Goal: Task Accomplishment & Management: Manage account settings

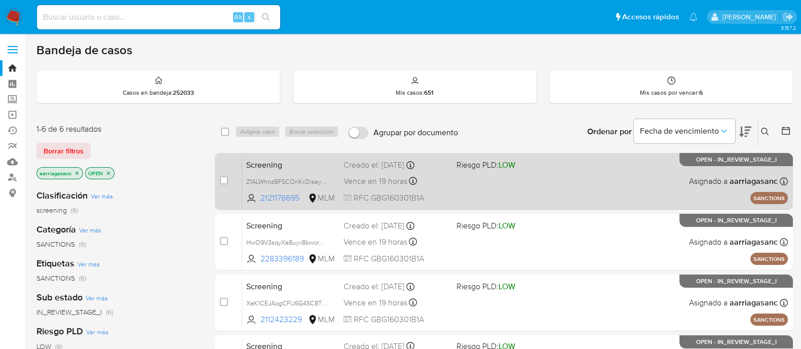
click at [536, 192] on div "Screening Z1ALWhnzBFSCOnKcDiseysNj 2121176695 MLM Riesgo PLD: LOW Creado el: 03…" at bounding box center [515, 181] width 546 height 51
click at [223, 180] on input "checkbox" at bounding box center [224, 180] width 8 height 8
checkbox input "true"
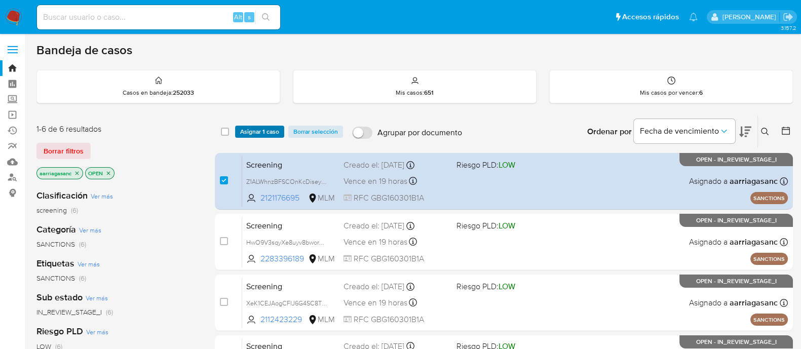
click at [260, 127] on span "Asignar 1 caso" at bounding box center [259, 132] width 39 height 10
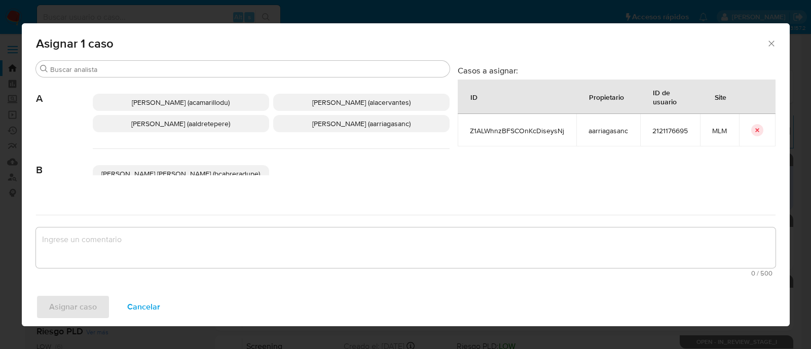
click at [324, 126] on span "Ana Maria Arriaga (aarriagasanc)" at bounding box center [361, 124] width 98 height 10
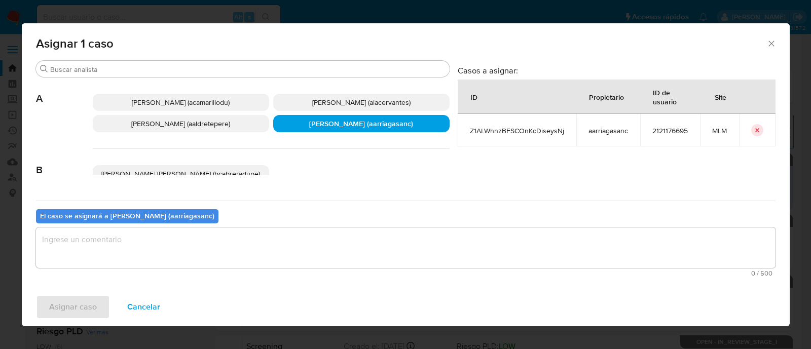
click at [289, 234] on textarea "assign-modal" at bounding box center [405, 248] width 739 height 41
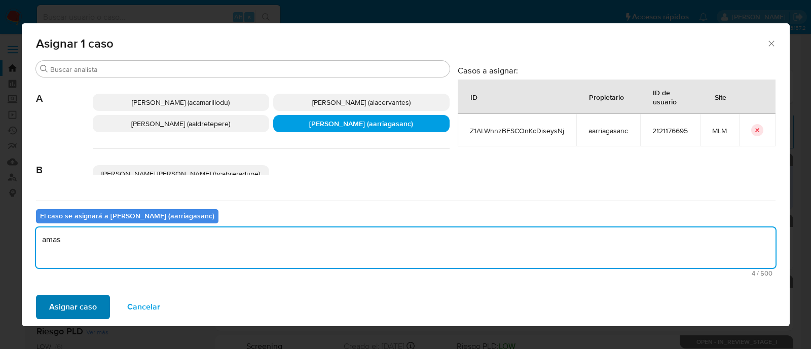
type textarea "amas"
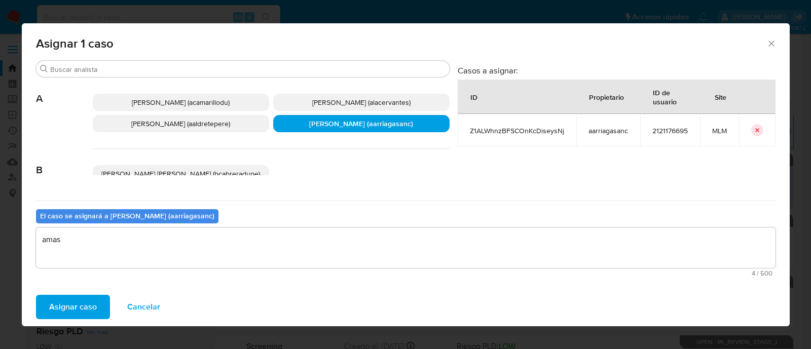
click at [80, 306] on span "Asignar caso" at bounding box center [73, 307] width 48 height 22
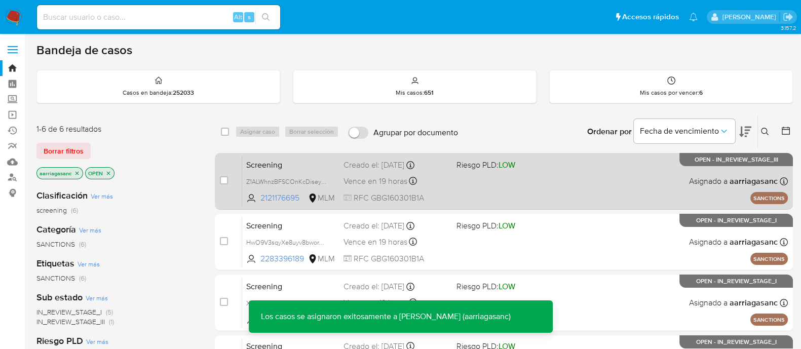
click at [548, 182] on div "Screening Z1ALWhnzBFSCOnKcDiseysNj 2121176695 MLM Riesgo PLD: LOW Creado el: 03…" at bounding box center [515, 181] width 546 height 51
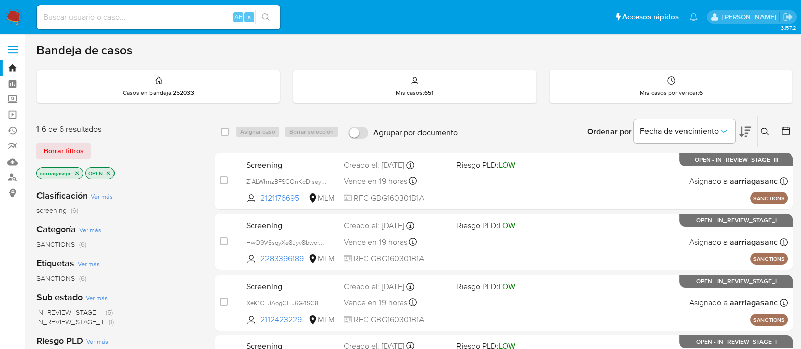
click at [10, 11] on img at bounding box center [13, 17] width 17 height 17
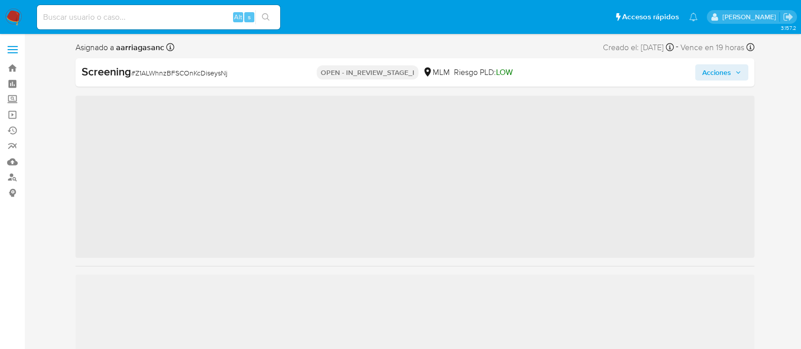
scroll to position [428, 0]
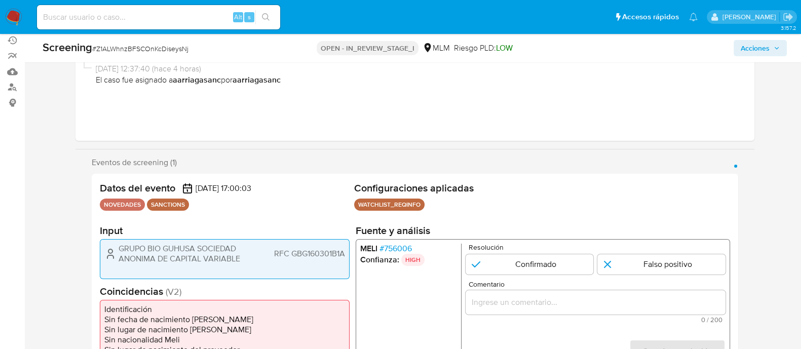
select select "10"
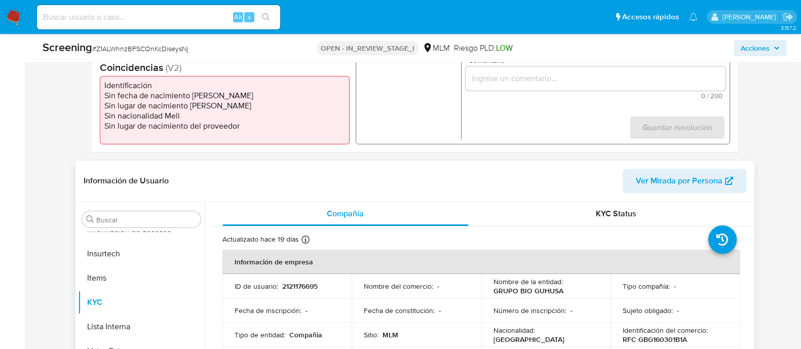
scroll to position [317, 0]
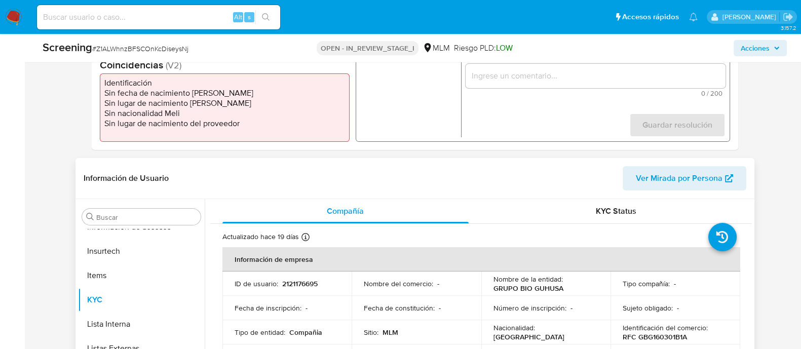
click at [411, 287] on p "Nombre del comercio :" at bounding box center [398, 283] width 69 height 9
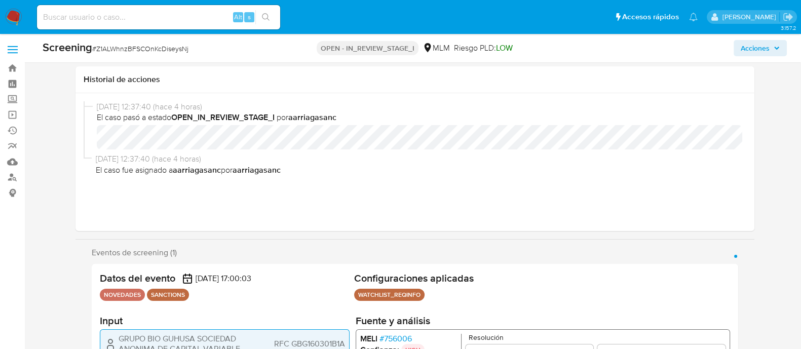
scroll to position [126, 0]
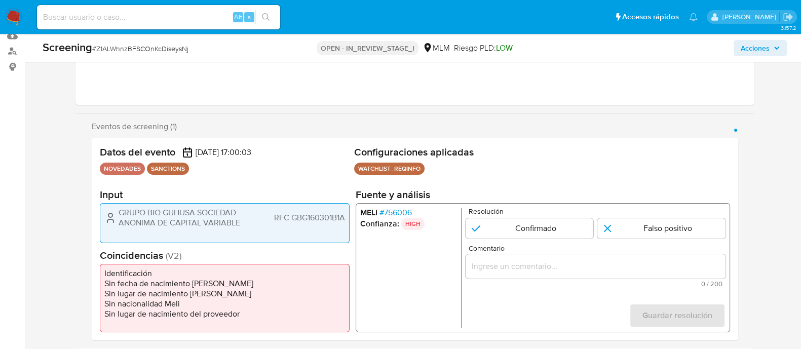
drag, startPoint x: 516, startPoint y: 229, endPoint x: 513, endPoint y: 260, distance: 31.6
click at [516, 228] on input "1 de 1" at bounding box center [529, 228] width 128 height 20
radio input "true"
click at [510, 269] on input "Comentario" at bounding box center [595, 266] width 260 height 13
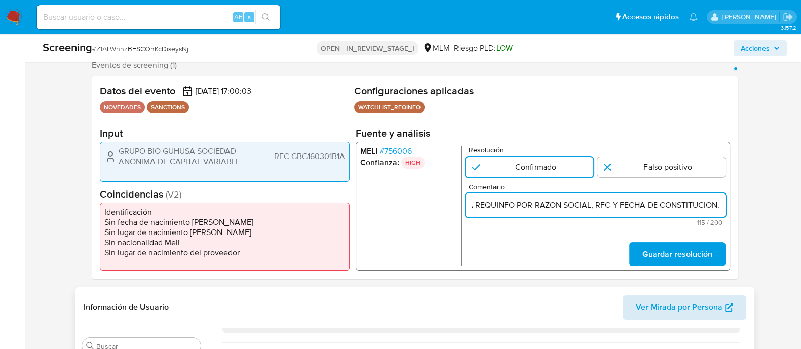
scroll to position [190, 0]
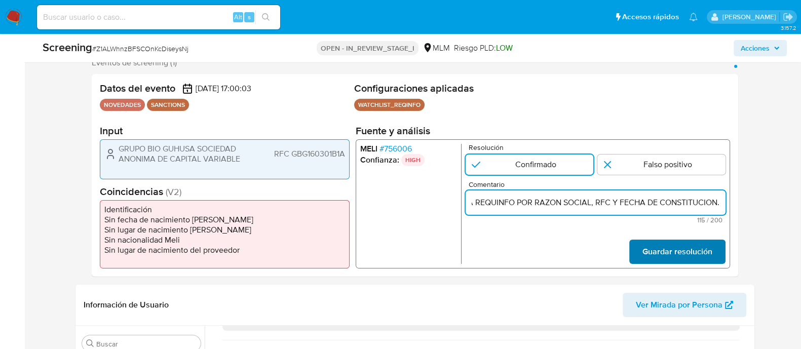
type input "SE CONFIRMA CONCIDENCIA CON CLIENTE, PERSONA MORAL EN LISTA REQUINFO POR RAZON …"
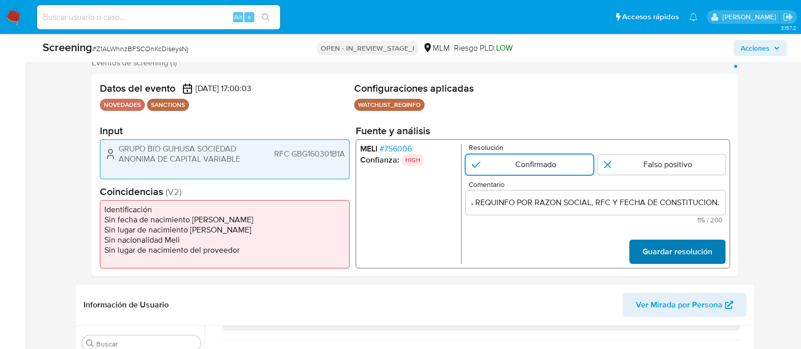
click at [641, 252] on button "Guardar resolución" at bounding box center [677, 252] width 96 height 24
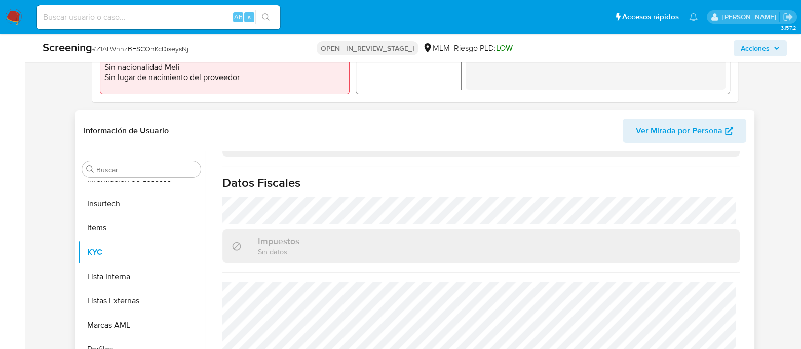
scroll to position [380, 0]
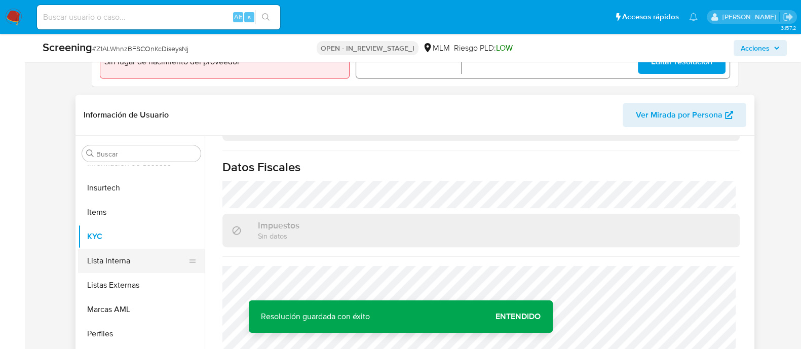
click at [150, 252] on button "Lista Interna" at bounding box center [137, 261] width 119 height 24
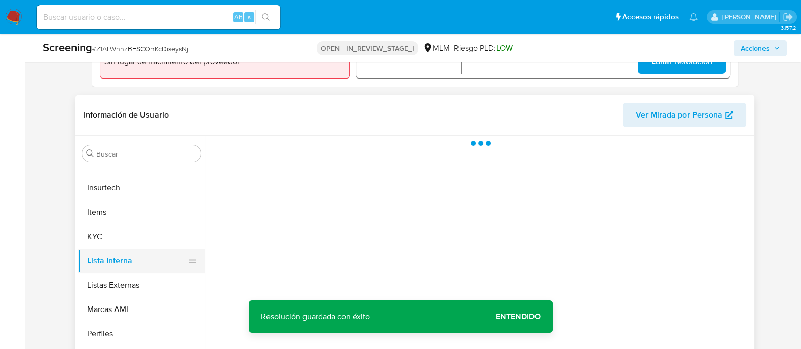
scroll to position [0, 0]
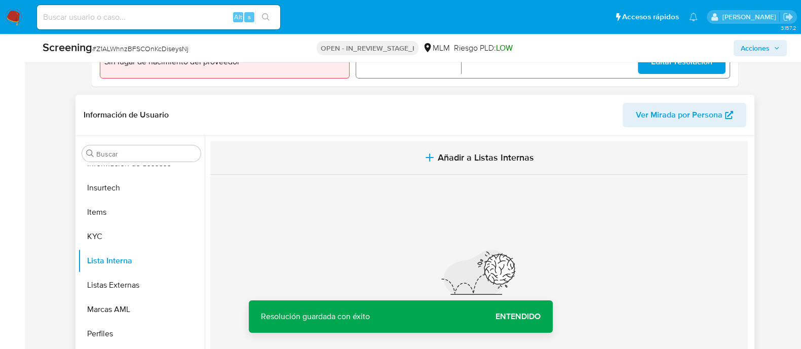
click at [478, 152] on span "Añadir a Listas Internas" at bounding box center [486, 157] width 96 height 11
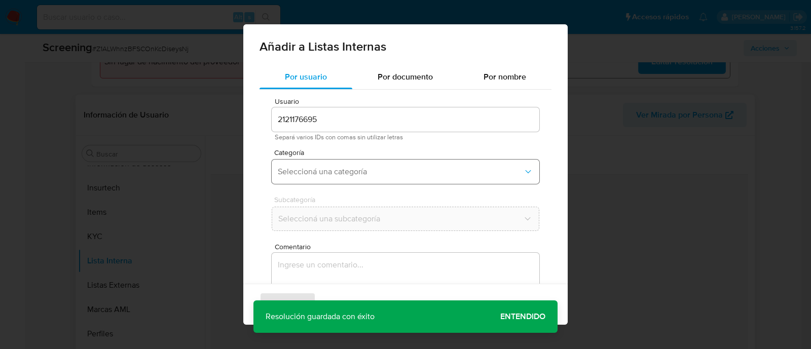
click at [357, 175] on span "Seleccioná una categoría" at bounding box center [400, 172] width 245 height 10
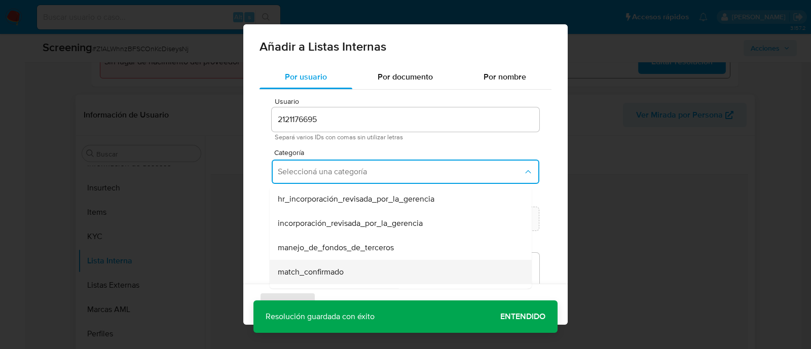
click at [321, 265] on div "match_confirmado" at bounding box center [398, 272] width 240 height 24
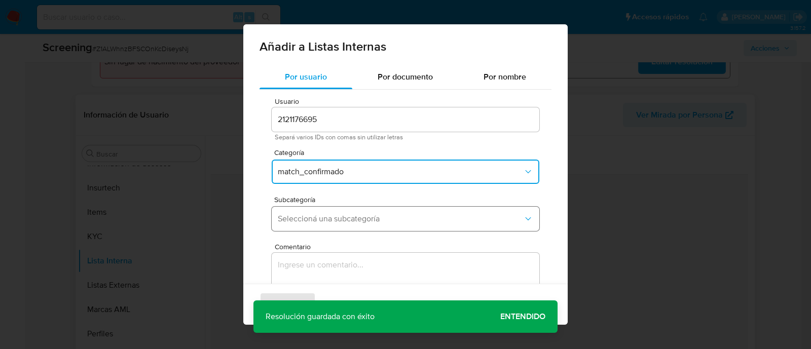
click at [331, 214] on span "Seleccioná una subcategoría" at bounding box center [400, 219] width 245 height 10
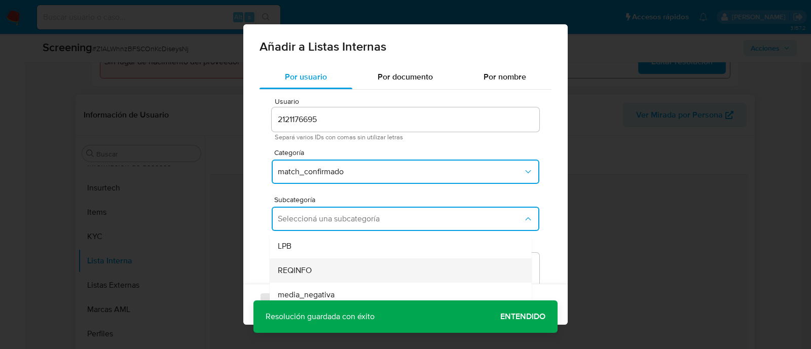
click at [301, 271] on span "REQINFO" at bounding box center [295, 271] width 34 height 10
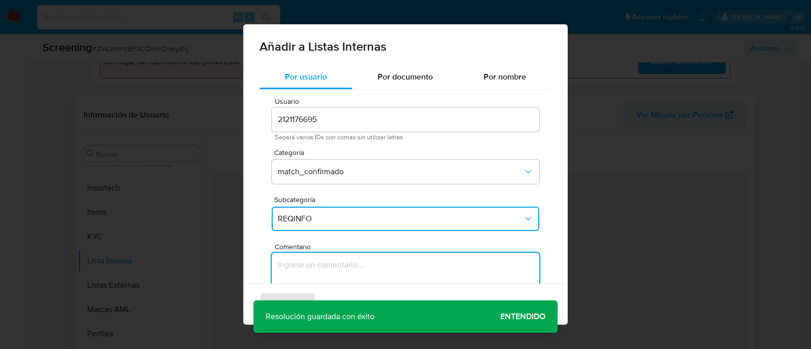
click at [324, 259] on textarea "Comentario" at bounding box center [406, 301] width 268 height 97
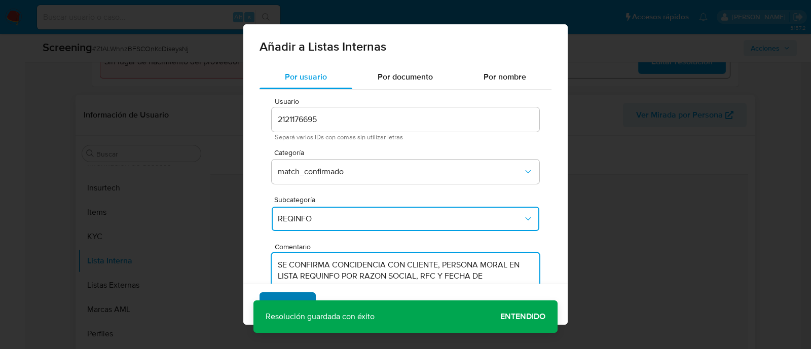
type textarea "SE CONFIRMA CONCIDENCIA CON CLIENTE, PERSONA MORAL EN LISTA REQUINFO POR RAZON …"
click at [303, 295] on button "Agregar" at bounding box center [287, 304] width 56 height 24
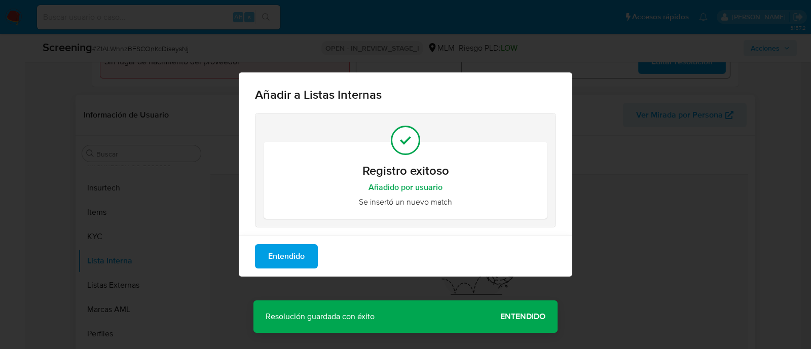
click at [299, 262] on span "Entendido" at bounding box center [286, 256] width 36 height 22
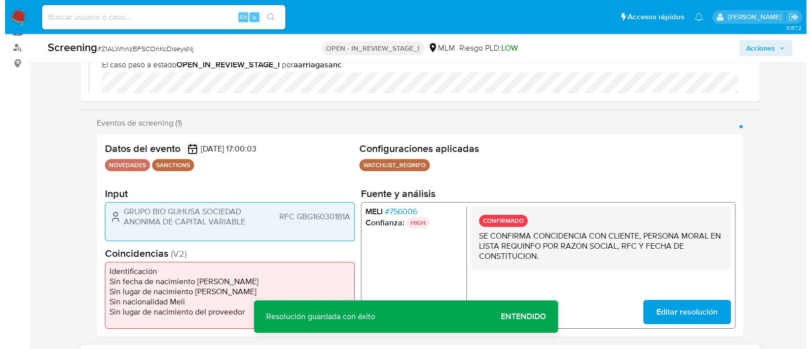
scroll to position [190, 0]
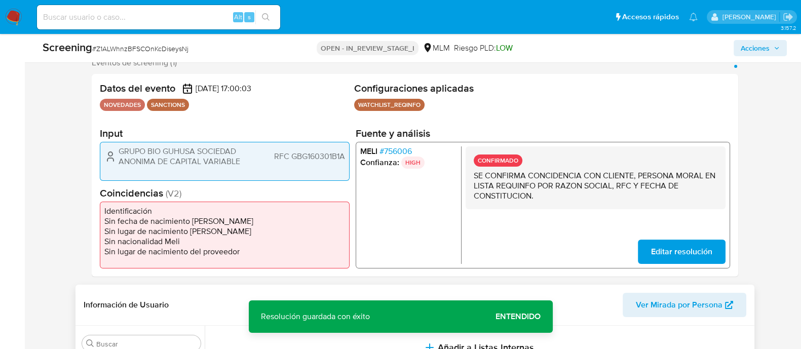
drag, startPoint x: 116, startPoint y: 155, endPoint x: 248, endPoint y: 167, distance: 132.8
click at [248, 167] on div "GRUPO BIO GUHUSA SOCIEDAD ANONIMA DE CAPITAL VARIABLE RFC GBG160301B1A" at bounding box center [225, 161] width 250 height 39
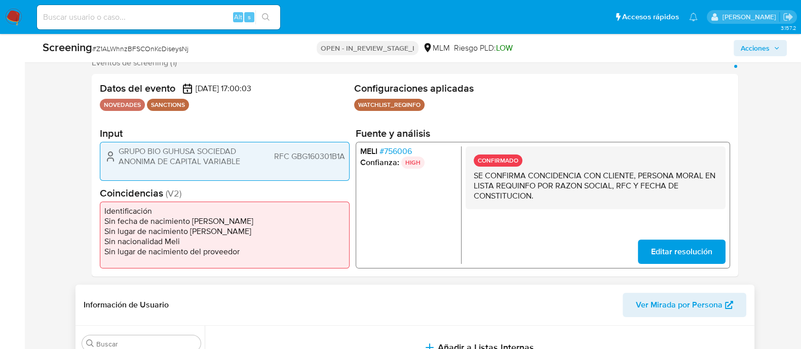
click at [299, 158] on span "RFC GBG160301B1A" at bounding box center [309, 157] width 71 height 10
click at [763, 47] on span "Acciones" at bounding box center [755, 48] width 29 height 16
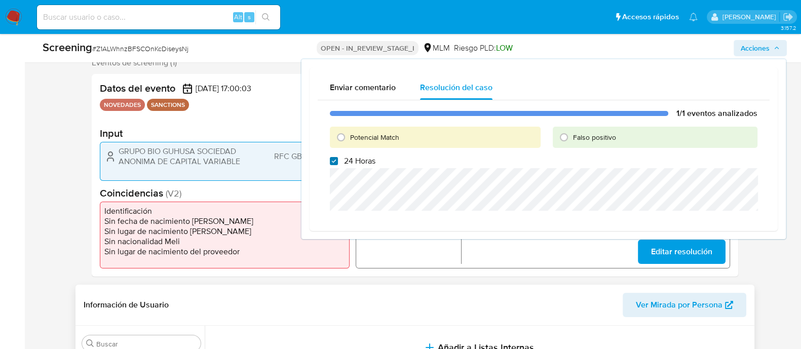
drag, startPoint x: 332, startPoint y: 167, endPoint x: 336, endPoint y: 161, distance: 7.0
click at [332, 166] on div "1/1 eventos analizados Potencial Match Falso positivo 24 Horas" at bounding box center [544, 161] width 452 height 123
click at [338, 156] on label "24 Horas" at bounding box center [353, 161] width 46 height 10
click at [338, 157] on input "24 Horas" at bounding box center [334, 161] width 8 height 8
checkbox input "false"
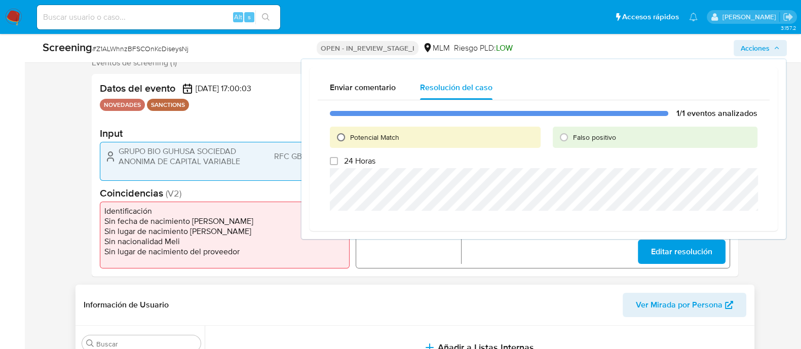
click at [338, 138] on input "Potencial Match" at bounding box center [341, 137] width 16 height 16
radio input "true"
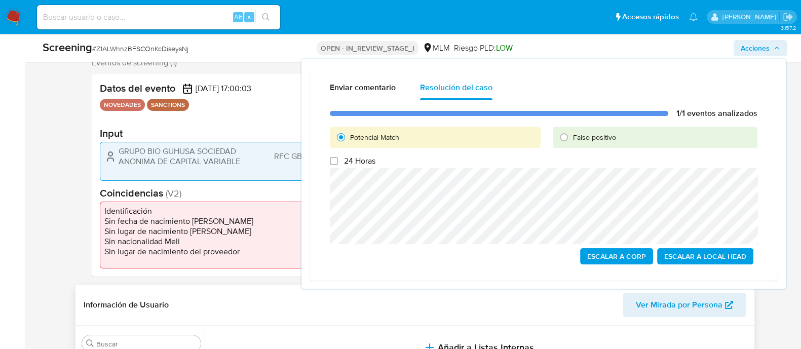
click at [680, 249] on span "Escalar a Local Head" at bounding box center [705, 256] width 82 height 14
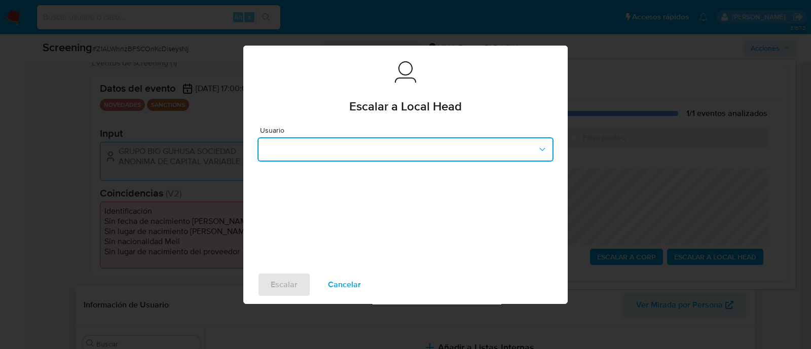
click at [339, 148] on button "button" at bounding box center [405, 149] width 296 height 24
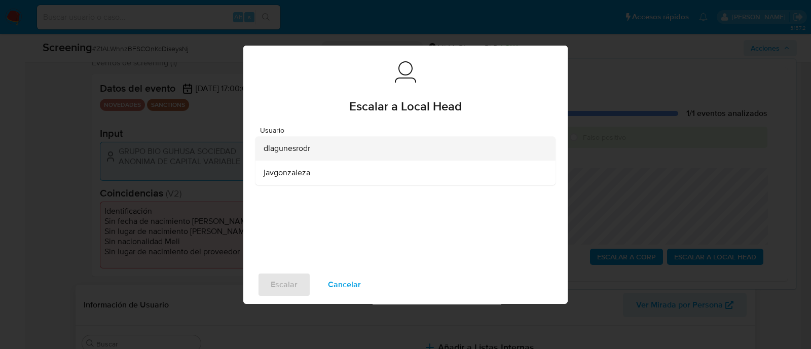
click at [287, 147] on span "dlagunesrodr" at bounding box center [287, 148] width 47 height 10
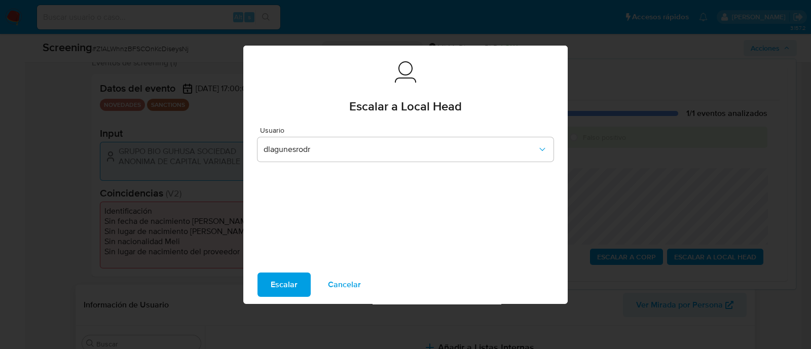
click at [288, 282] on span "Escalar" at bounding box center [284, 285] width 27 height 22
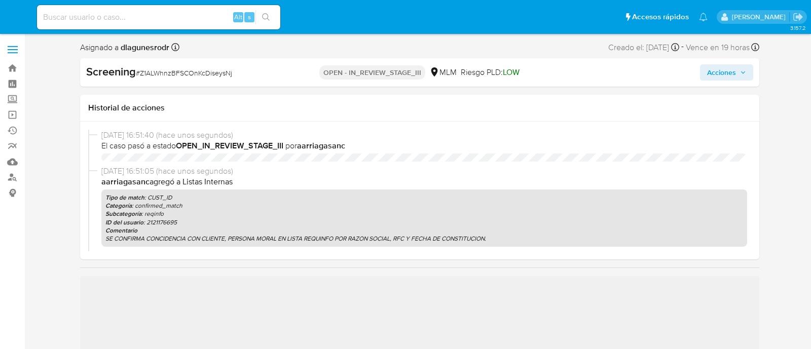
select select "10"
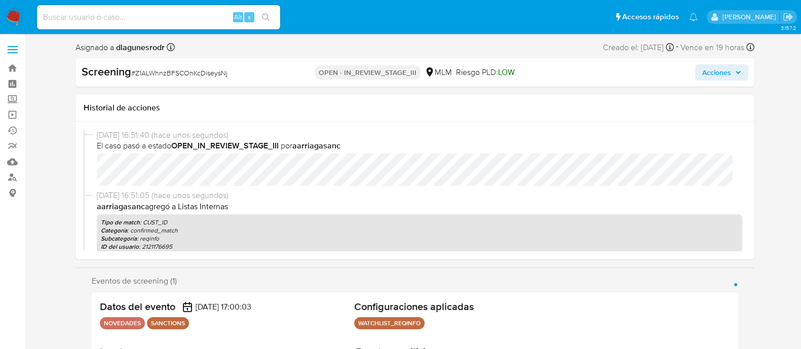
scroll to position [428, 0]
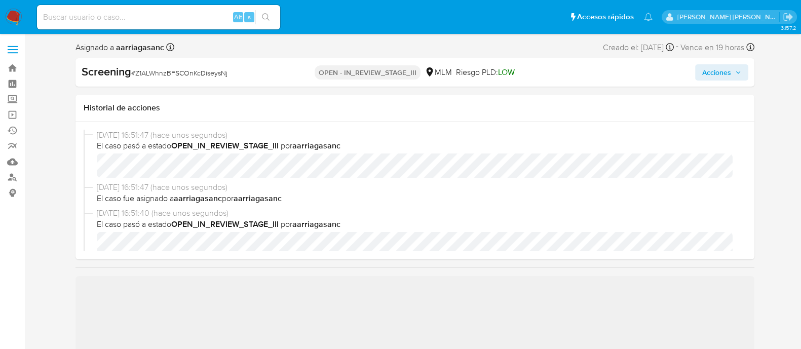
scroll to position [63, 0]
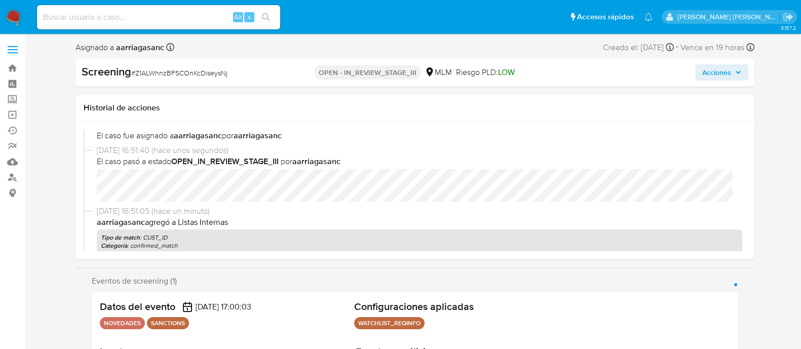
select select "10"
click at [728, 68] on span "Acciones" at bounding box center [716, 72] width 29 height 16
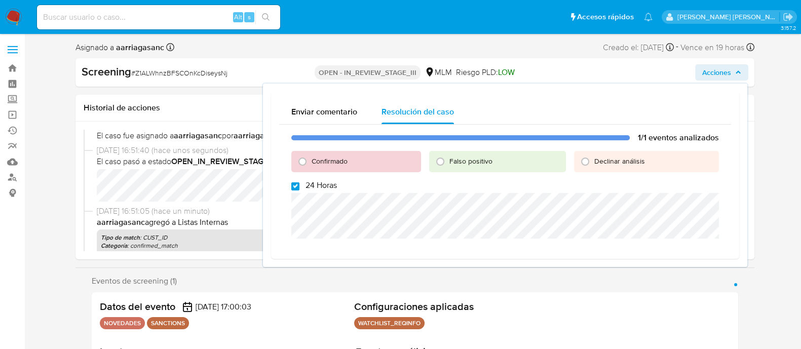
click at [294, 188] on input "24 Horas" at bounding box center [295, 186] width 8 height 8
checkbox input "false"
click at [303, 162] on input "Confirmado" at bounding box center [302, 162] width 16 height 16
radio input "true"
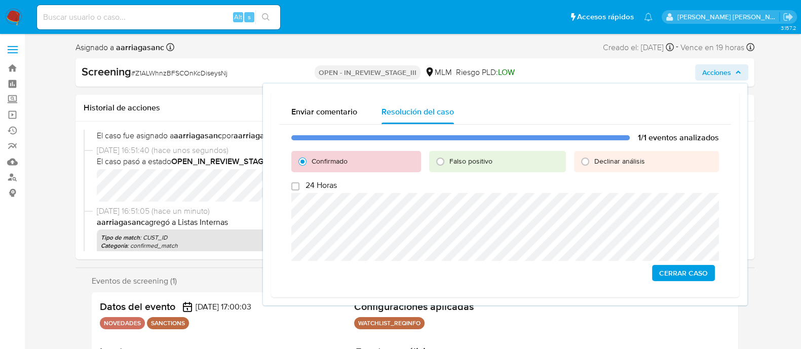
click at [663, 270] on span "Cerrar Caso" at bounding box center [683, 273] width 49 height 14
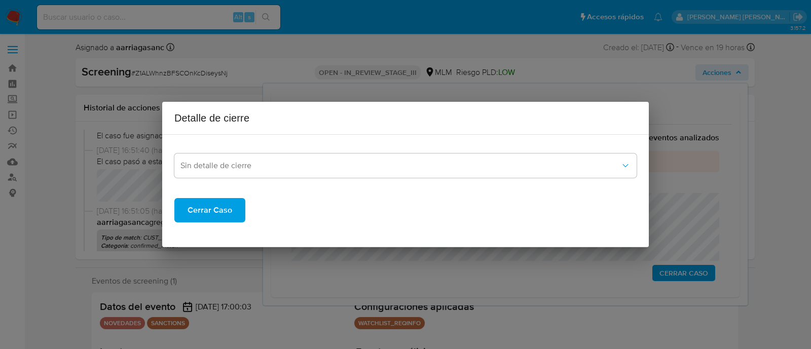
click at [209, 207] on span "Cerrar Caso" at bounding box center [210, 210] width 45 height 22
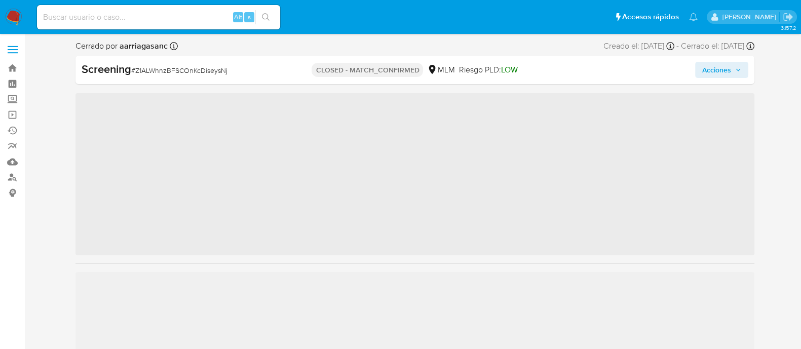
scroll to position [428, 0]
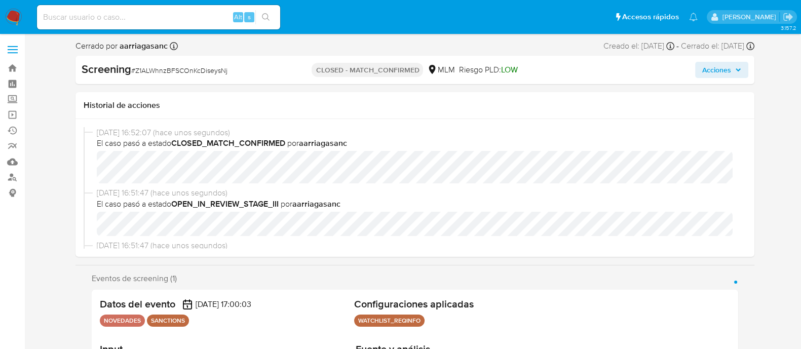
select select "10"
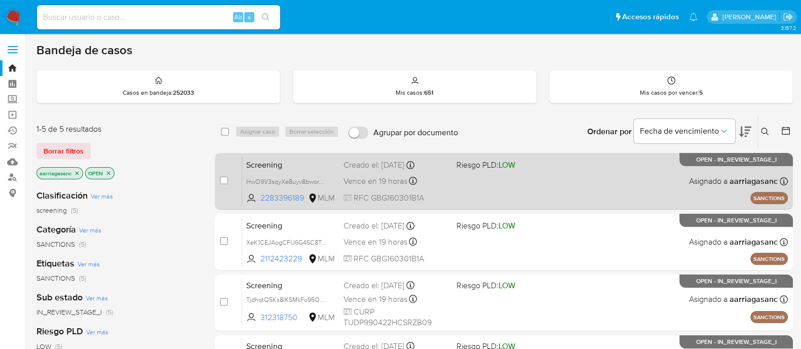
click at [456, 183] on div "Screening HwO9V3sqyXe8uyv8bworYpzm 2283396189 MLM Riesgo PLD: LOW Creado el: [D…" at bounding box center [515, 181] width 546 height 51
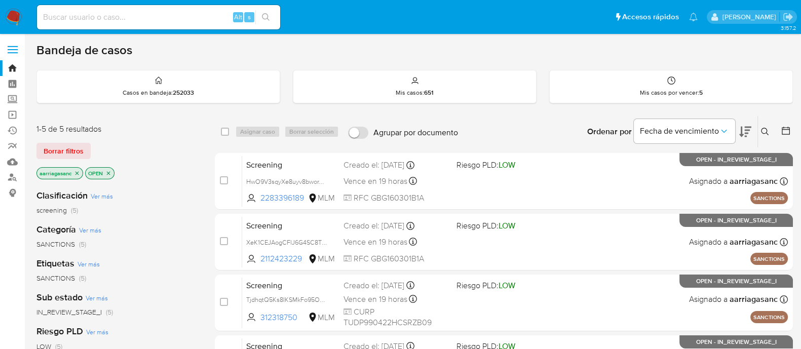
click at [8, 13] on img at bounding box center [13, 17] width 17 height 17
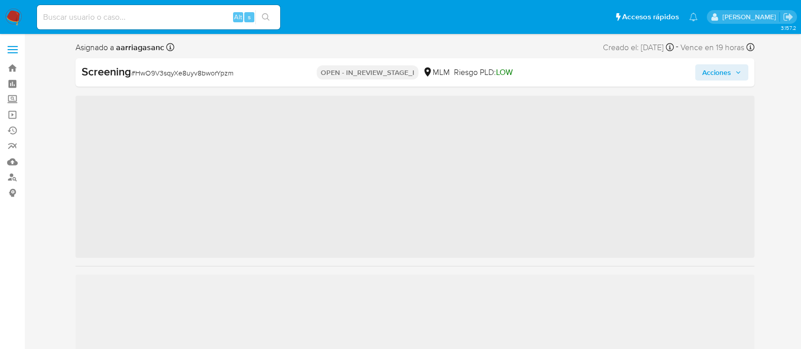
scroll to position [428, 0]
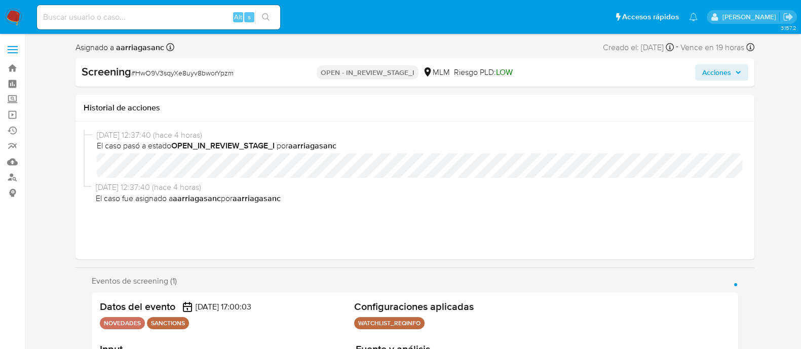
select select "10"
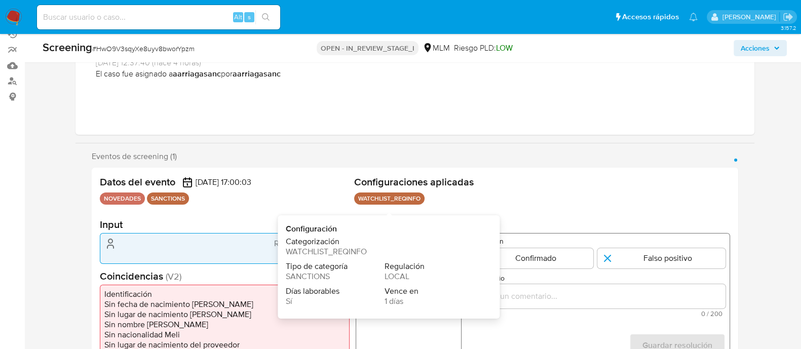
scroll to position [126, 0]
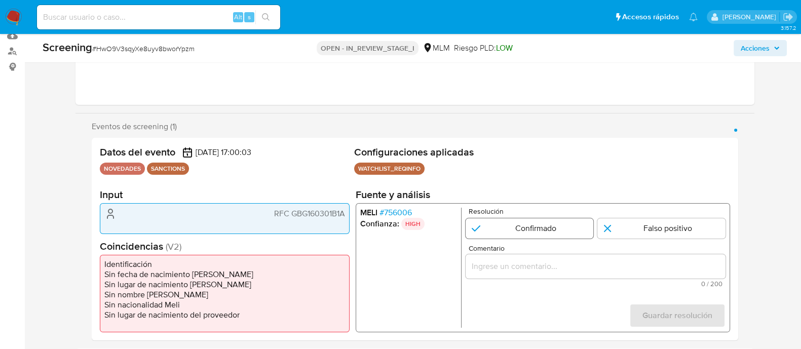
click at [533, 231] on input "1 de 1" at bounding box center [529, 228] width 128 height 20
radio input "true"
click at [644, 223] on input "1 de 1" at bounding box center [662, 228] width 128 height 20
radio input "true"
click at [527, 259] on div "1 de 1" at bounding box center [595, 266] width 260 height 24
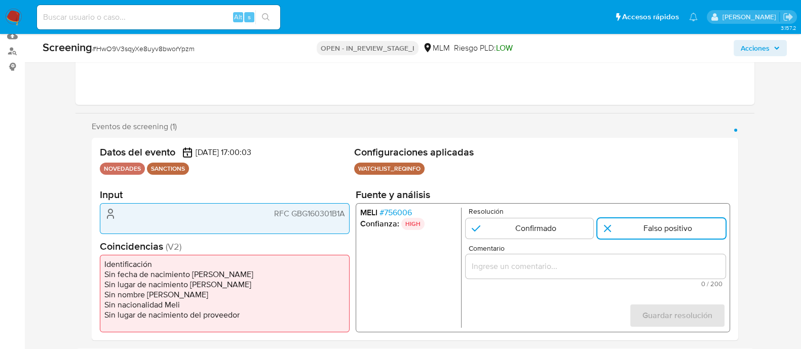
click at [524, 264] on input "Comentario" at bounding box center [595, 266] width 260 height 13
click at [298, 212] on span "RFC GBG160301B1A" at bounding box center [309, 214] width 71 height 10
click at [299, 212] on span "RFC GBG160301B1A" at bounding box center [309, 214] width 71 height 10
click at [299, 213] on span "RFC GBG160301B1A" at bounding box center [309, 214] width 71 height 10
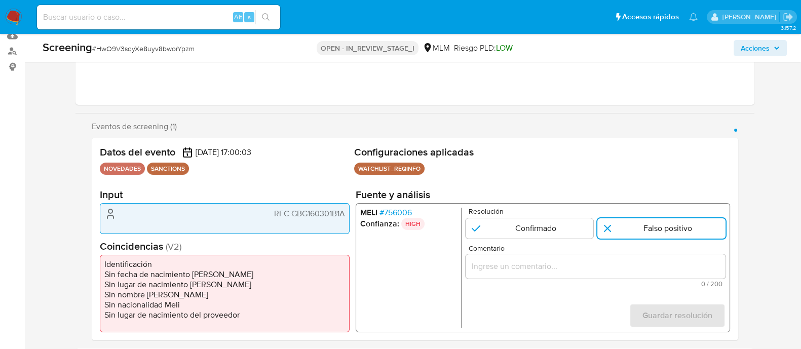
click at [299, 213] on span "RFC GBG160301B1A" at bounding box center [309, 214] width 71 height 10
click at [506, 266] on input "Comentario" at bounding box center [595, 266] width 260 height 13
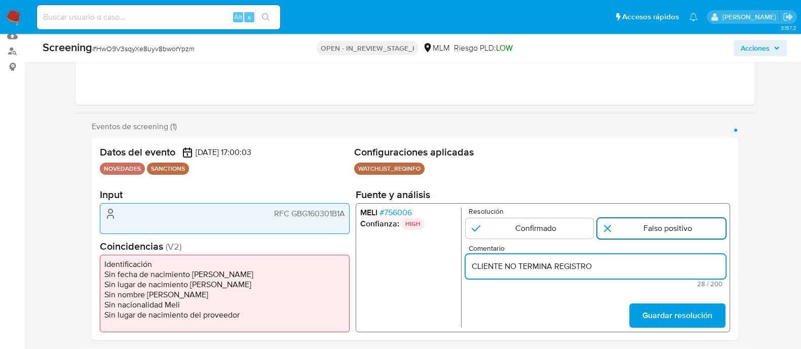
click at [608, 227] on input "1 de 1" at bounding box center [662, 228] width 128 height 20
click at [594, 262] on input "CLIENTE NO TERMINA REGISTRO" at bounding box center [595, 266] width 260 height 13
click at [593, 264] on input "CLIENTE NO TERMINA REGISTRO" at bounding box center [595, 266] width 260 height 13
type input "CLIENTE NO TERMINA REGISTRO"
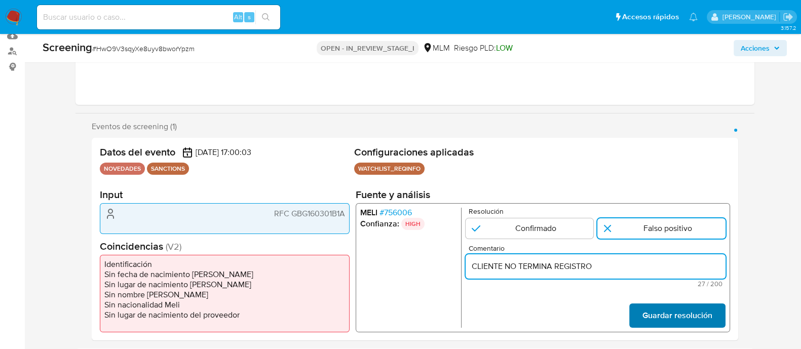
click at [635, 313] on button "Guardar resolución" at bounding box center [677, 316] width 96 height 24
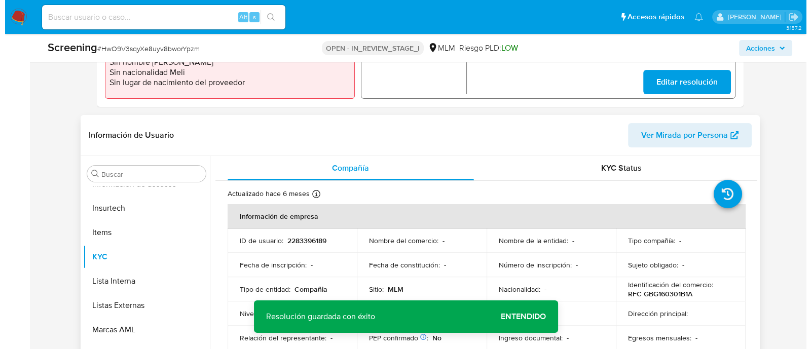
scroll to position [380, 0]
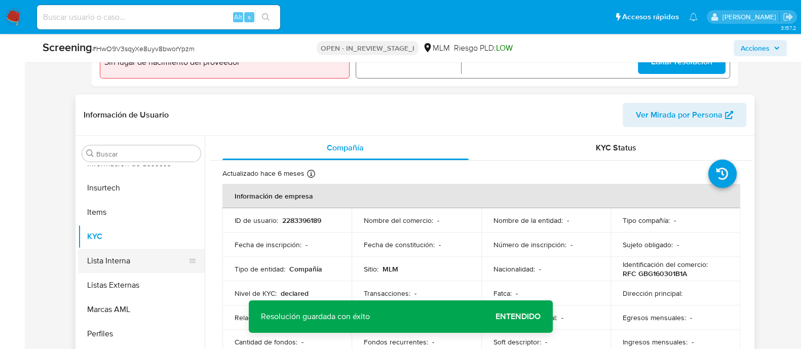
click at [131, 259] on button "Lista Interna" at bounding box center [137, 261] width 119 height 24
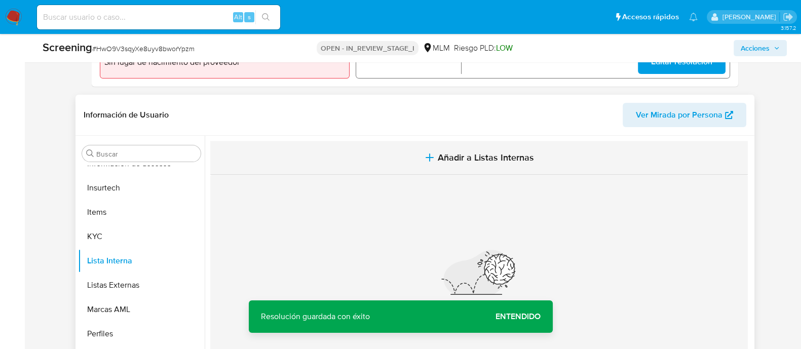
click at [442, 143] on button "Añadir a Listas Internas" at bounding box center [479, 158] width 538 height 34
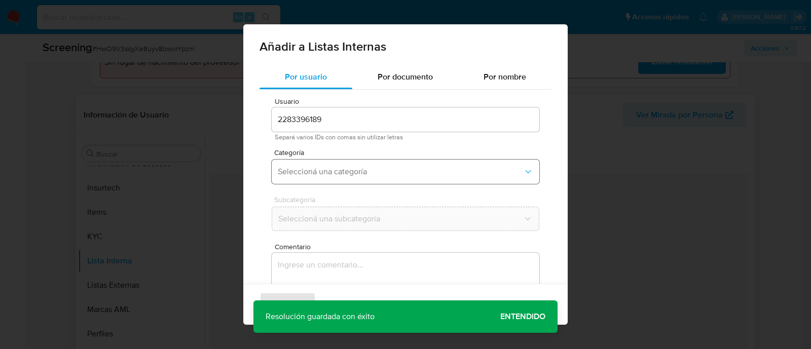
click at [350, 168] on span "Seleccioná una categoría" at bounding box center [400, 172] width 245 height 10
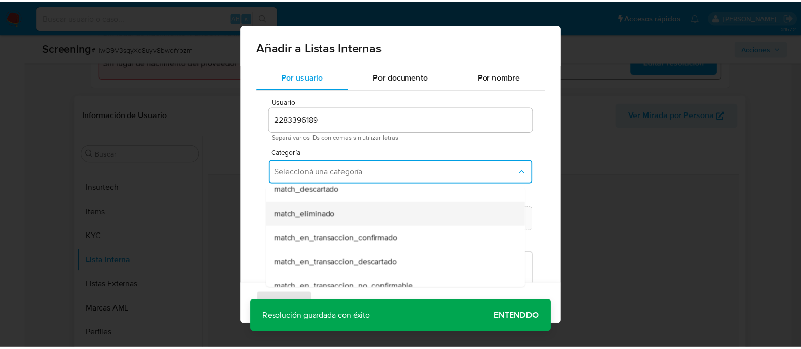
scroll to position [126, 0]
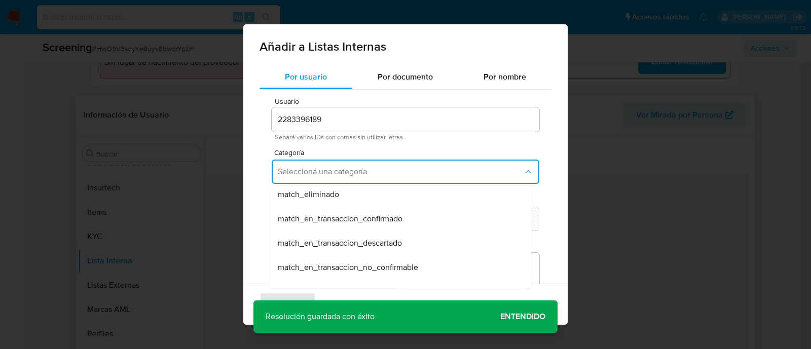
click at [710, 263] on div "Añadir a Listas Internas Por usuario Por documento Por nombre Usuario 228339618…" at bounding box center [405, 174] width 811 height 349
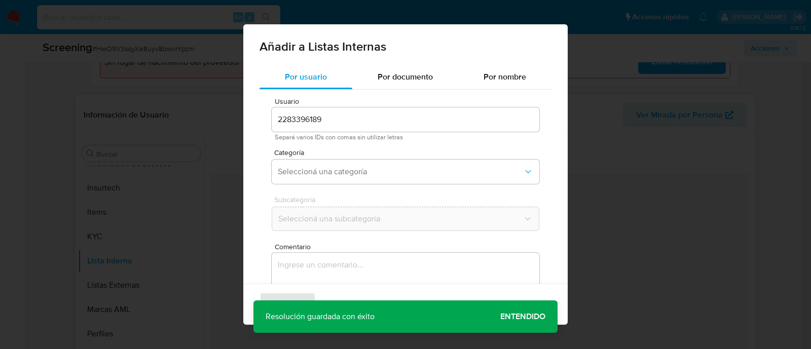
click at [532, 309] on div "Agregar Cancelar" at bounding box center [405, 304] width 324 height 41
click at [295, 299] on div "Agregar Cancelar" at bounding box center [405, 304] width 324 height 41
click at [330, 293] on button "Cancelar" at bounding box center [349, 304] width 59 height 24
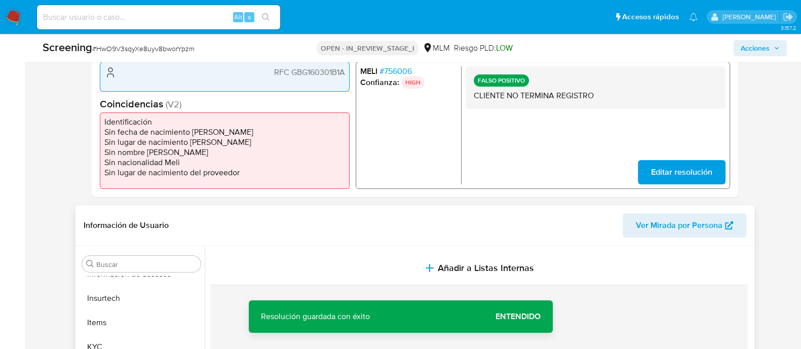
scroll to position [190, 0]
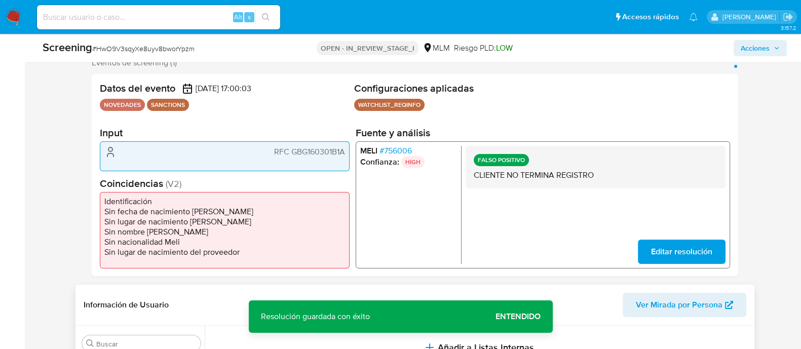
click at [673, 251] on span "Editar resolución" at bounding box center [681, 252] width 61 height 22
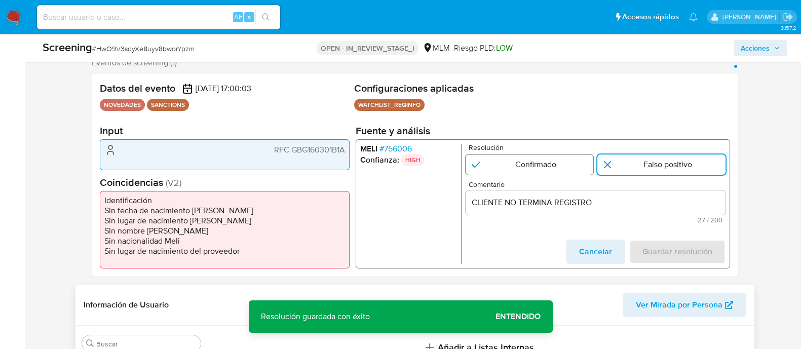
click at [534, 166] on input "1 de 1" at bounding box center [529, 165] width 128 height 20
radio input "true"
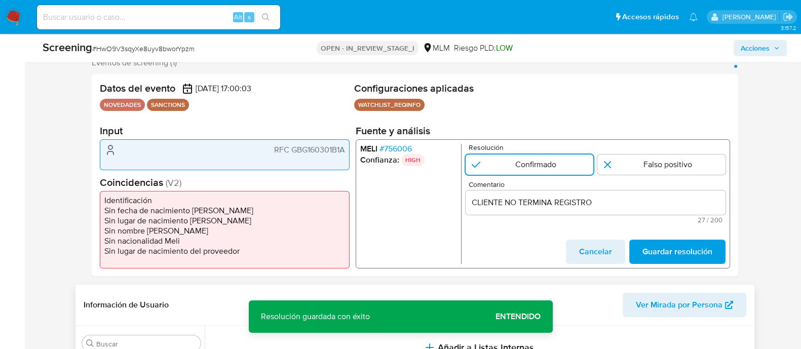
click at [312, 155] on span "RFC GBG160301B1A" at bounding box center [309, 150] width 71 height 10
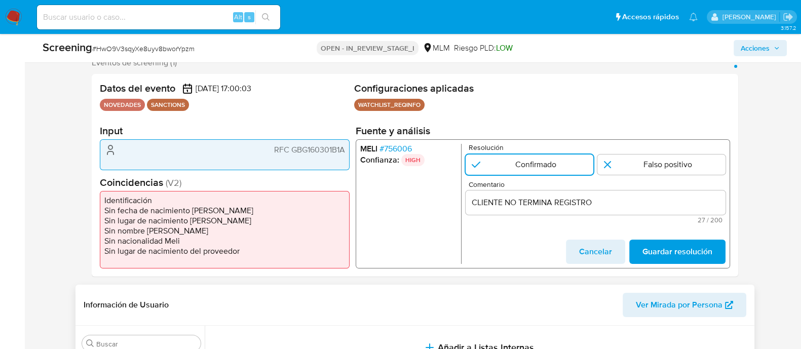
click at [613, 206] on input "CLIENTE NO TERMINA REGISTRO" at bounding box center [595, 202] width 260 height 13
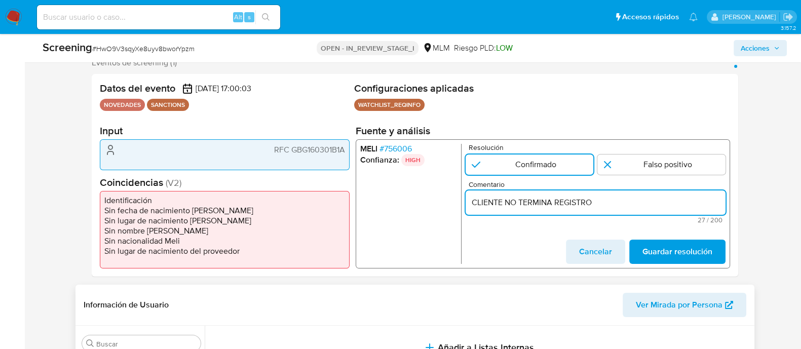
click at [613, 206] on input "CLIENTE NO TERMINA REGISTRO" at bounding box center [595, 202] width 260 height 13
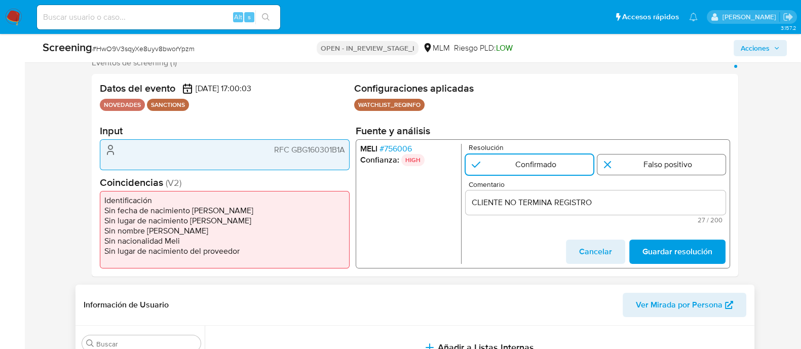
click at [640, 168] on input "1 de 1" at bounding box center [662, 165] width 128 height 20
radio input "true"
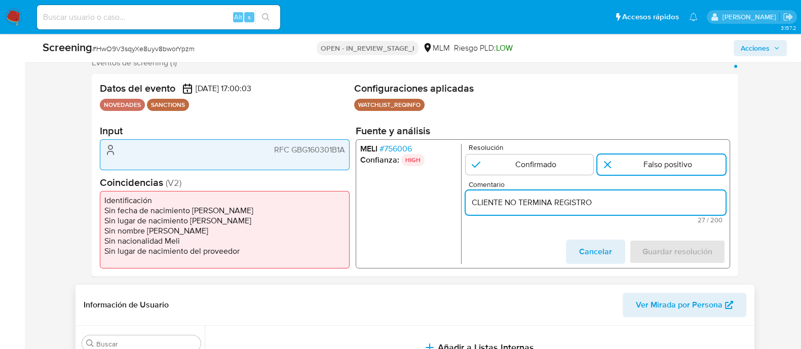
click at [599, 202] on input "CLIENTE NO TERMINA REGISTRO" at bounding box center [595, 202] width 260 height 13
paste input "GBG160301B1A"
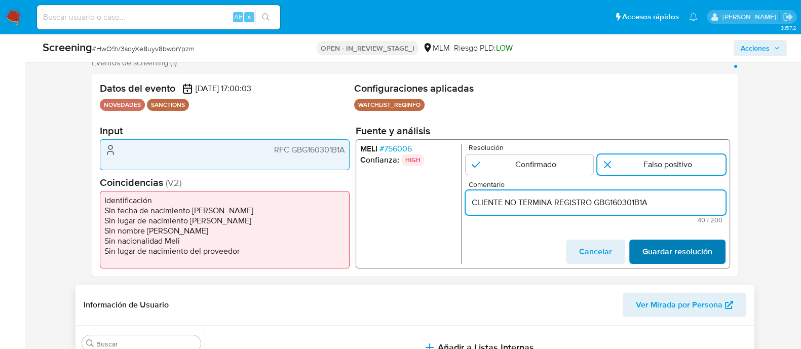
type input "CLIENTE NO TERMINA REGISTRO GBG160301B1A"
click at [671, 250] on span "Guardar resolución" at bounding box center [677, 252] width 70 height 22
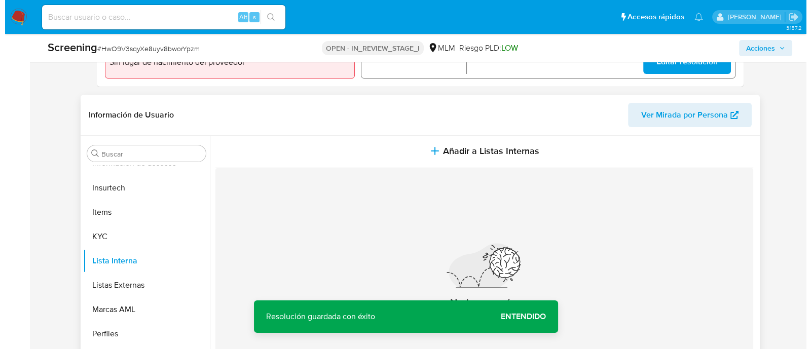
scroll to position [0, 0]
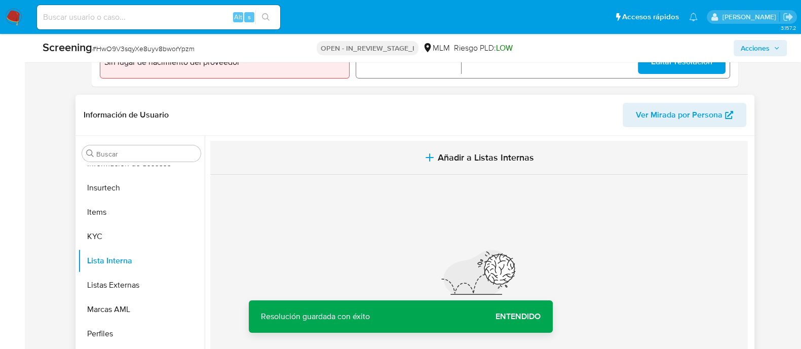
click at [470, 156] on span "Añadir a Listas Internas" at bounding box center [486, 157] width 96 height 11
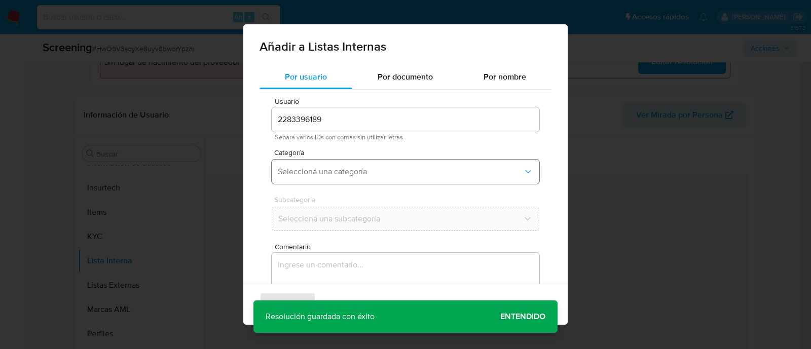
click at [353, 171] on span "Seleccioná una categoría" at bounding box center [400, 172] width 245 height 10
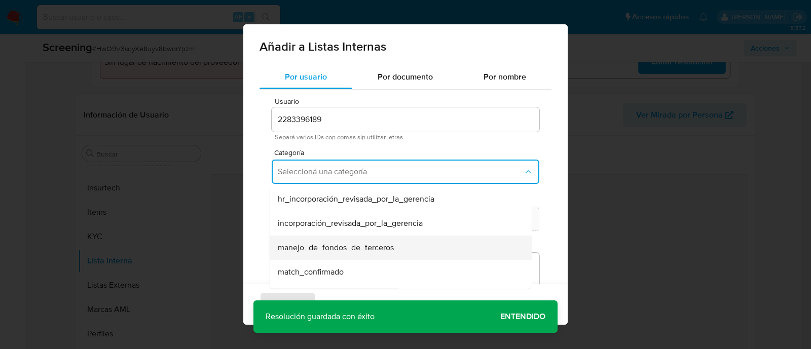
scroll to position [63, 0]
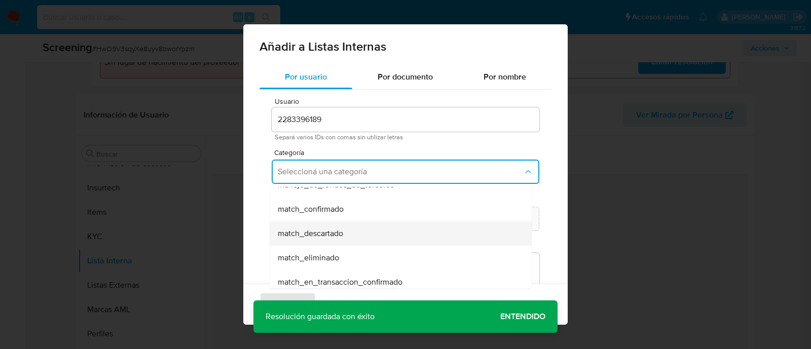
click at [333, 234] on span "match_descartado" at bounding box center [310, 234] width 65 height 10
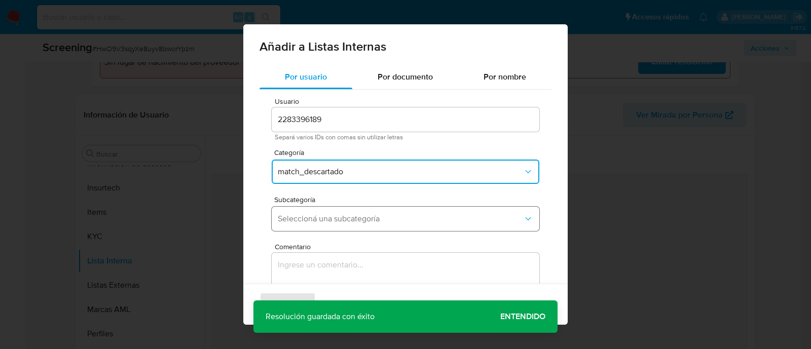
click at [331, 217] on span "Seleccioná una subcategoría" at bounding box center [400, 219] width 245 height 10
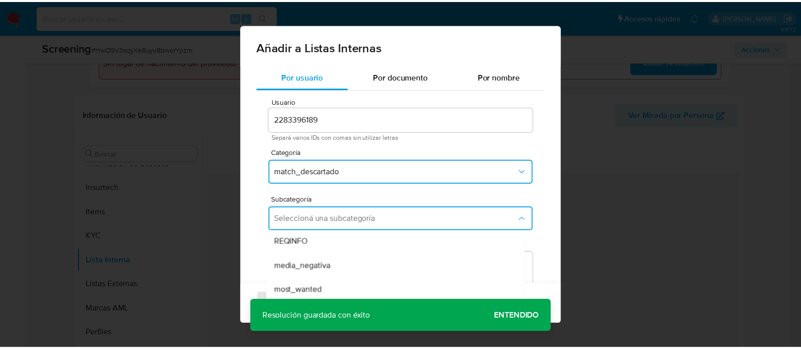
scroll to position [0, 0]
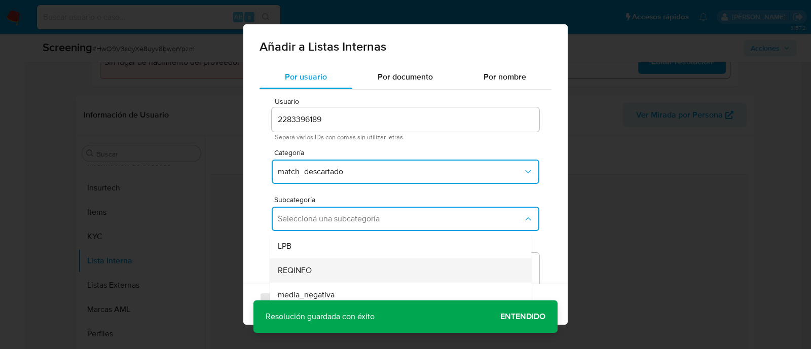
click at [308, 259] on div "REQINFO" at bounding box center [398, 270] width 240 height 24
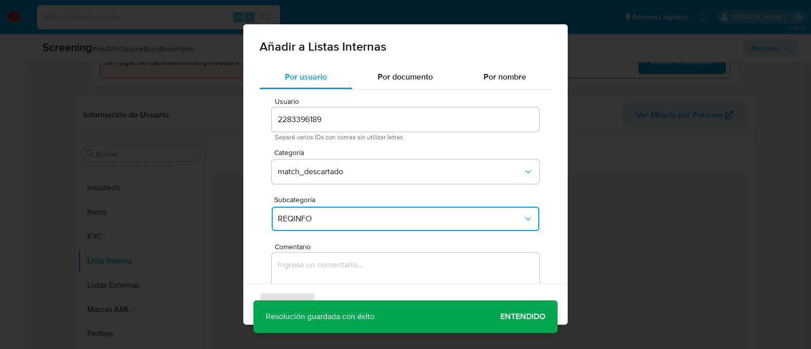
click at [308, 263] on textarea "Comentario" at bounding box center [406, 301] width 268 height 97
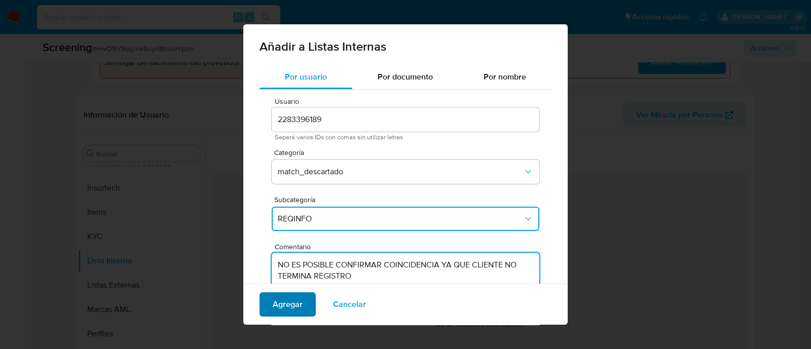
type textarea "NO ES POSIBLE CONFIRMAR COINCIDENCIA YA QUE CLIENTE NO TERMINA REGISTRO"
click at [288, 306] on span "Agregar" at bounding box center [288, 304] width 30 height 22
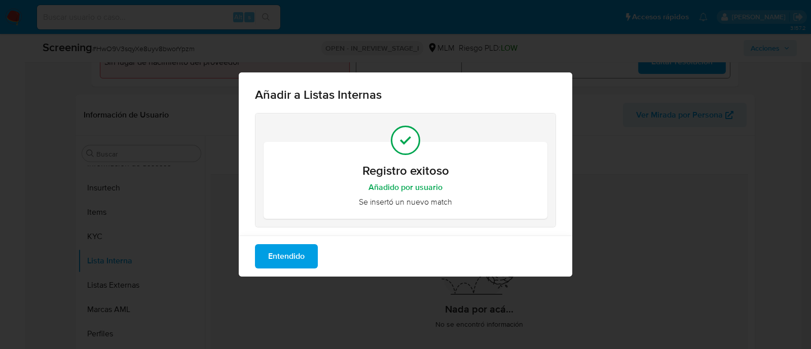
drag, startPoint x: 280, startPoint y: 260, endPoint x: 309, endPoint y: 244, distance: 33.1
click at [279, 260] on span "Entendido" at bounding box center [286, 256] width 36 height 22
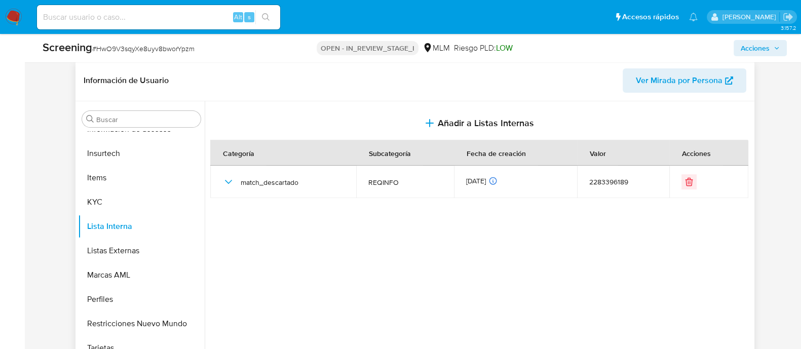
scroll to position [443, 0]
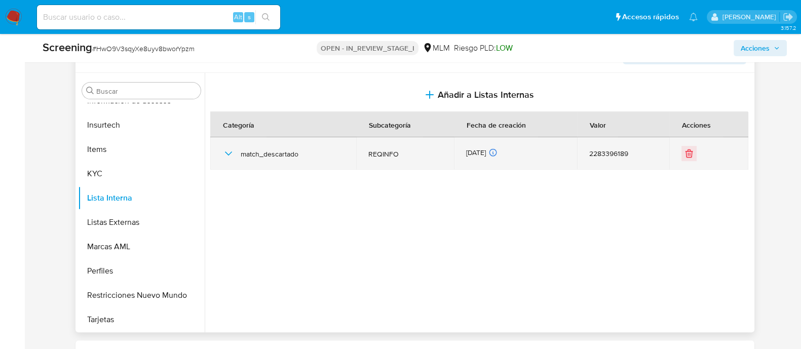
click at [227, 150] on icon "button" at bounding box center [228, 153] width 12 height 12
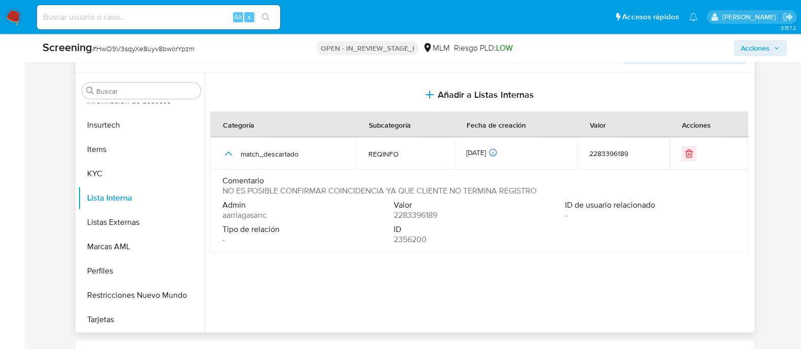
drag, startPoint x: 222, startPoint y: 185, endPoint x: 541, endPoint y: 191, distance: 318.8
click at [541, 191] on div "Comentario NO ES POSIBLE CONFIRMAR COINCIDENCIA YA QUE CLIENTE NO TERMINA REGIS…" at bounding box center [479, 186] width 514 height 20
click at [767, 50] on span "Acciones" at bounding box center [755, 48] width 29 height 16
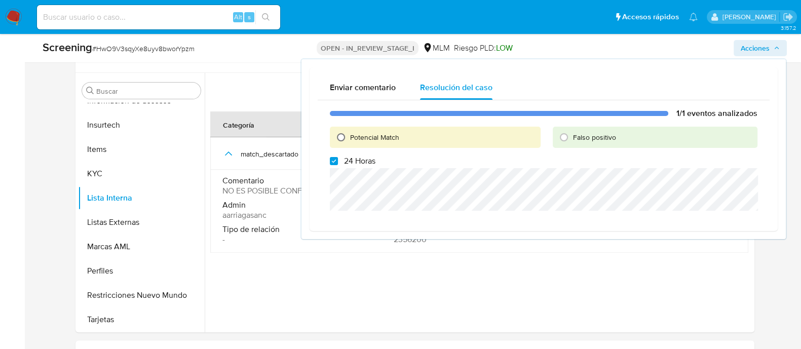
click at [338, 135] on input "Potencial Match" at bounding box center [341, 137] width 16 height 16
radio input "true"
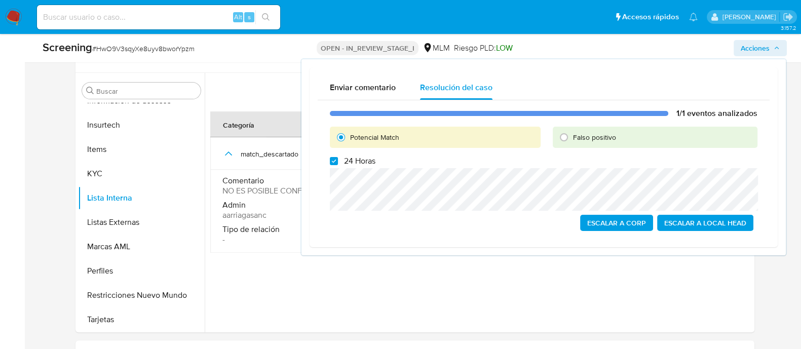
click at [332, 166] on div "1/1 eventos analizados Potencial Match Falso positivo 24 Horas Escalar a Corp E…" at bounding box center [544, 169] width 452 height 139
click at [334, 164] on input "24 Horas" at bounding box center [334, 161] width 8 height 8
checkbox input "false"
click at [571, 133] on input "Falso positivo" at bounding box center [564, 137] width 16 height 16
radio input "true"
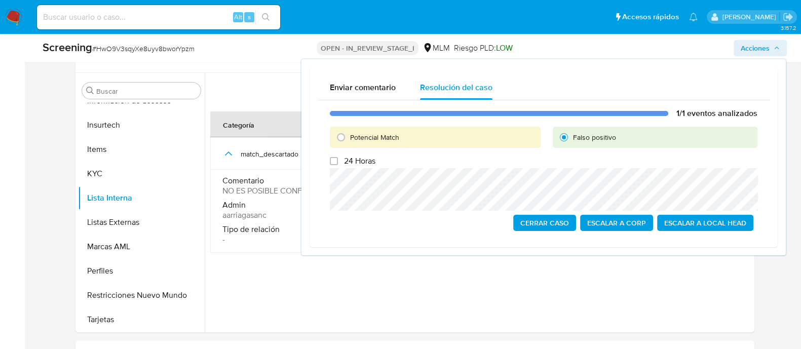
click at [557, 218] on span "Cerrar Caso" at bounding box center [544, 223] width 49 height 14
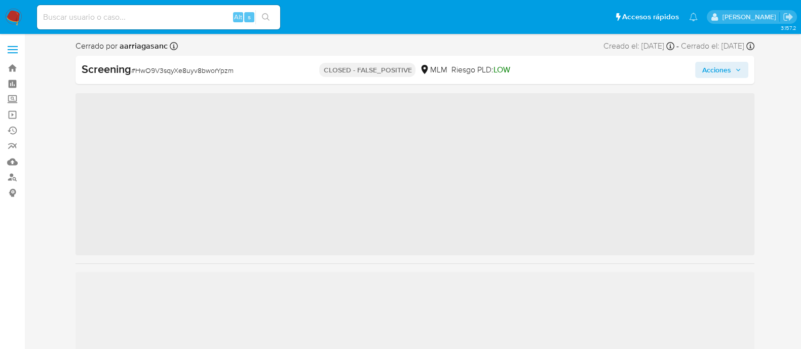
scroll to position [428, 0]
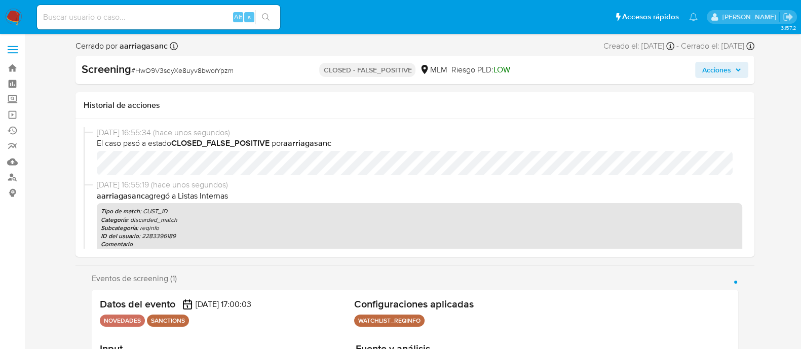
select select "10"
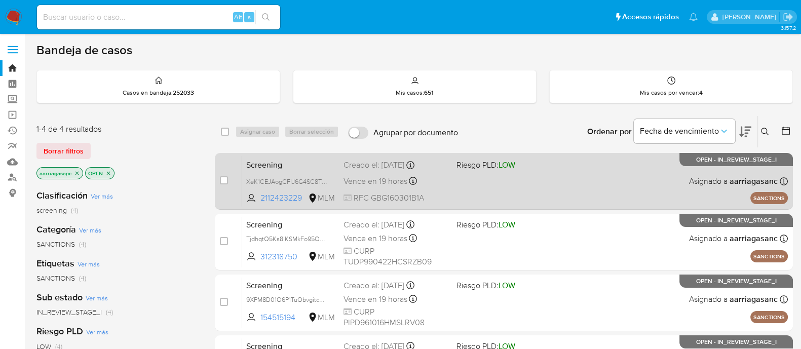
click at [467, 176] on div "Screening XeK1CEJAogCFlJ6G4SC8T0Be 2112423229 MLM Riesgo PLD: LOW Creado el: [D…" at bounding box center [515, 181] width 546 height 51
click at [230, 178] on div "case-item-checkbox No es posible asignar el caso" at bounding box center [231, 181] width 22 height 51
click at [224, 181] on input "checkbox" at bounding box center [224, 180] width 8 height 8
checkbox input "true"
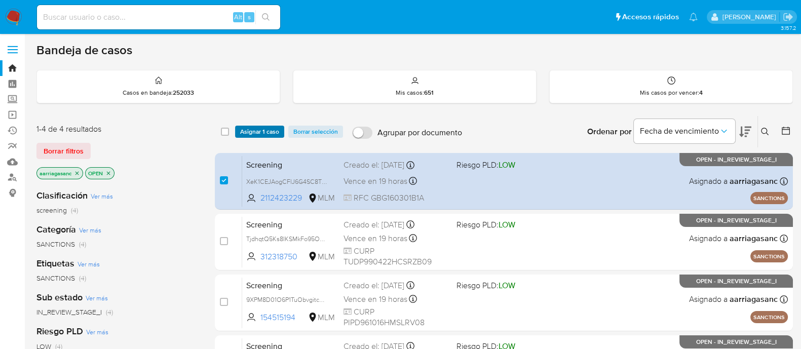
click at [259, 127] on span "Asignar 1 caso" at bounding box center [259, 132] width 39 height 10
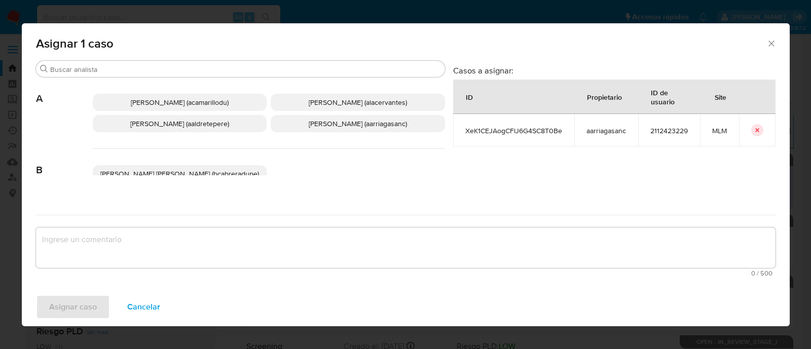
click at [332, 127] on span "Ana Maria Arriaga (aarriagasanc)" at bounding box center [358, 124] width 98 height 10
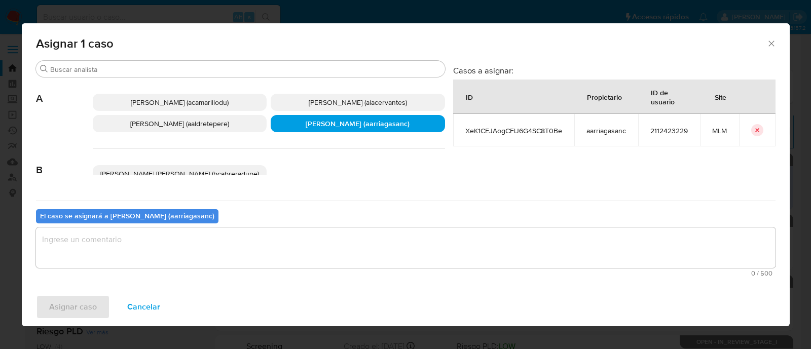
click at [307, 231] on textarea "assign-modal" at bounding box center [405, 248] width 739 height 41
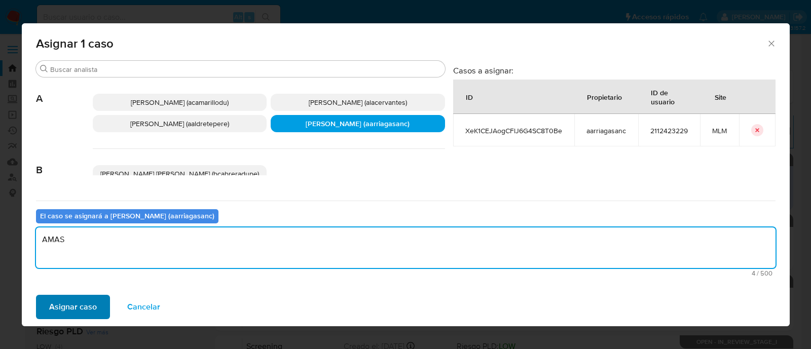
type textarea "AMAS"
click at [98, 307] on button "Asignar caso" at bounding box center [73, 307] width 74 height 24
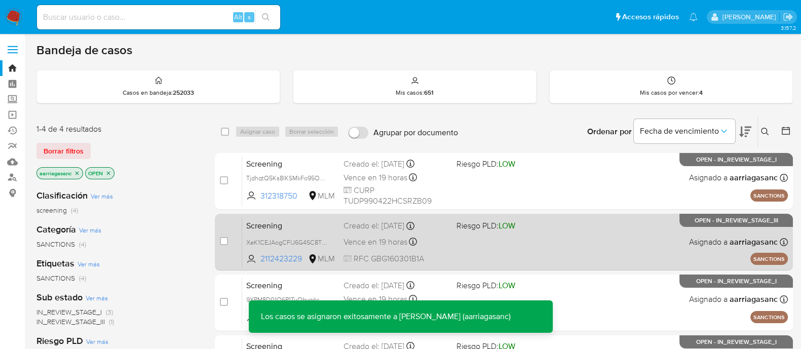
click at [479, 241] on div "Screening XeK1CEJAogCFlJ6G4SC8T0Be 2112423229 MLM Riesgo PLD: LOW Creado el: 03…" at bounding box center [515, 241] width 546 height 51
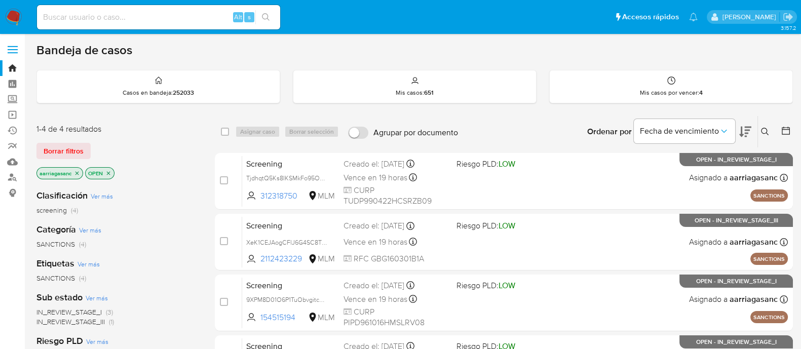
click at [12, 15] on img at bounding box center [13, 17] width 17 height 17
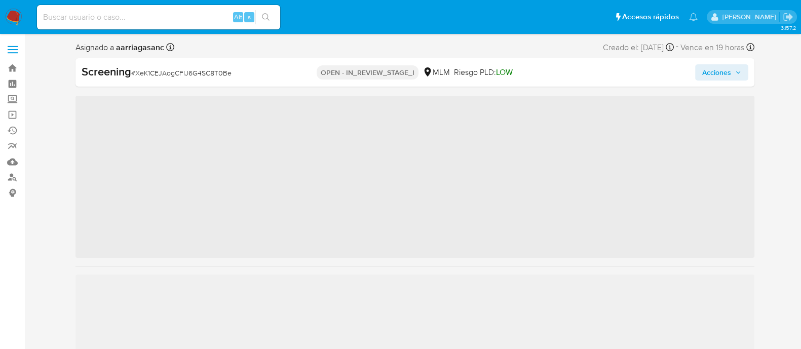
scroll to position [428, 0]
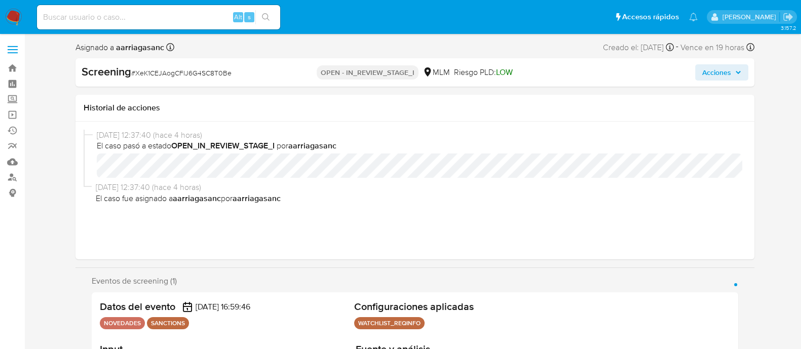
select select "10"
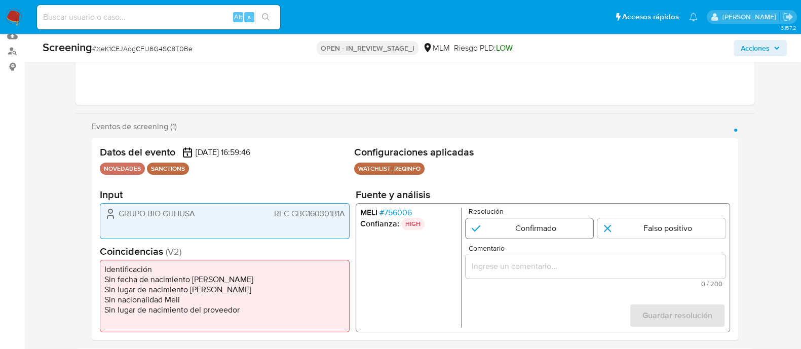
click at [494, 227] on input "1 de 1" at bounding box center [529, 228] width 128 height 20
radio input "true"
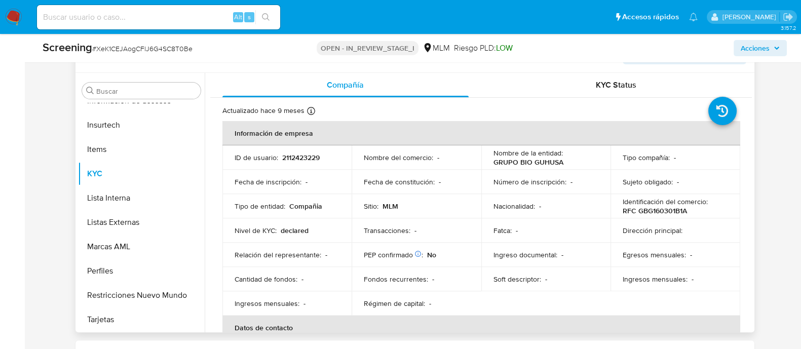
scroll to position [443, 0]
click at [449, 251] on div "PEP confirmado Obtenido de listas internas : No" at bounding box center [416, 254] width 105 height 9
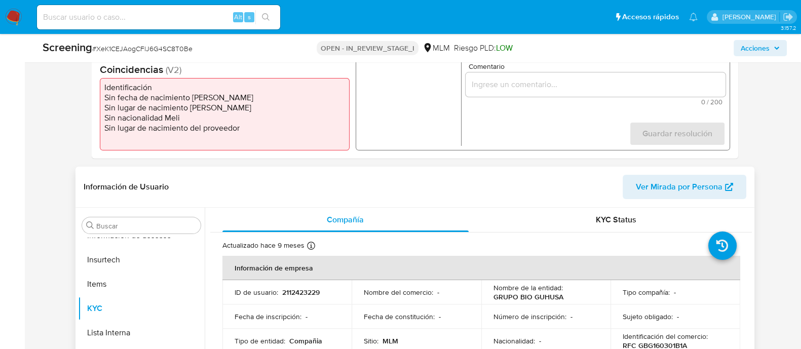
scroll to position [253, 0]
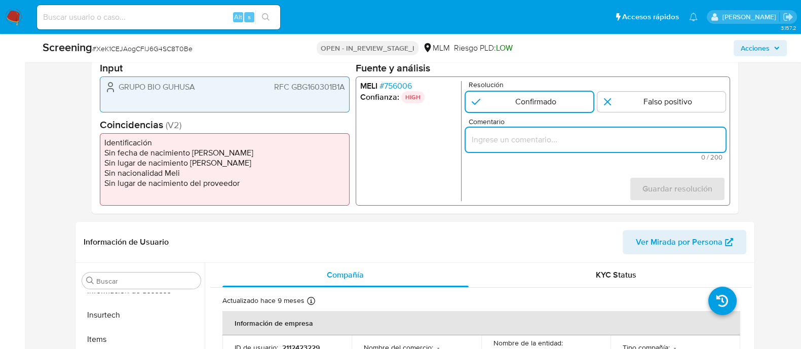
click at [505, 135] on input "Comentario" at bounding box center [595, 139] width 260 height 13
paste input "SE CONFIRMA CONCIDENCIA CON CLIENTE, PERSONA MORAL EN LISTA REQUINFO POR RAZON …"
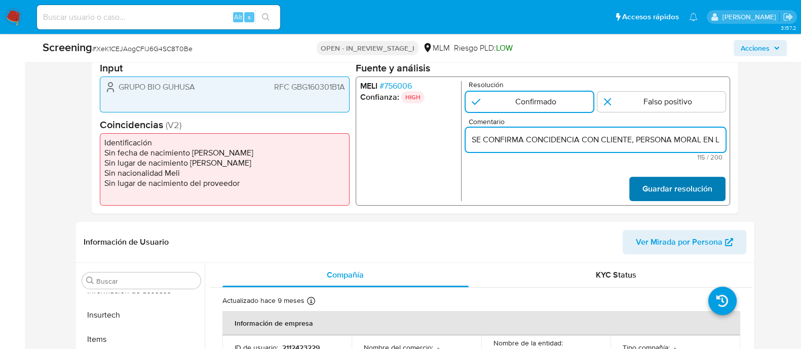
scroll to position [0, 264]
type input "SE CONFIRMA CONCIDENCIA CON CLIENTE, PERSONA MORAL EN LISTA REQUINFO POR RAZON …"
click at [679, 194] on span "Guardar resolución" at bounding box center [677, 189] width 70 height 22
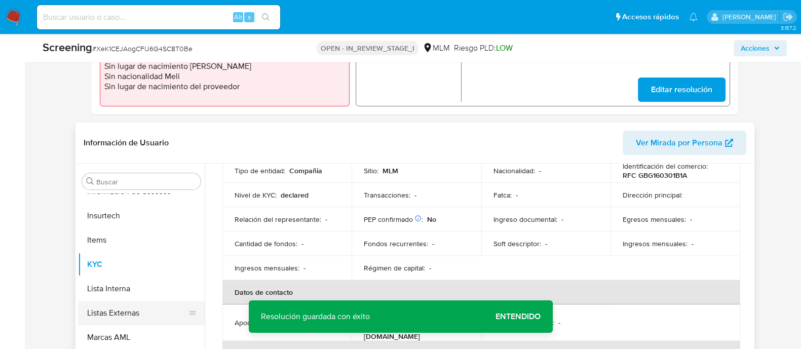
scroll to position [380, 0]
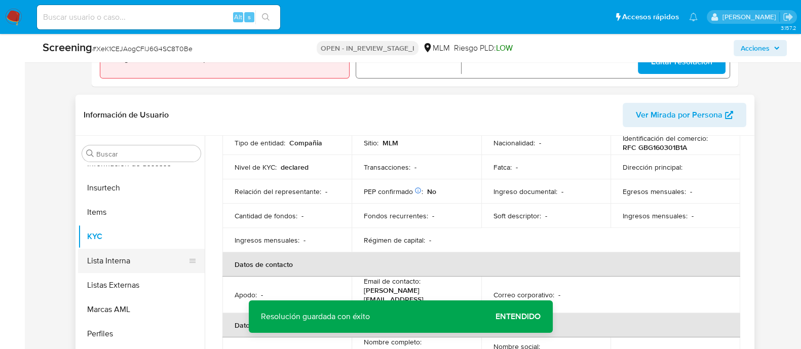
drag, startPoint x: 136, startPoint y: 252, endPoint x: 156, endPoint y: 252, distance: 19.8
click at [135, 252] on button "Lista Interna" at bounding box center [137, 261] width 119 height 24
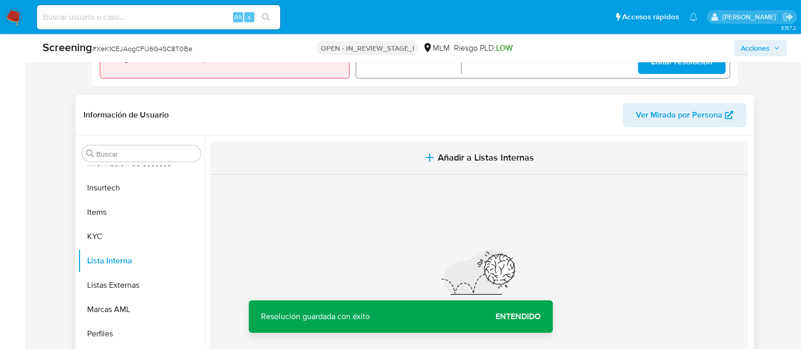
click at [487, 166] on button "Añadir a Listas Internas" at bounding box center [479, 158] width 538 height 34
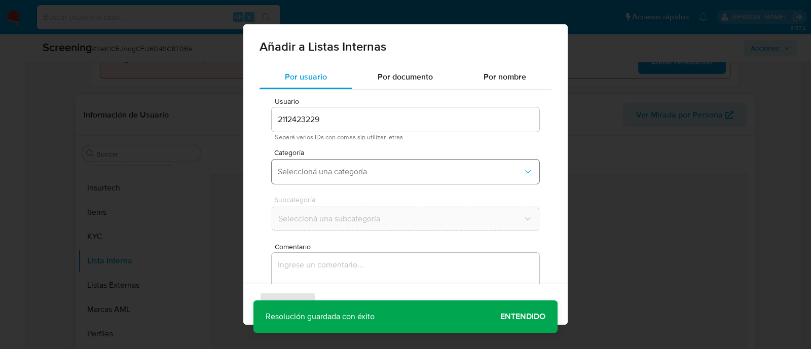
click at [345, 175] on span "Seleccioná una categoría" at bounding box center [400, 172] width 245 height 10
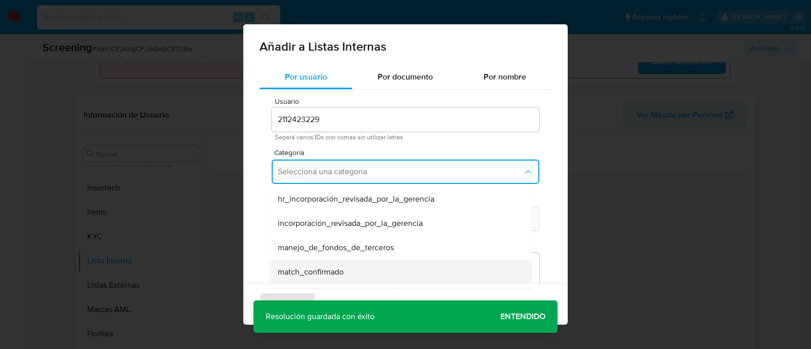
click at [319, 263] on div "match_confirmado" at bounding box center [398, 272] width 240 height 24
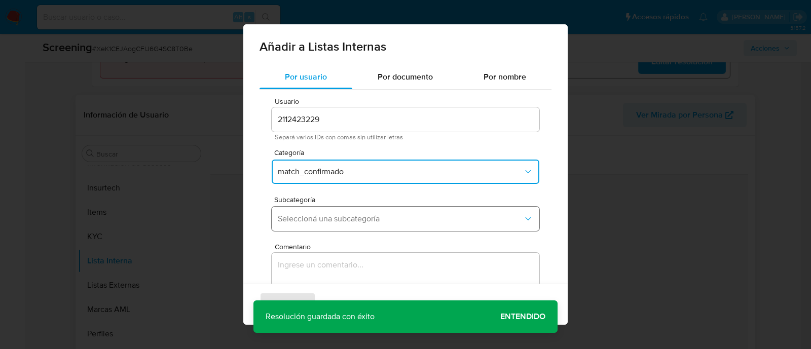
click at [322, 218] on span "Seleccioná una subcategoría" at bounding box center [400, 219] width 245 height 10
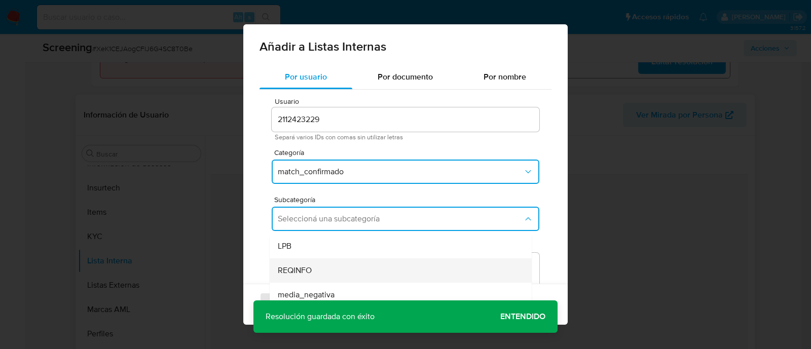
click at [299, 272] on span "REQINFO" at bounding box center [295, 271] width 34 height 10
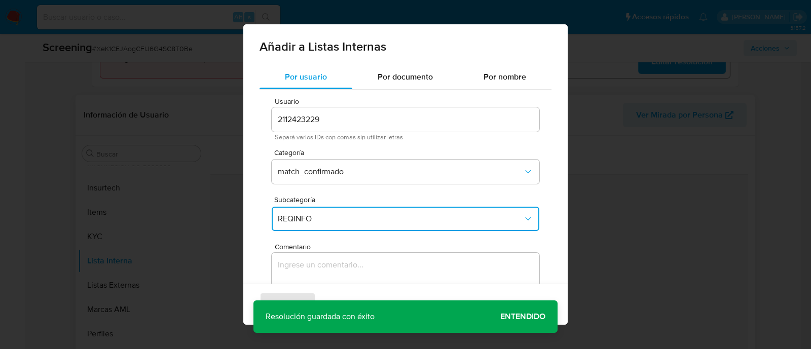
click at [299, 272] on textarea "Comentario" at bounding box center [406, 301] width 268 height 97
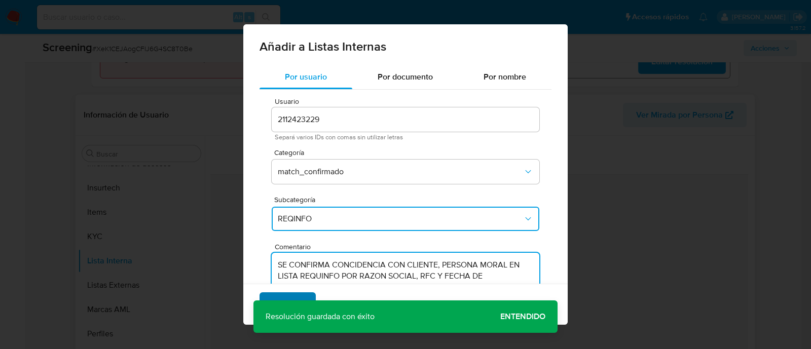
type textarea "SE CONFIRMA CONCIDENCIA CON CLIENTE, PERSONA MORAL EN LISTA REQUINFO POR RAZON …"
click at [307, 297] on button "Agregar" at bounding box center [287, 304] width 56 height 24
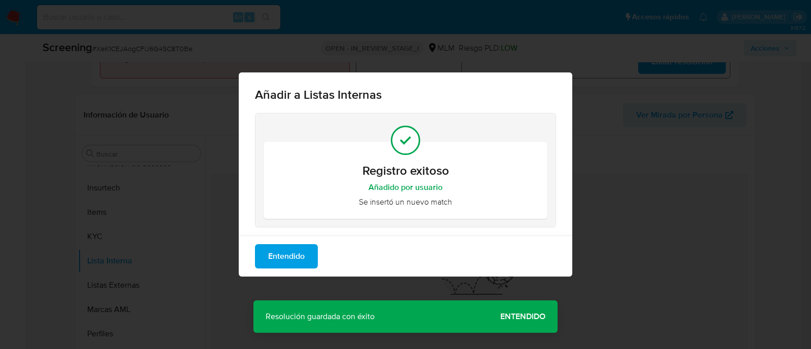
drag, startPoint x: 281, startPoint y: 253, endPoint x: 272, endPoint y: 260, distance: 11.6
click at [281, 252] on span "Entendido" at bounding box center [286, 256] width 36 height 22
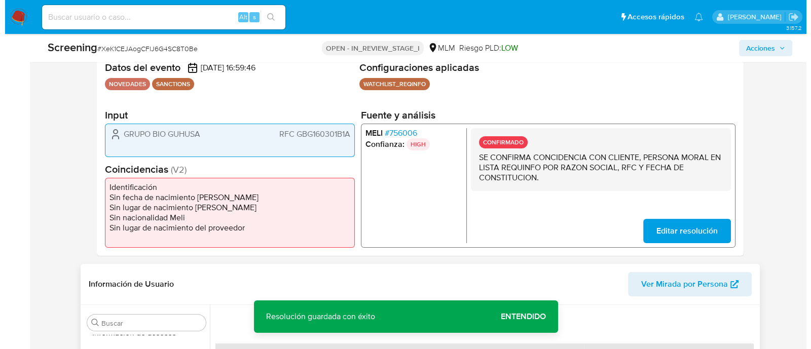
scroll to position [190, 0]
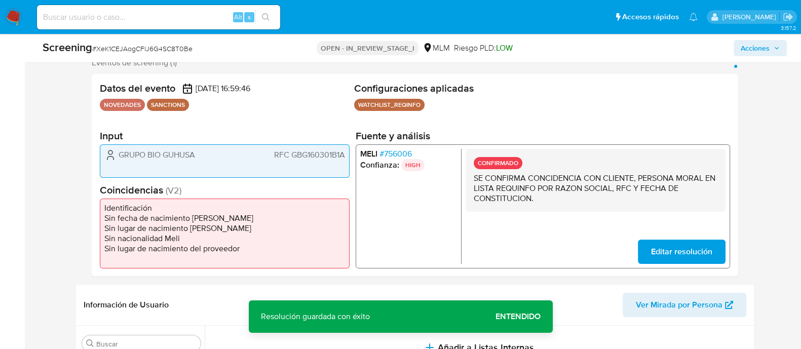
drag, startPoint x: 119, startPoint y: 149, endPoint x: 205, endPoint y: 160, distance: 86.3
click at [205, 160] on div "GRUPO BIO GUHUSA RFC GBG160301B1A" at bounding box center [224, 155] width 241 height 12
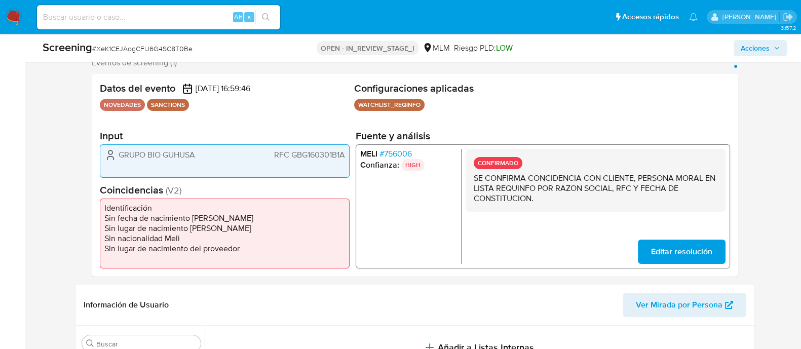
click at [749, 47] on span "Acciones" at bounding box center [755, 48] width 29 height 16
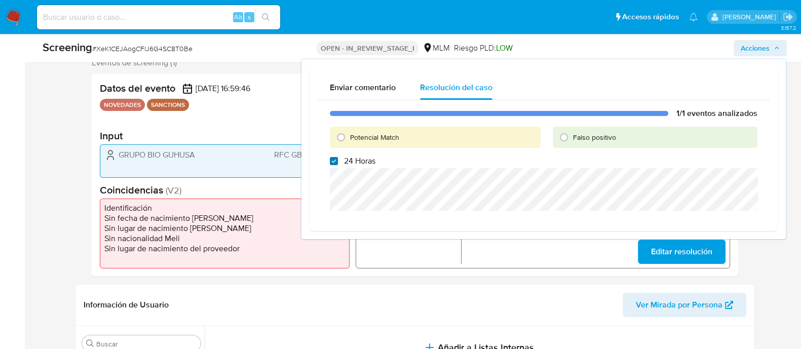
click at [332, 159] on input "24 Horas" at bounding box center [334, 161] width 8 height 8
checkbox input "false"
drag, startPoint x: 336, startPoint y: 136, endPoint x: 337, endPoint y: 146, distance: 9.7
click at [337, 135] on input "Potencial Match" at bounding box center [341, 137] width 16 height 16
radio input "true"
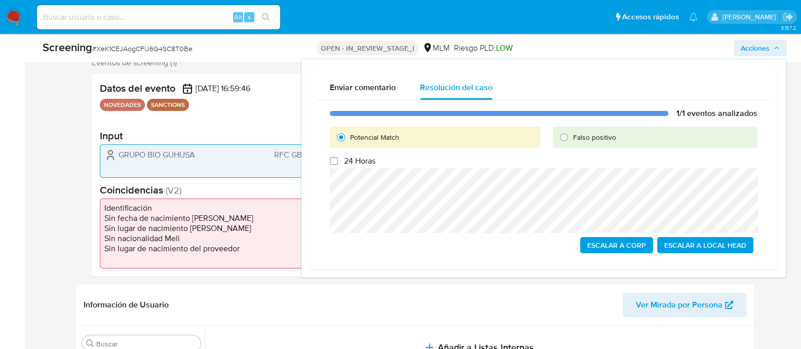
click at [677, 242] on span "Escalar a Local Head" at bounding box center [705, 245] width 82 height 14
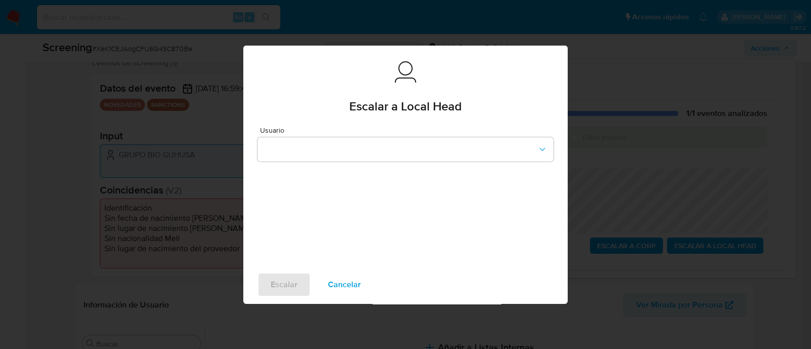
click at [378, 133] on div "Usuario" at bounding box center [405, 144] width 296 height 35
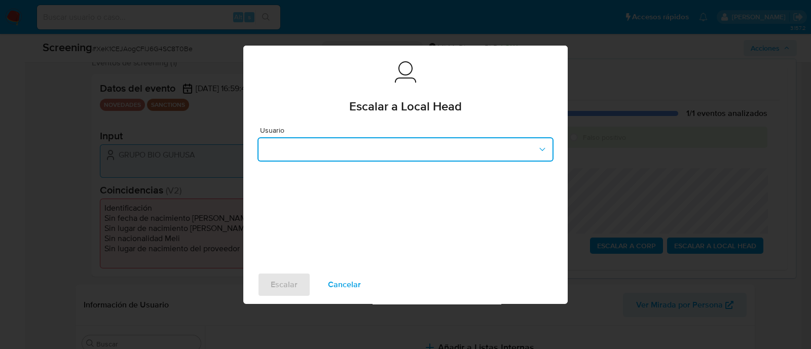
click at [364, 149] on button "button" at bounding box center [405, 149] width 296 height 24
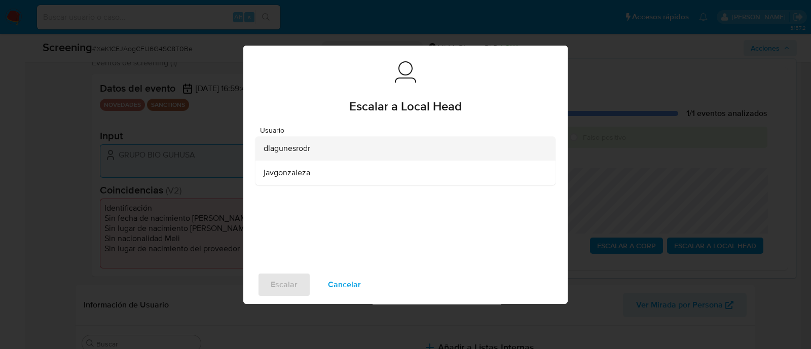
click at [300, 156] on div "dlagunesrodr" at bounding box center [403, 148] width 278 height 24
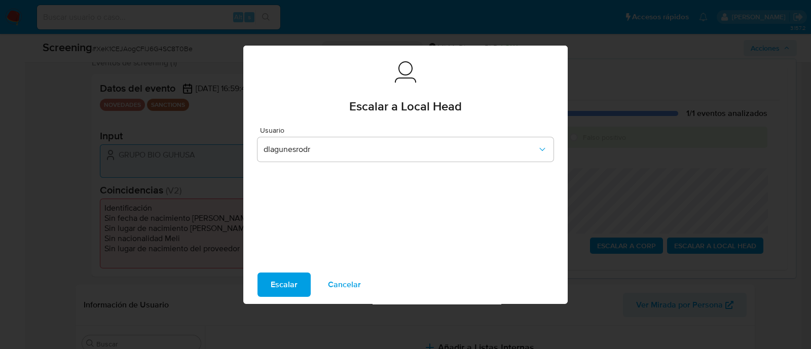
click at [279, 283] on span "Escalar" at bounding box center [284, 285] width 27 height 22
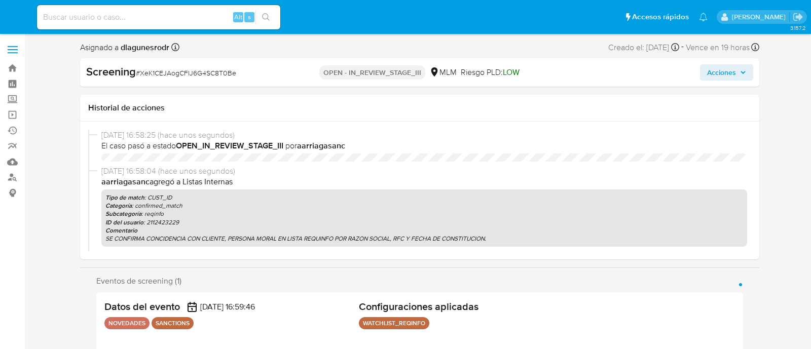
select select "10"
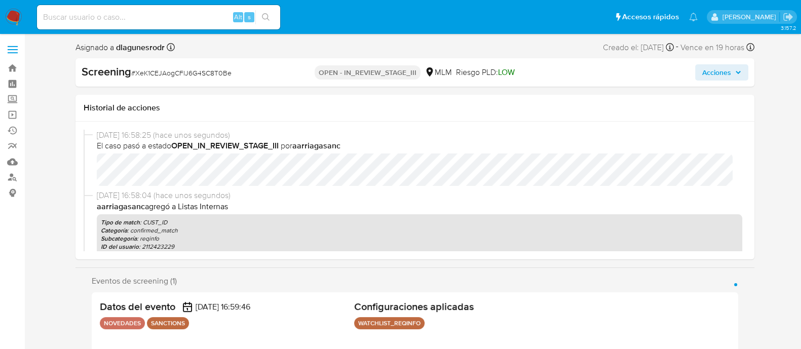
scroll to position [428, 0]
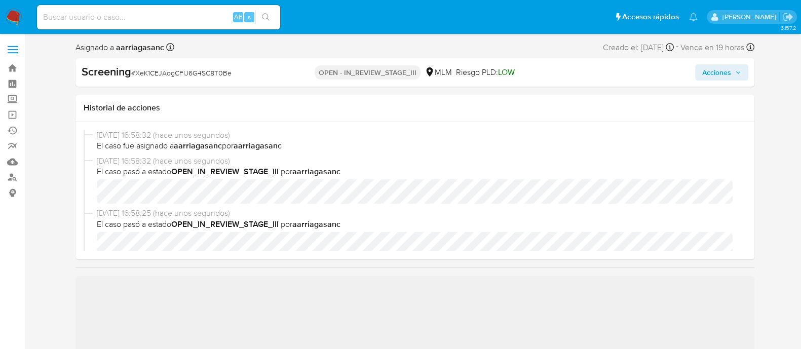
scroll to position [63, 0]
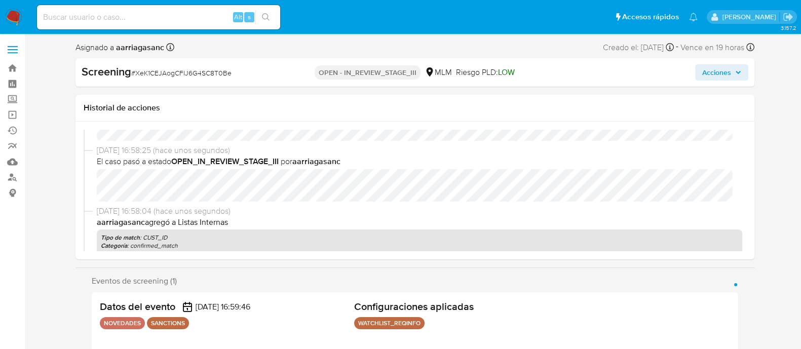
select select "10"
click at [701, 67] on button "Acciones" at bounding box center [721, 72] width 53 height 16
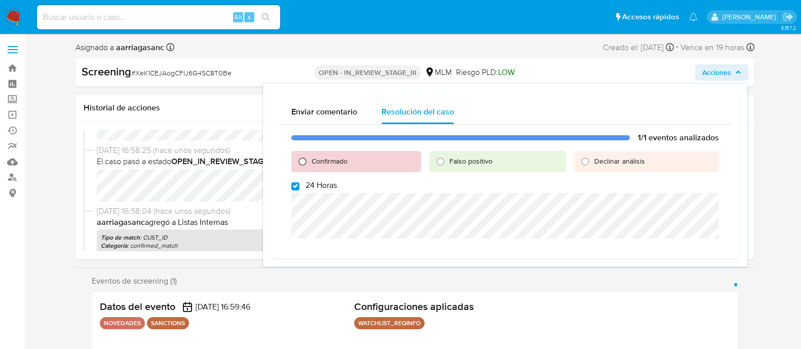
click at [302, 159] on input "Confirmado" at bounding box center [302, 162] width 16 height 16
radio input "true"
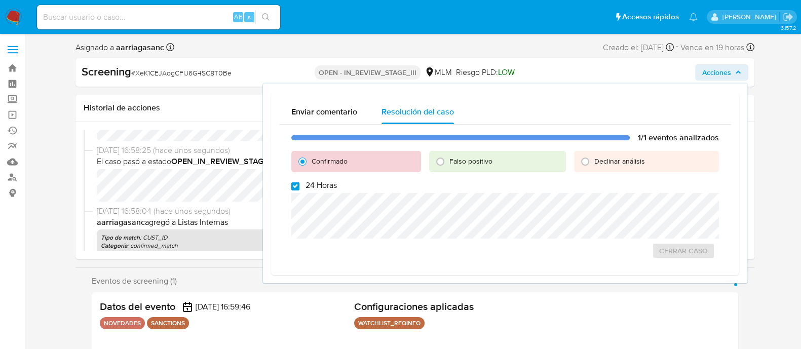
click at [296, 183] on input "24 Horas" at bounding box center [295, 186] width 8 height 8
checkbox input "false"
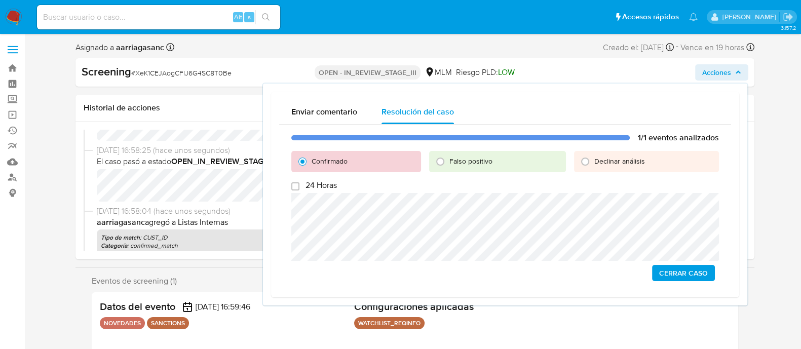
click at [704, 280] on span "Cerrar Caso" at bounding box center [683, 273] width 49 height 14
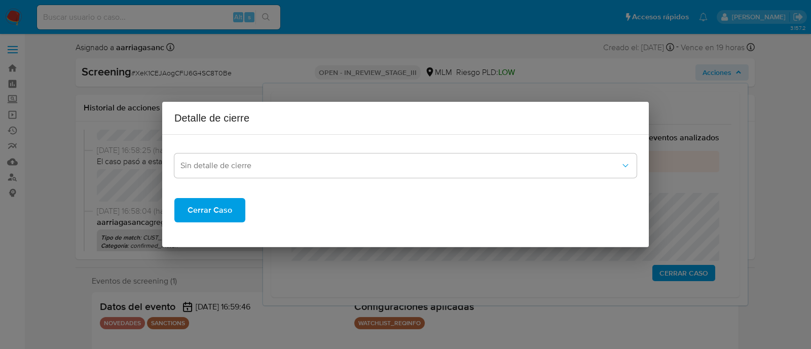
click at [233, 206] on button "Cerrar Caso" at bounding box center [209, 210] width 71 height 24
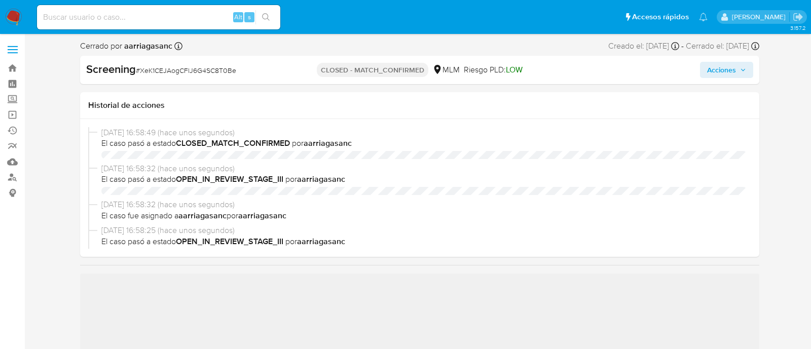
select select "10"
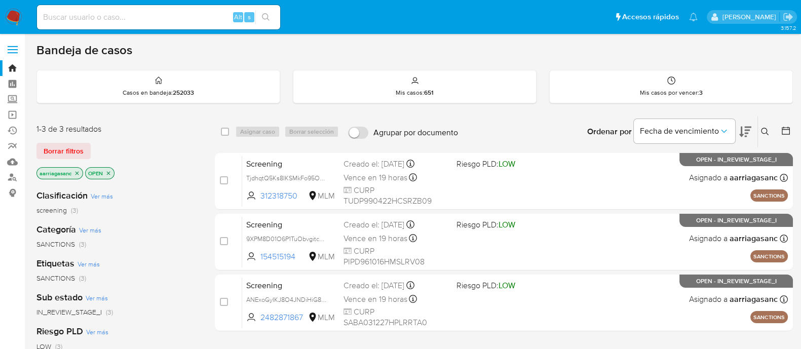
scroll to position [63, 0]
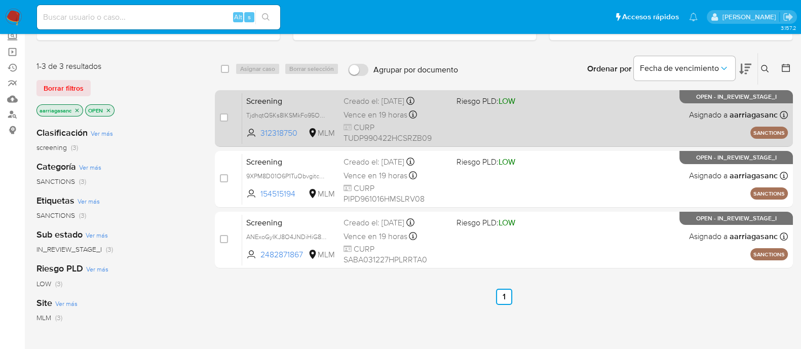
click at [508, 110] on div "Screening TjdhqtQ5Ks8IKSMkFo95OJrG 312318750 MLM Riesgo PLD: LOW Creado el: 03/…" at bounding box center [515, 118] width 546 height 51
click at [226, 113] on div "case-item-checkbox" at bounding box center [224, 118] width 8 height 10
click at [223, 115] on input "checkbox" at bounding box center [224, 118] width 8 height 8
checkbox input "true"
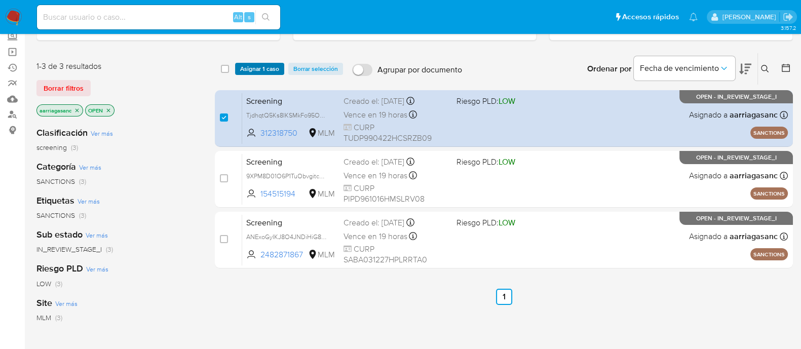
drag, startPoint x: 258, startPoint y: 60, endPoint x: 259, endPoint y: 73, distance: 13.2
click at [259, 60] on div "select-all-cases-checkbox Asignar 1 caso Borrar selección Agrupar por documento…" at bounding box center [504, 68] width 578 height 31
click at [262, 72] on span "Asignar 1 caso" at bounding box center [259, 69] width 39 height 10
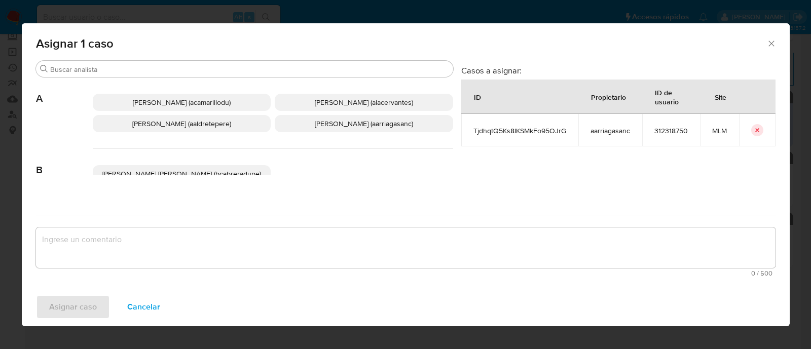
click at [337, 128] on p "Ana Maria Arriaga (aarriagasanc)" at bounding box center [364, 123] width 178 height 17
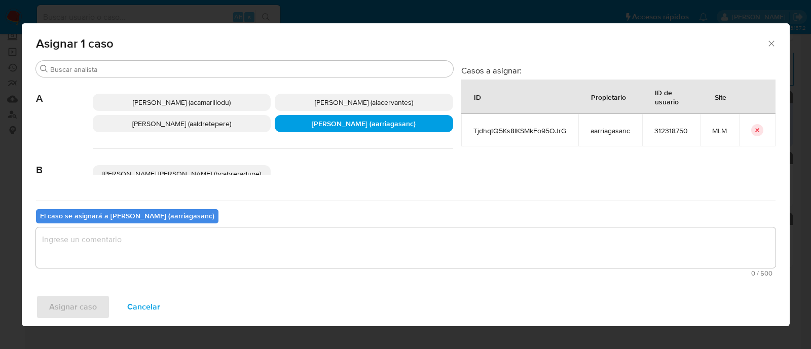
click at [299, 257] on textarea "assign-modal" at bounding box center [405, 248] width 739 height 41
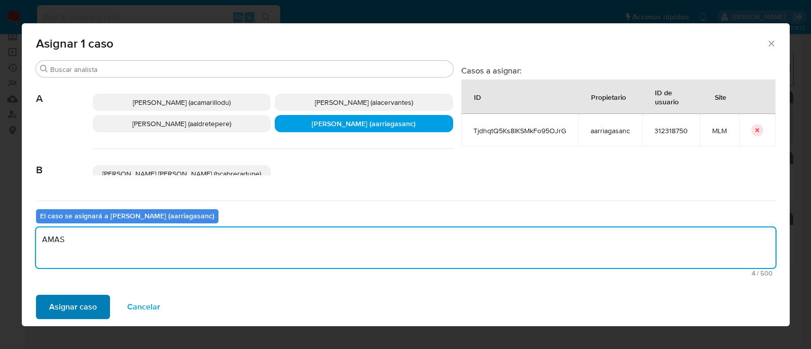
type textarea "AMAS"
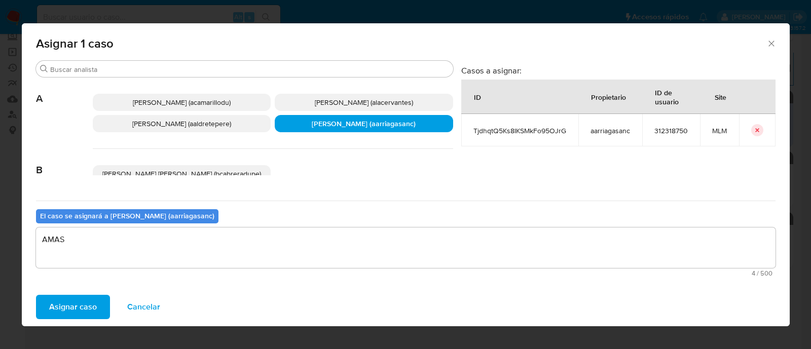
click at [82, 299] on span "Asignar caso" at bounding box center [73, 307] width 48 height 22
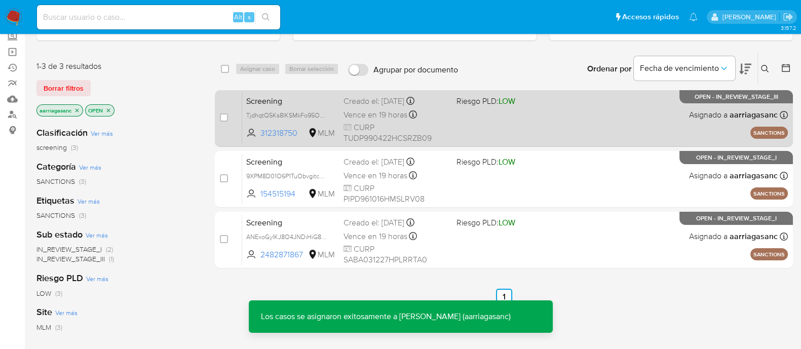
click at [485, 113] on div "Screening TjdhqtQ5Ks8IKSMkFo95OJrG 312318750 MLM Riesgo PLD: LOW Creado el: 03/…" at bounding box center [515, 118] width 546 height 51
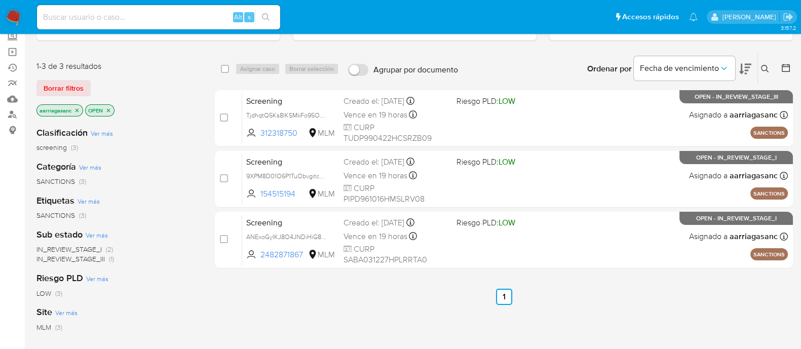
click at [10, 11] on img at bounding box center [13, 17] width 17 height 17
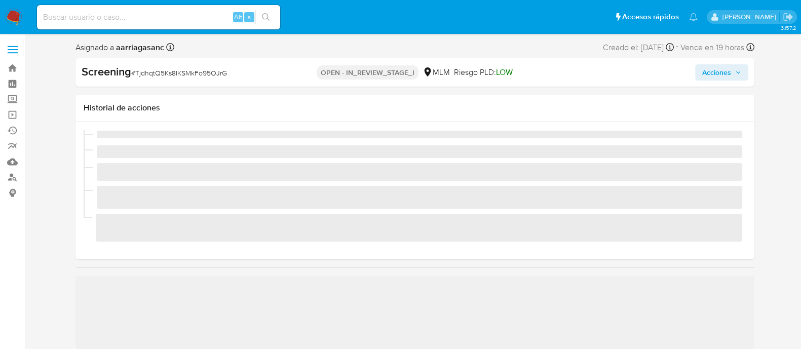
scroll to position [428, 0]
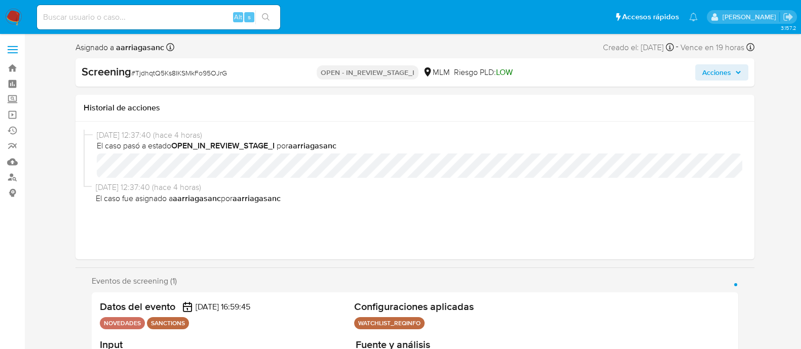
select select "10"
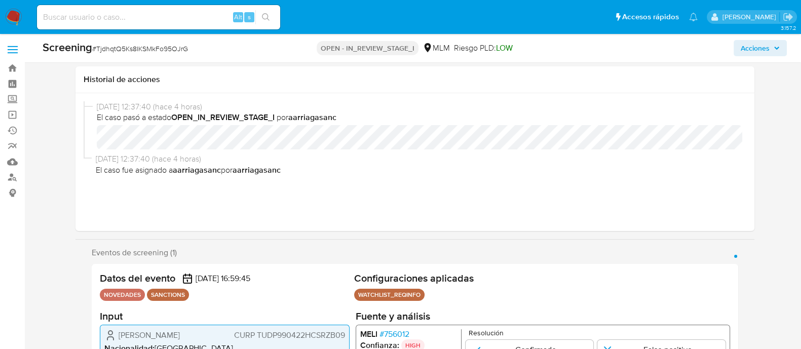
scroll to position [126, 0]
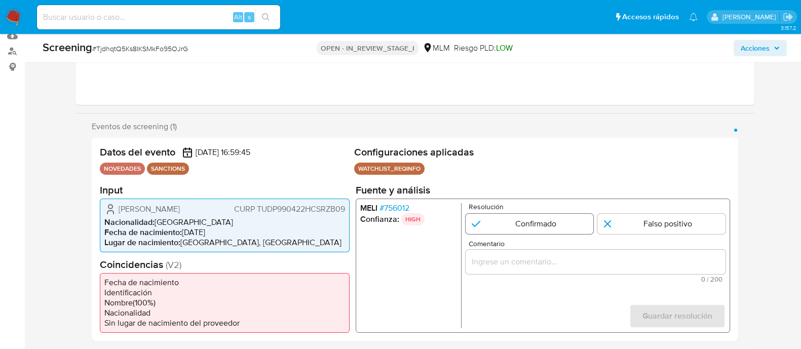
click at [523, 220] on input "1 de 1" at bounding box center [529, 223] width 128 height 20
radio input "true"
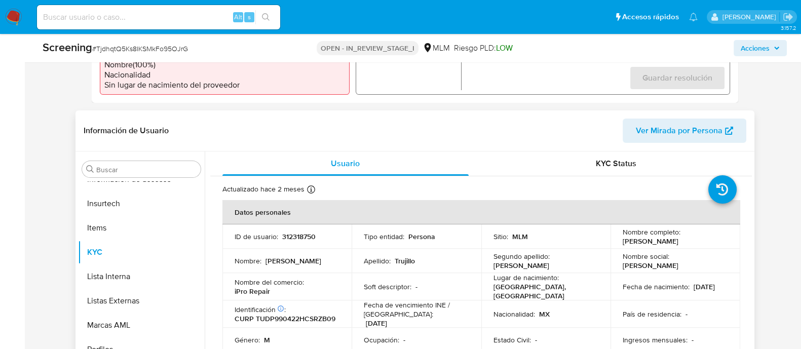
scroll to position [380, 0]
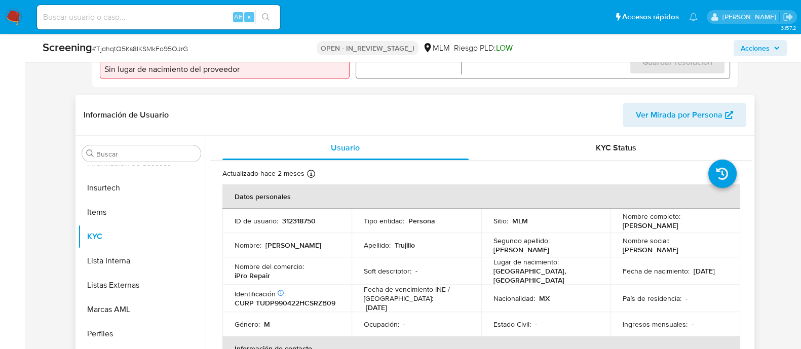
click at [466, 212] on td "Tipo entidad : Persona" at bounding box center [417, 221] width 130 height 24
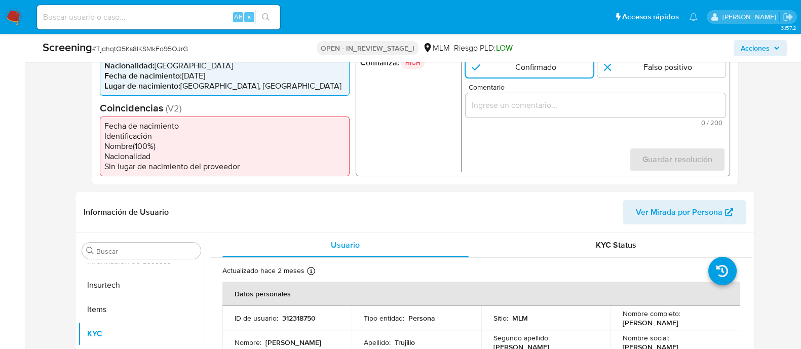
scroll to position [253, 0]
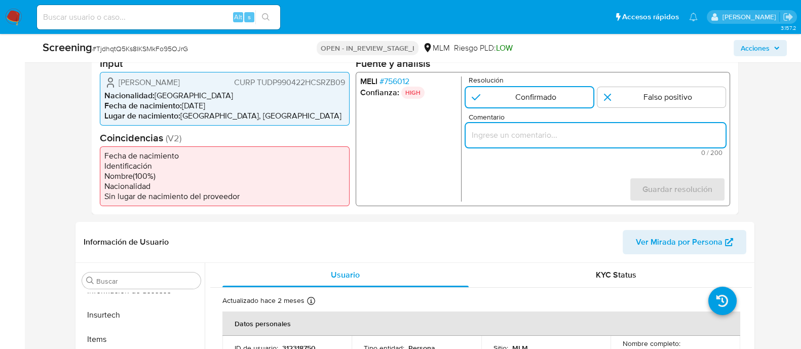
click at [487, 132] on input "Comentario" at bounding box center [595, 134] width 260 height 13
paste input "SE CONFIRMA COINCIDENCIA CON PERSONA FISICA EN LISTA REQUINFO POR NOMBRE COMPLE…"
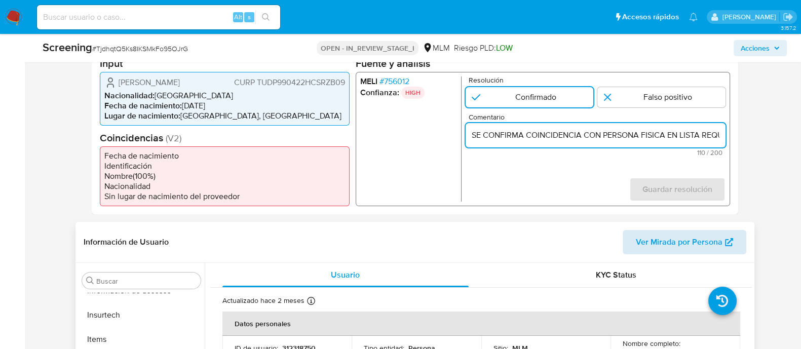
scroll to position [0, 242]
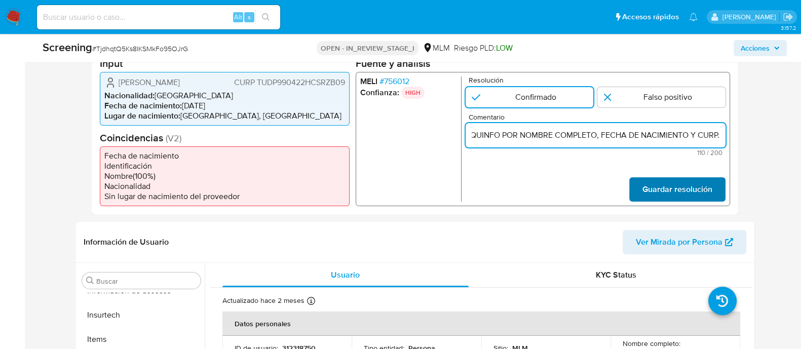
type input "SE CONFIRMA COINCIDENCIA CON PERSONA FISICA EN LISTA REQUINFO POR NOMBRE COMPLE…"
click at [700, 190] on span "Guardar resolución" at bounding box center [677, 189] width 70 height 22
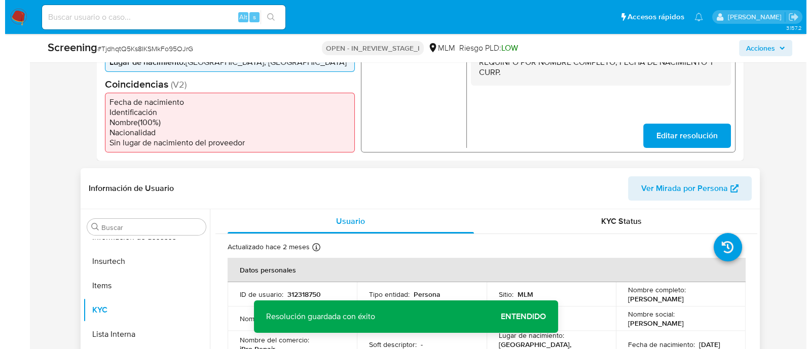
scroll to position [380, 0]
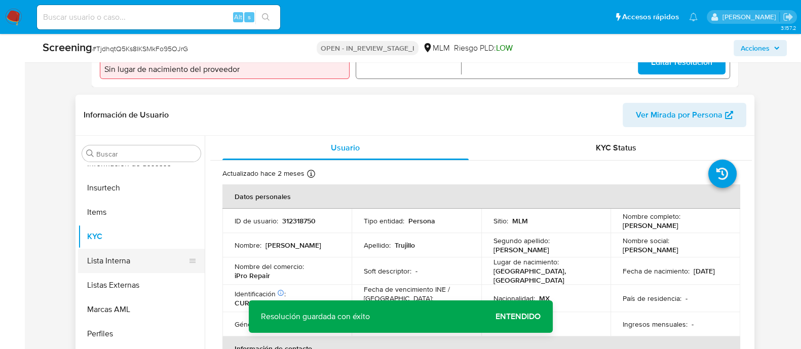
click at [122, 262] on button "Lista Interna" at bounding box center [137, 261] width 119 height 24
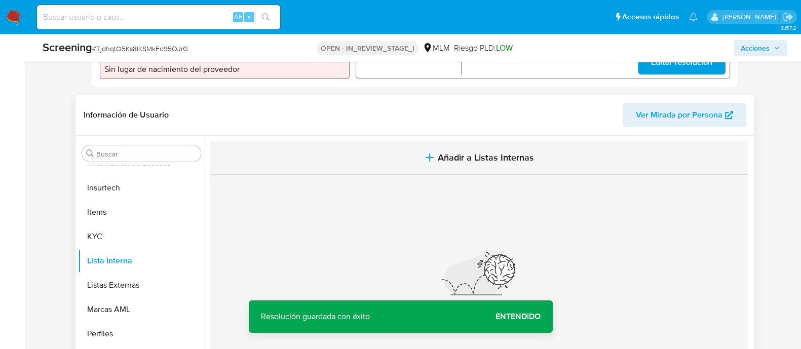
click at [449, 158] on span "Añadir a Listas Internas" at bounding box center [486, 157] width 96 height 11
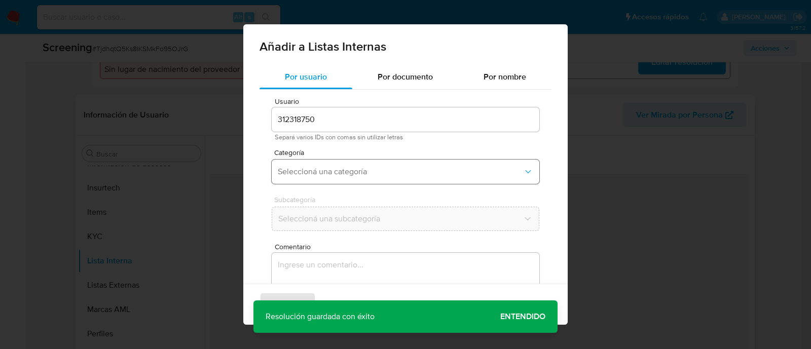
click at [329, 169] on span "Seleccioná una categoría" at bounding box center [400, 172] width 245 height 10
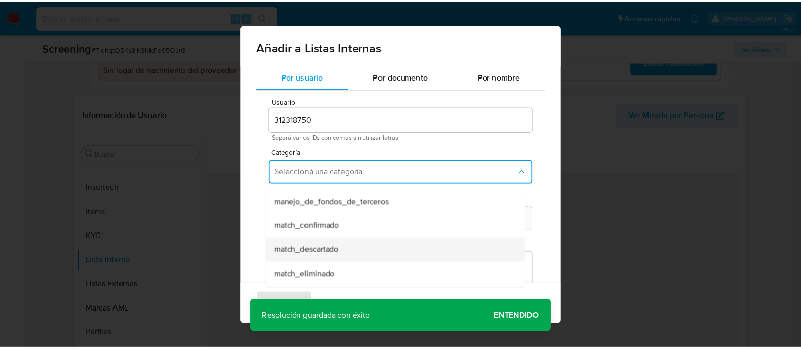
scroll to position [63, 0]
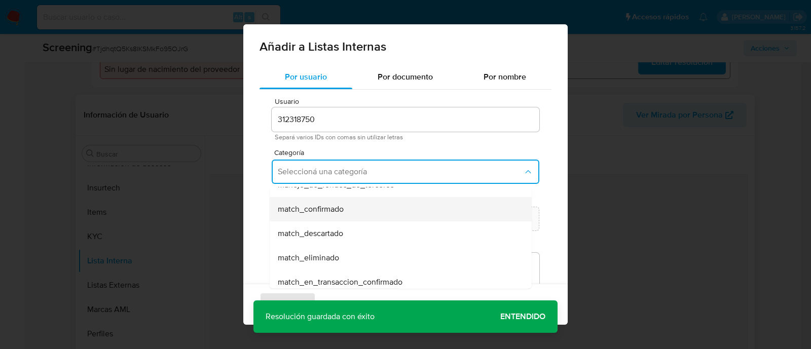
click at [325, 205] on span "match_confirmado" at bounding box center [311, 209] width 66 height 10
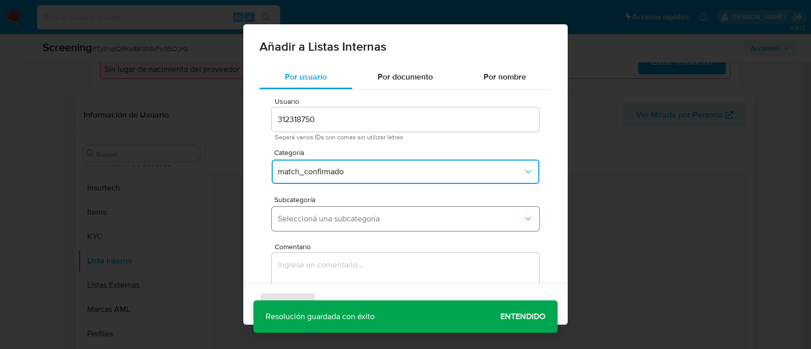
click at [315, 220] on span "Seleccioná una subcategoría" at bounding box center [400, 219] width 245 height 10
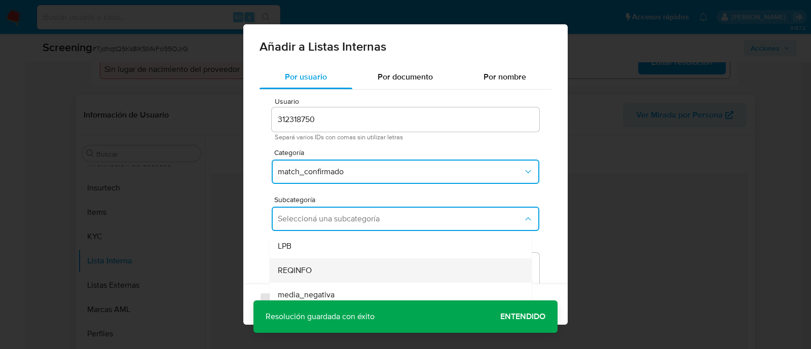
click at [309, 266] on span "REQINFO" at bounding box center [295, 271] width 34 height 10
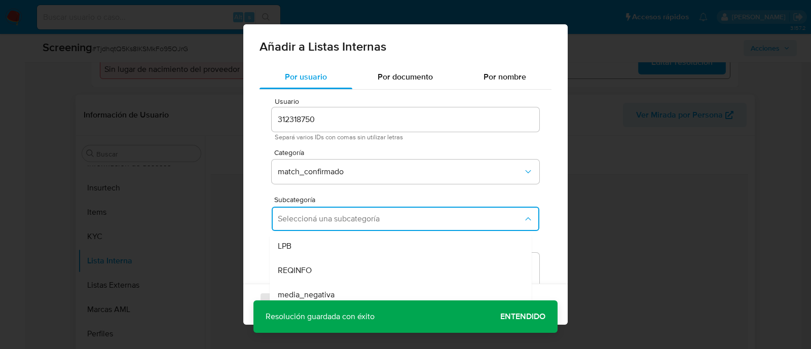
click at [309, 265] on textarea "Comentario" at bounding box center [406, 301] width 268 height 97
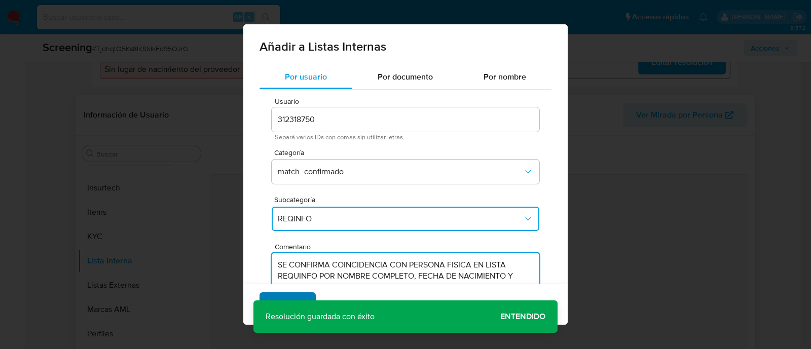
type textarea "SE CONFIRMA COINCIDENCIA CON PERSONA FISICA EN LISTA REQUINFO POR NOMBRE COMPLE…"
click at [294, 293] on span "Agregar" at bounding box center [288, 304] width 30 height 22
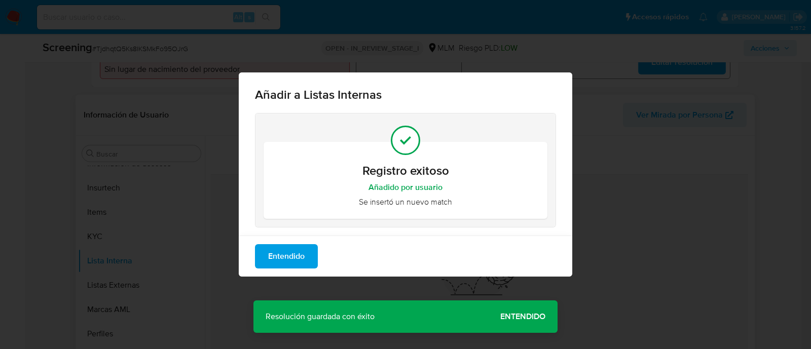
click at [279, 260] on span "Entendido" at bounding box center [286, 256] width 36 height 22
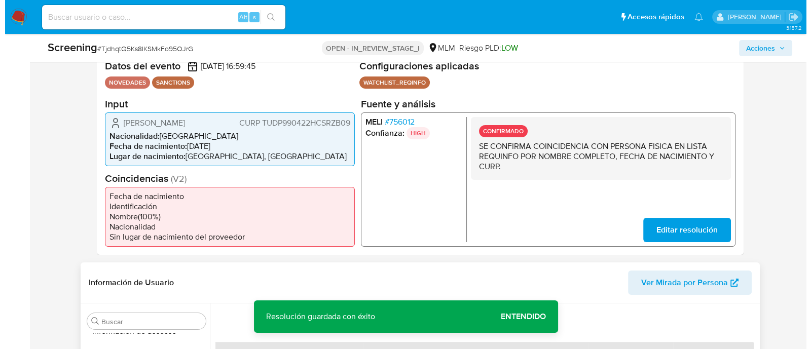
scroll to position [190, 0]
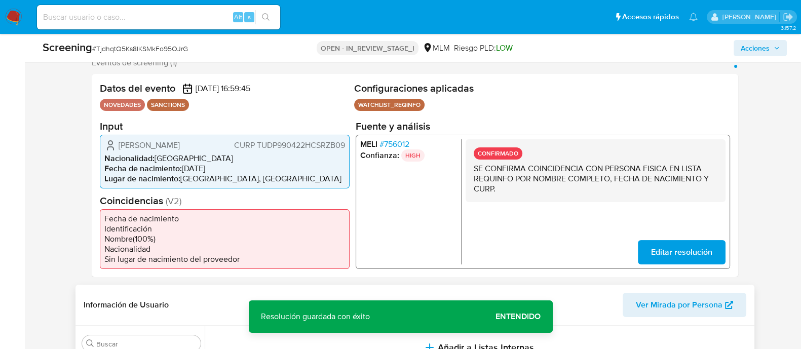
drag, startPoint x: 118, startPoint y: 143, endPoint x: 216, endPoint y: 142, distance: 98.3
click at [180, 142] on span "Pablo Sebastian Trujillo Diaz" at bounding box center [149, 145] width 61 height 10
click at [262, 143] on span "CURP TUDP990422HCSRZB09" at bounding box center [289, 145] width 111 height 10
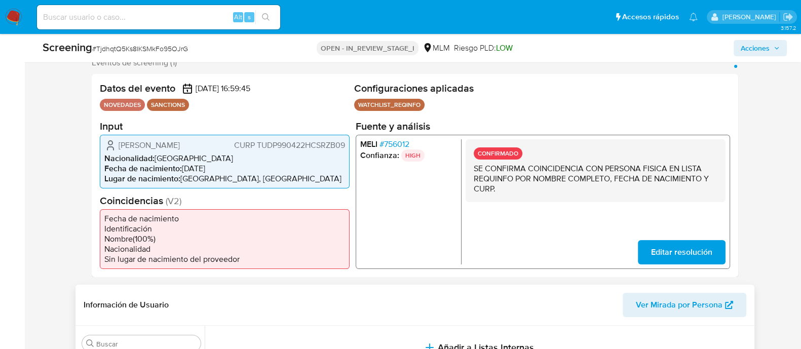
drag, startPoint x: 185, startPoint y: 165, endPoint x: 227, endPoint y: 165, distance: 42.1
click at [227, 165] on li "Fecha de nacimiento : 22/04/1999" at bounding box center [224, 168] width 241 height 10
click at [739, 51] on button "Acciones" at bounding box center [760, 48] width 53 height 16
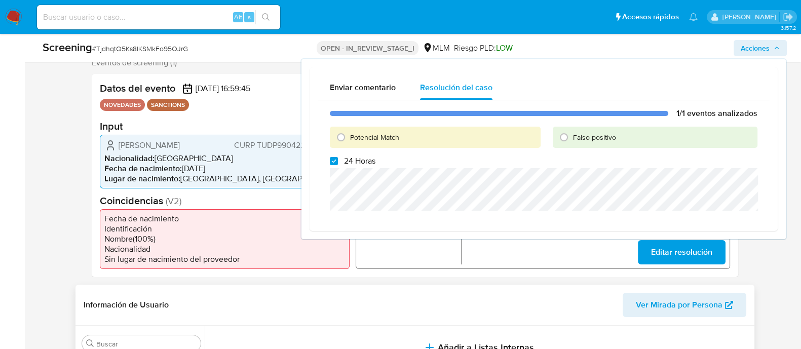
click at [332, 157] on input "24 Horas" at bounding box center [334, 161] width 8 height 8
checkbox input "false"
click at [340, 140] on input "Potencial Match" at bounding box center [341, 137] width 16 height 16
radio input "true"
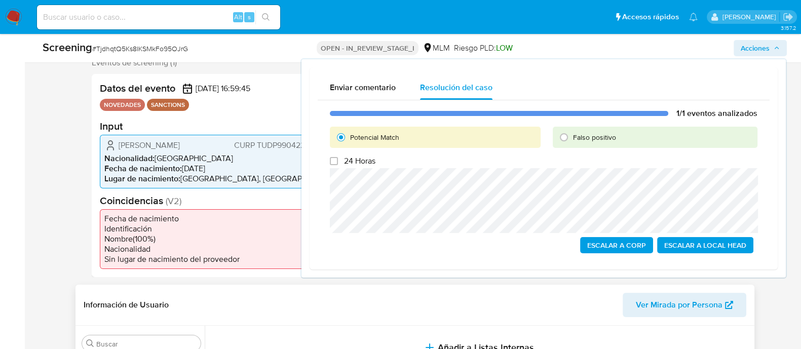
click at [676, 242] on span "Escalar a Local Head" at bounding box center [705, 245] width 82 height 14
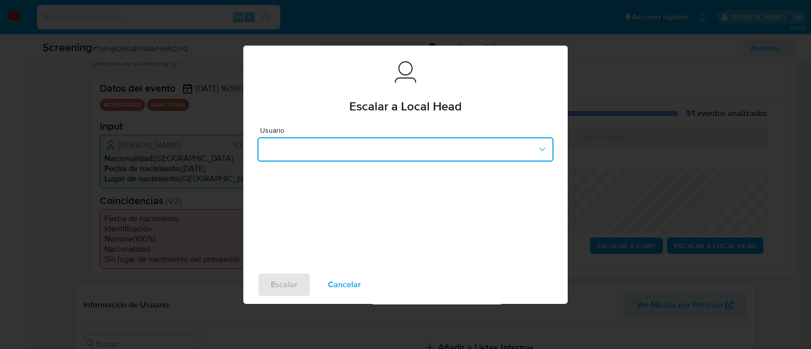
click at [380, 145] on button "button" at bounding box center [405, 149] width 296 height 24
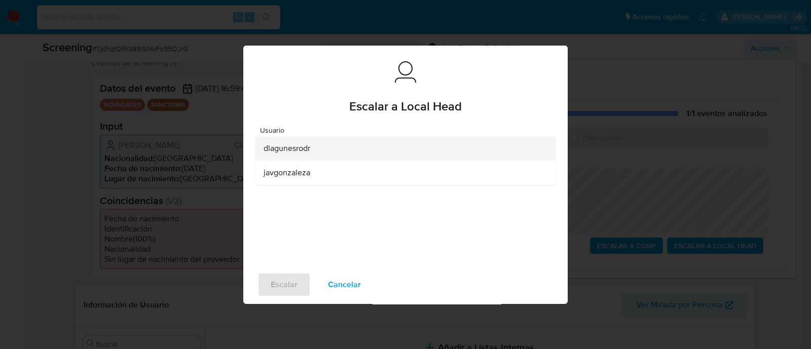
click at [300, 148] on span "dlagunesrodr" at bounding box center [287, 148] width 47 height 10
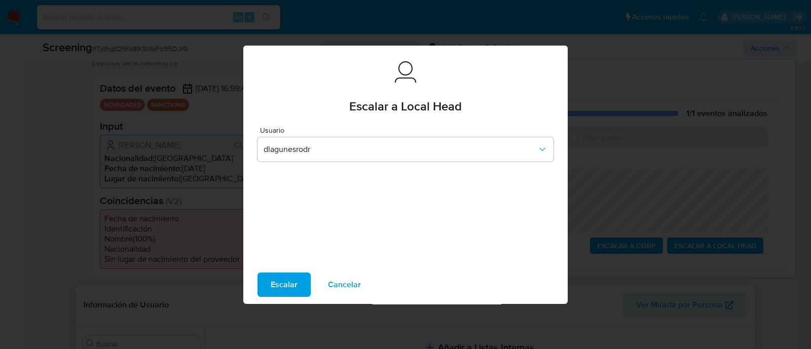
click at [269, 286] on button "Escalar" at bounding box center [283, 285] width 53 height 24
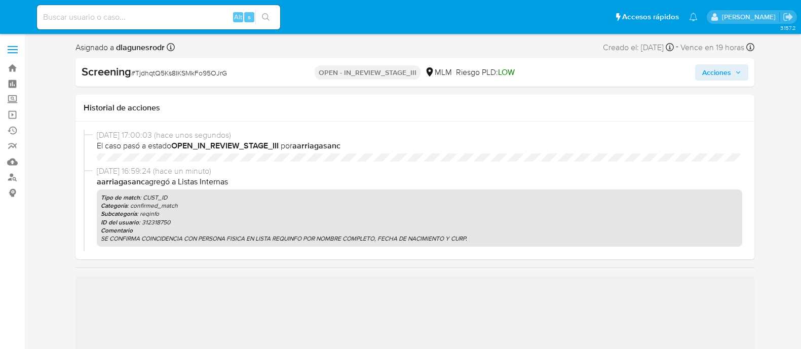
select select "10"
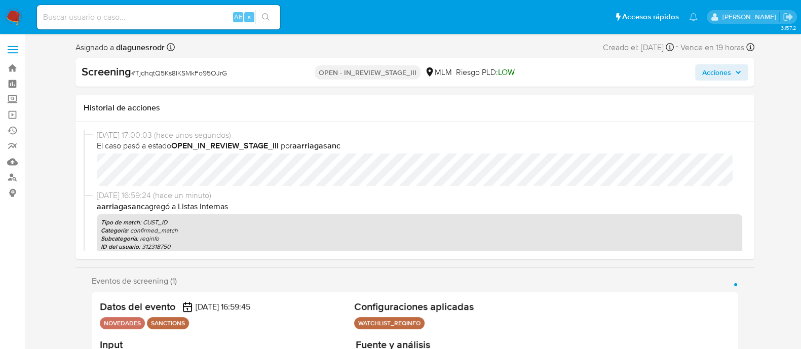
scroll to position [428, 0]
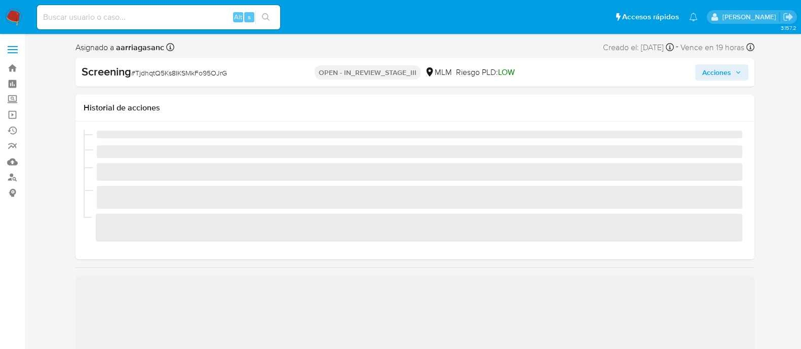
scroll to position [428, 0]
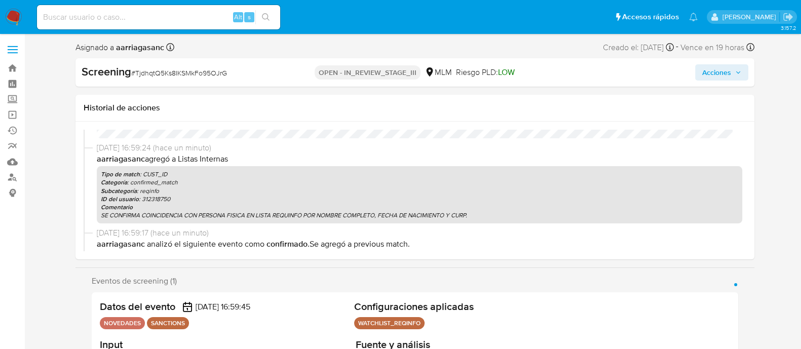
select select "10"
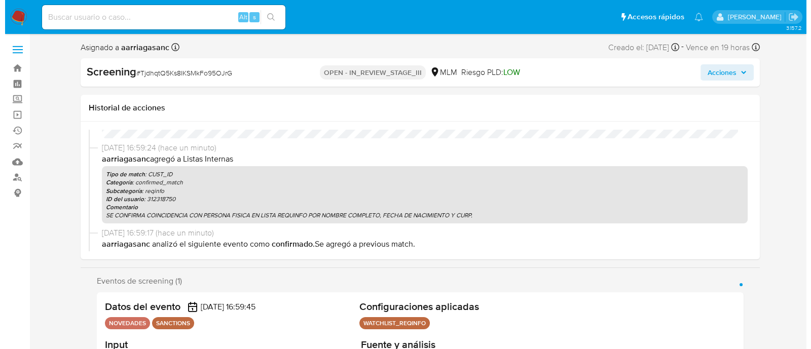
scroll to position [63, 0]
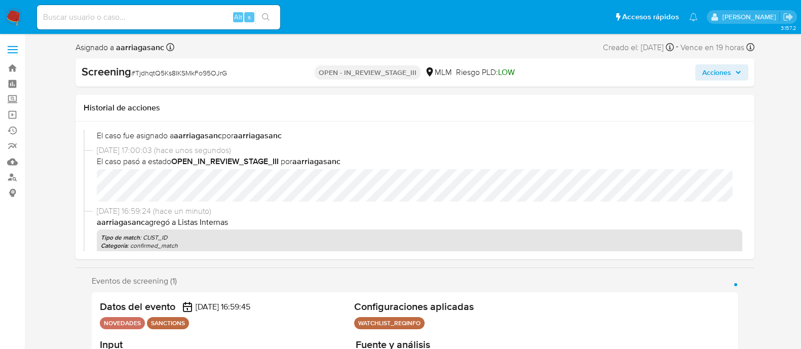
click at [706, 74] on span "Acciones" at bounding box center [716, 72] width 29 height 16
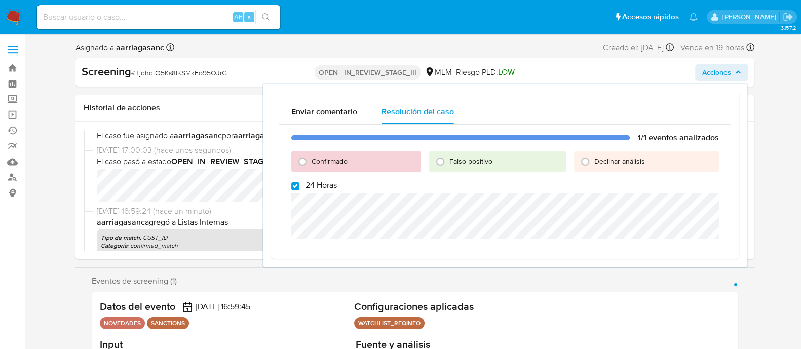
click at [294, 180] on label "24 Horas" at bounding box center [314, 185] width 46 height 10
click at [294, 182] on input "24 Horas" at bounding box center [295, 186] width 8 height 8
checkbox input "false"
click at [303, 164] on input "Confirmado" at bounding box center [302, 162] width 16 height 16
radio input "true"
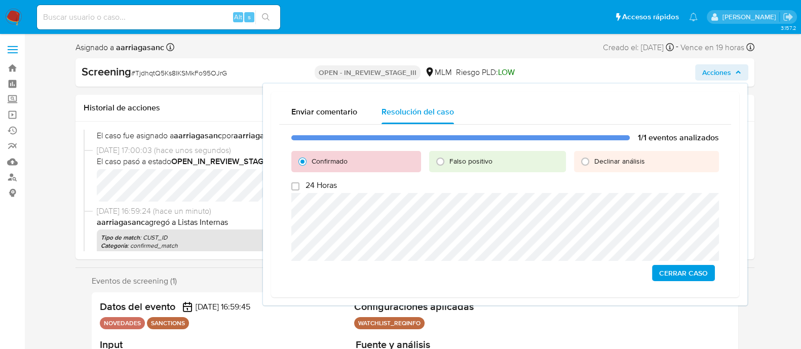
click at [671, 264] on div "1/1 eventos analizados Confirmado Falso positivo Declinar análisis 24 Horas Cer…" at bounding box center [505, 207] width 452 height 165
click at [671, 269] on span "Cerrar Caso" at bounding box center [683, 273] width 49 height 14
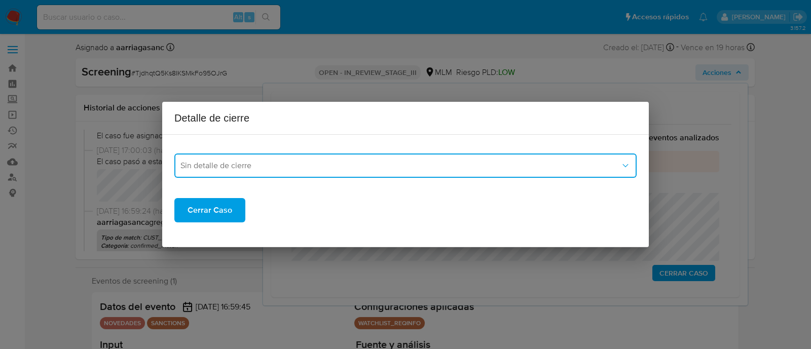
click at [342, 168] on span "Sin detalle de cierre" at bounding box center [400, 166] width 440 height 10
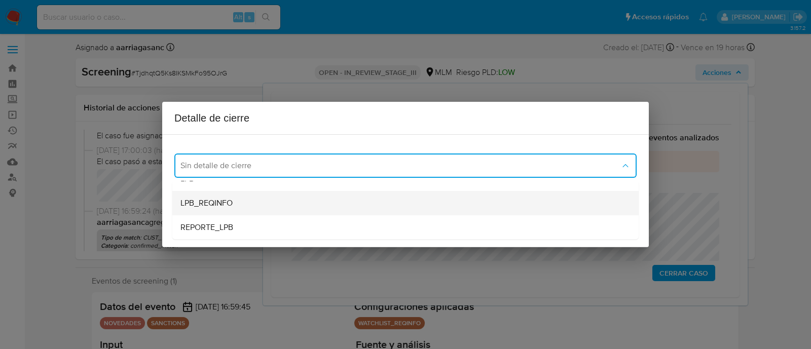
click at [238, 203] on div "LPB_REQINFO" at bounding box center [405, 203] width 450 height 24
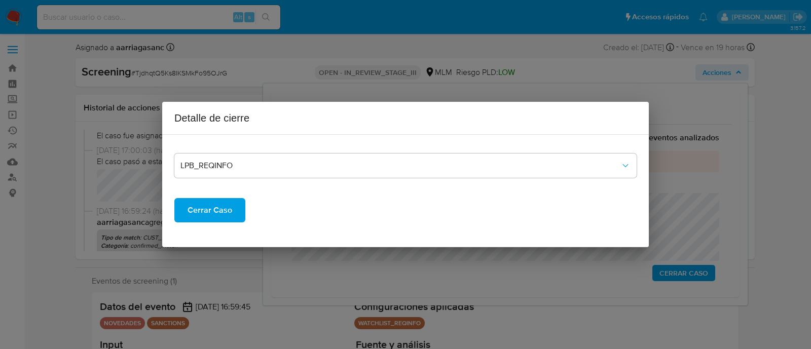
click at [223, 219] on span "Cerrar Caso" at bounding box center [210, 210] width 45 height 22
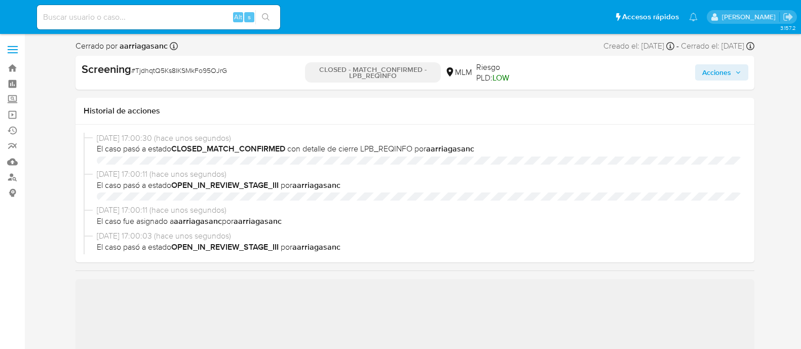
select select "10"
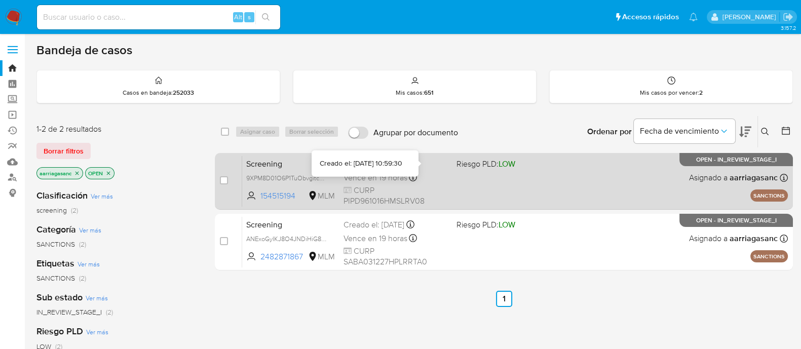
click at [480, 176] on div "Screening 9XPM8D01O6P1TuObvgitc2ZU 154515194 MLM Riesgo PLD: LOW Creado el: [DA…" at bounding box center [515, 181] width 546 height 51
click at [221, 184] on div "case-item-checkbox" at bounding box center [224, 180] width 8 height 10
click at [225, 182] on input "checkbox" at bounding box center [224, 180] width 8 height 8
checkbox input "true"
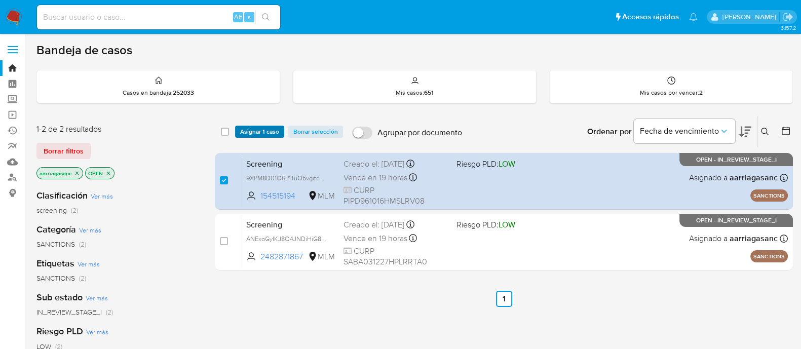
click at [254, 134] on span "Asignar 1 caso" at bounding box center [259, 132] width 39 height 10
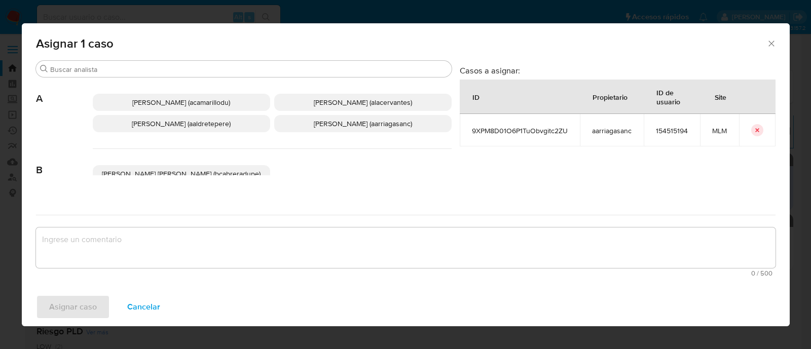
click at [368, 125] on span "[PERSON_NAME] (aarriagasanc)" at bounding box center [363, 124] width 98 height 10
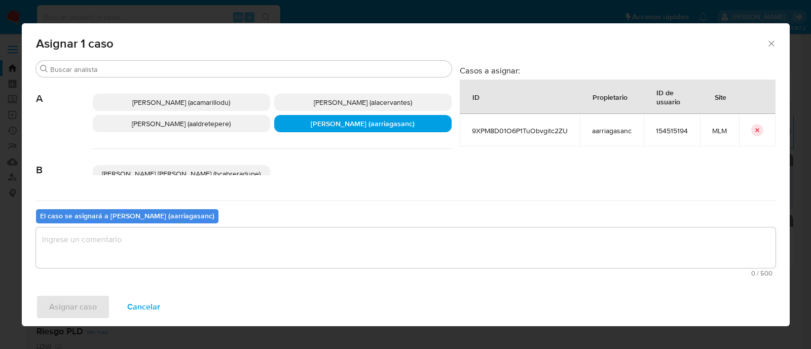
click at [295, 244] on textarea "assign-modal" at bounding box center [405, 248] width 739 height 41
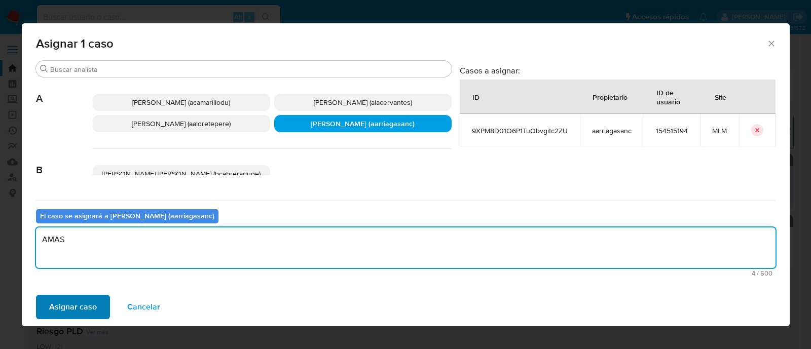
type textarea "AMAS"
click at [86, 303] on span "Asignar caso" at bounding box center [73, 307] width 48 height 22
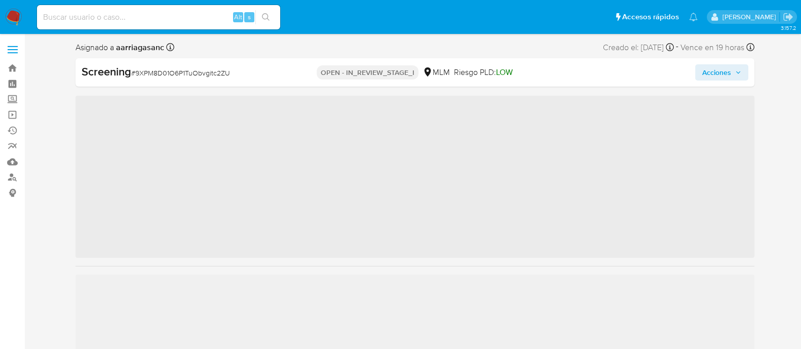
scroll to position [428, 0]
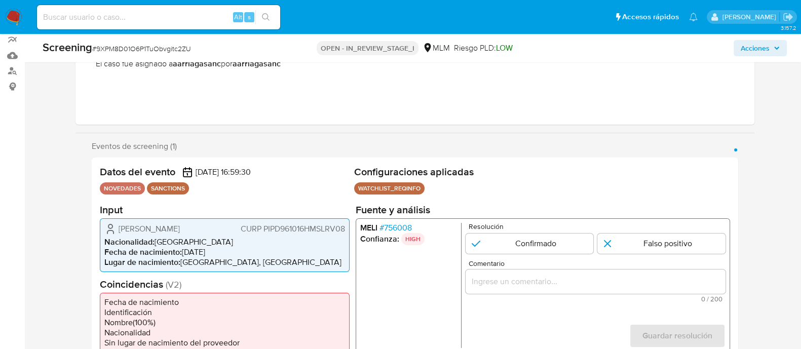
select select "10"
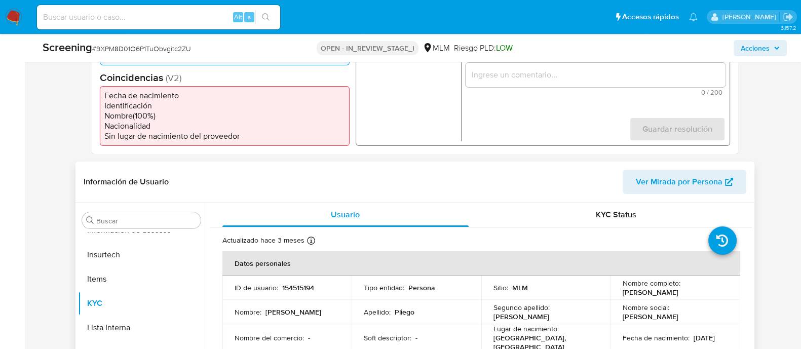
scroll to position [317, 0]
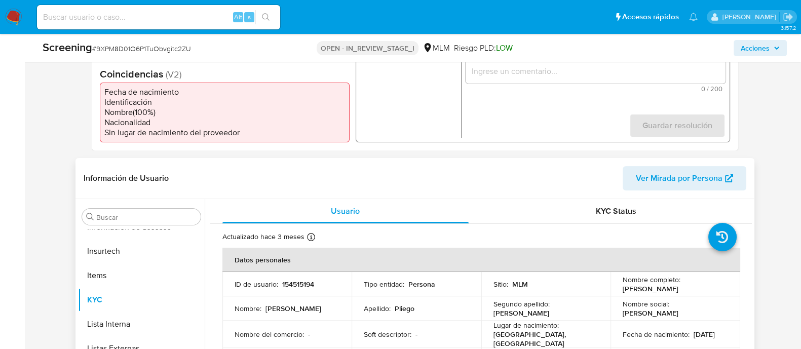
click at [430, 268] on th "Datos personales" at bounding box center [481, 260] width 518 height 24
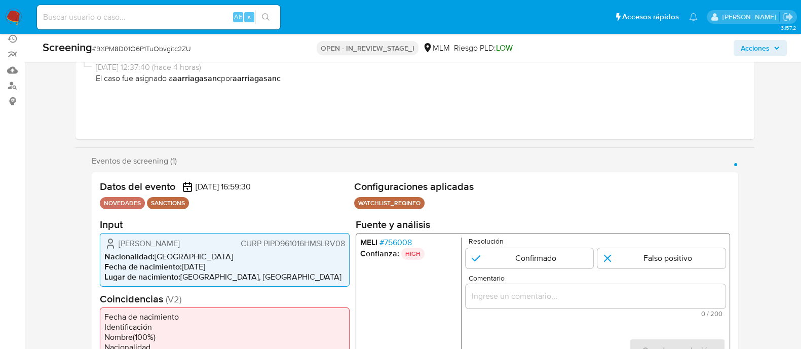
scroll to position [126, 0]
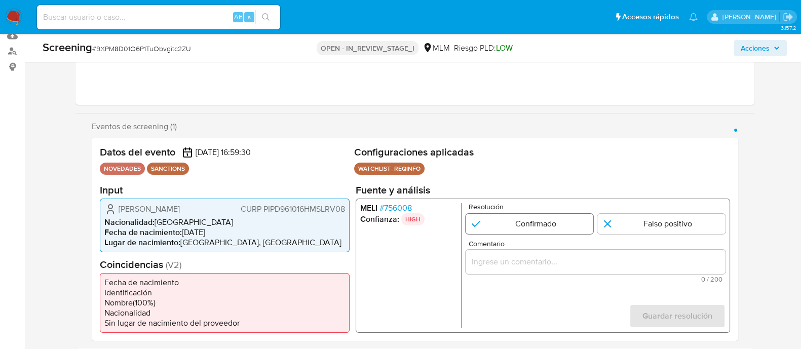
click at [507, 230] on input "1 de 1" at bounding box center [529, 223] width 128 height 20
radio input "true"
click at [489, 266] on input "Comentario" at bounding box center [595, 261] width 260 height 13
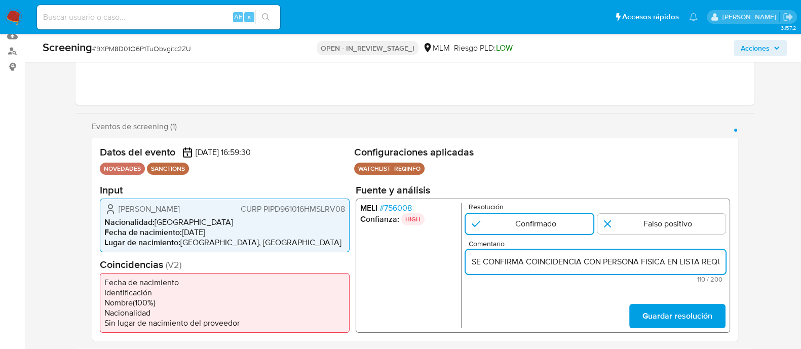
scroll to position [0, 242]
type input "SE CONFIRMA COINCIDENCIA CON PERSONA FISICA EN LISTA REQUINFO POR NOMBRE COMPLE…"
drag, startPoint x: 690, startPoint y: 331, endPoint x: 676, endPoint y: 315, distance: 20.8
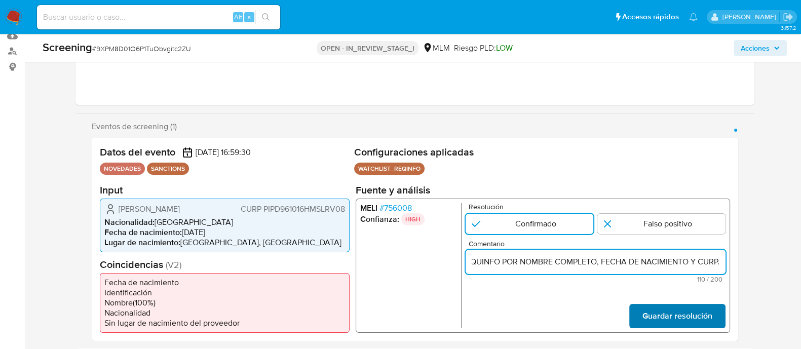
click at [688, 331] on div "MELI # 756008 Confianza: HIGH Resolución Confirmado Falso positivo Comentario S…" at bounding box center [542, 265] width 375 height 134
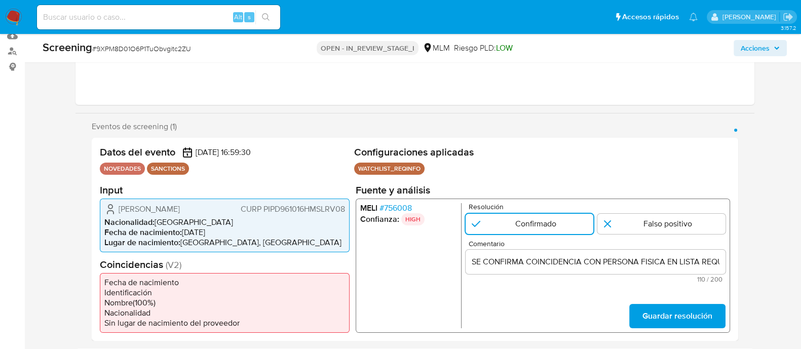
click at [676, 314] on span "Guardar resolución" at bounding box center [677, 316] width 70 height 22
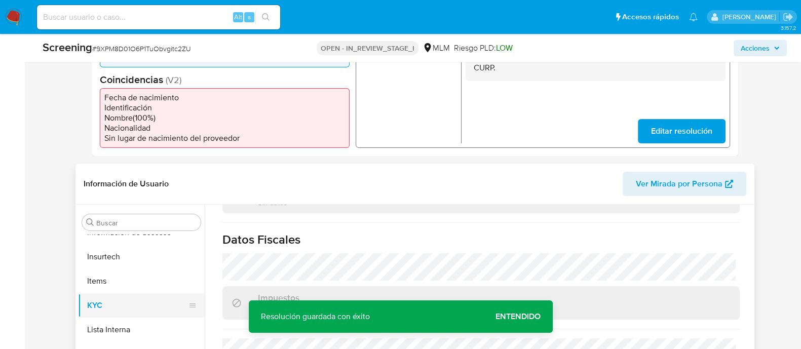
scroll to position [317, 0]
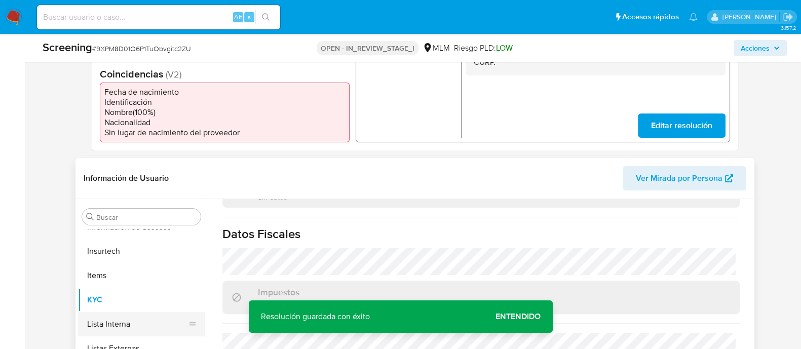
click at [120, 316] on button "Lista Interna" at bounding box center [137, 324] width 119 height 24
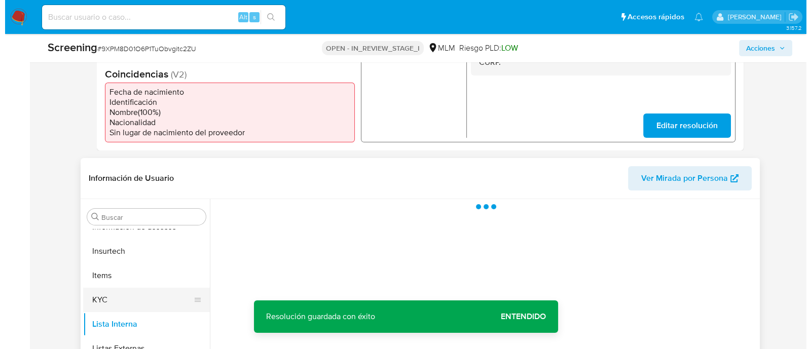
scroll to position [0, 0]
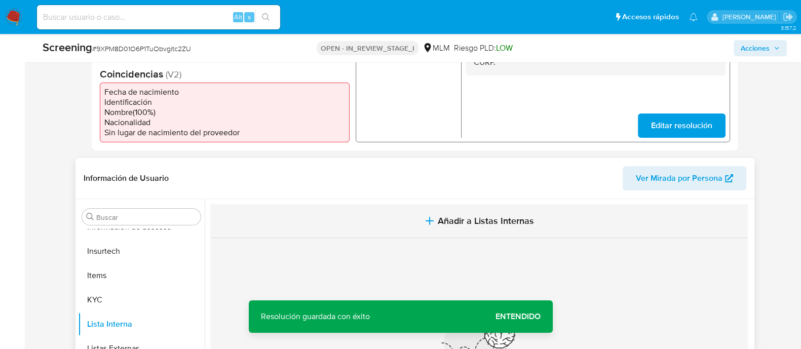
click at [431, 210] on button "Añadir a Listas Internas" at bounding box center [479, 221] width 538 height 34
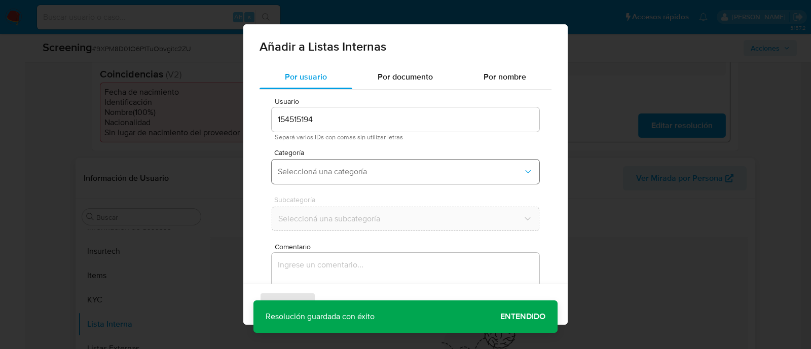
click at [348, 176] on span "Seleccioná una categoría" at bounding box center [400, 172] width 245 height 10
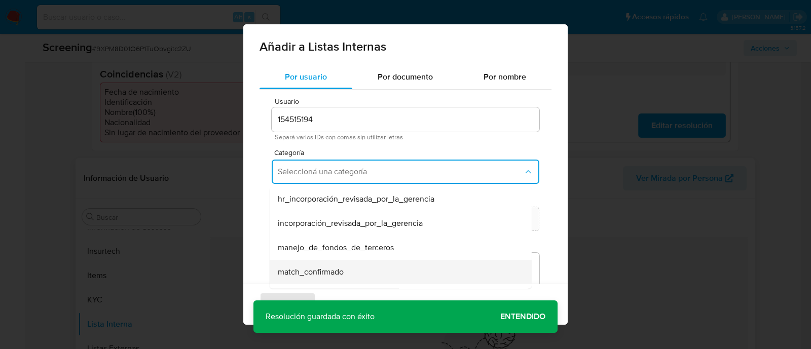
click at [331, 267] on span "match_confirmado" at bounding box center [311, 272] width 66 height 10
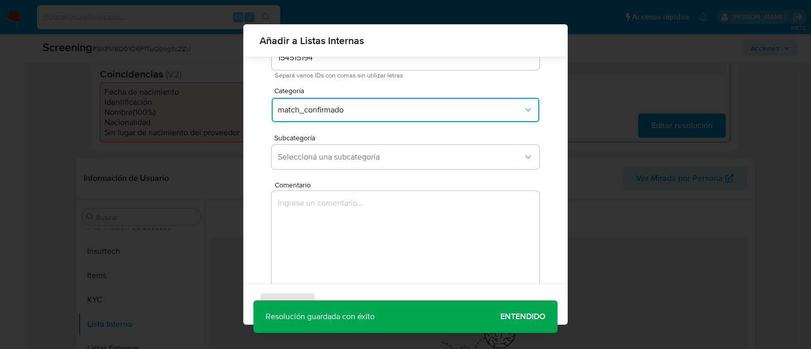
scroll to position [83, 0]
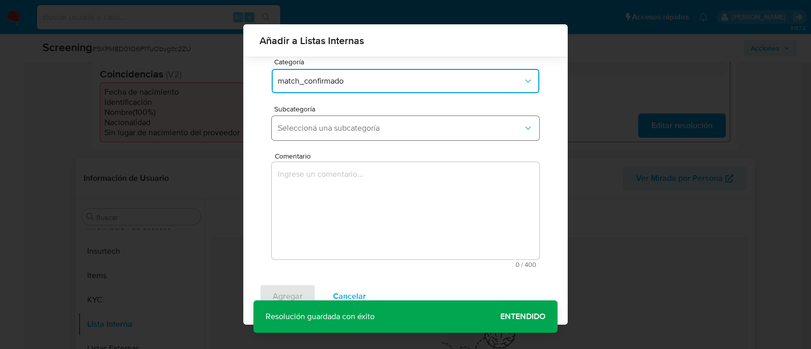
click at [345, 127] on span "Seleccioná una subcategoría" at bounding box center [400, 128] width 245 height 10
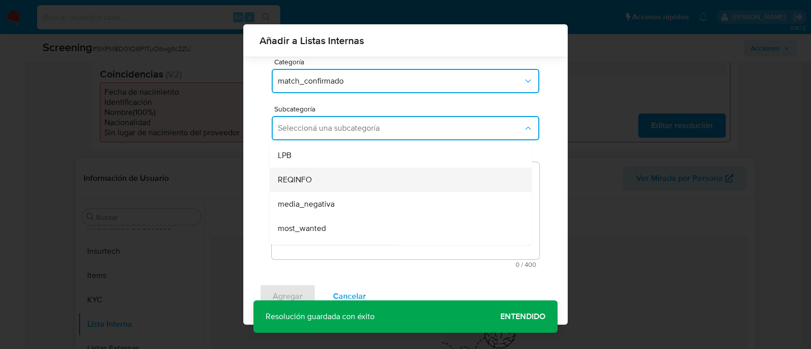
click at [325, 182] on div "REQINFO" at bounding box center [398, 180] width 240 height 24
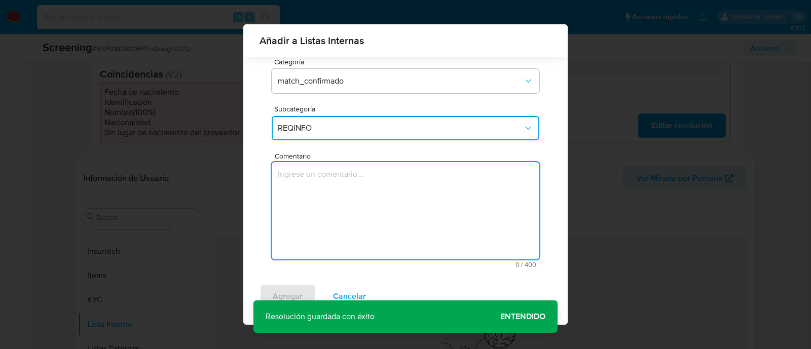
click at [325, 190] on textarea "Comentario" at bounding box center [406, 210] width 268 height 97
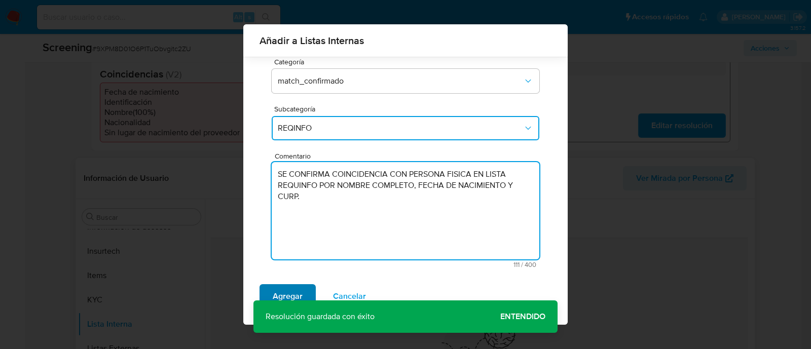
type textarea "SE CONFIRMA COINCIDENCIA CON PERSONA FISICA EN LISTA REQUINFO POR NOMBRE COMPLE…"
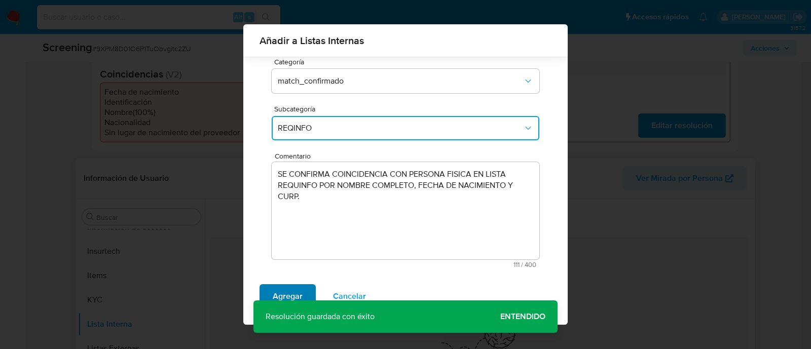
click at [306, 286] on button "Agregar" at bounding box center [287, 296] width 56 height 24
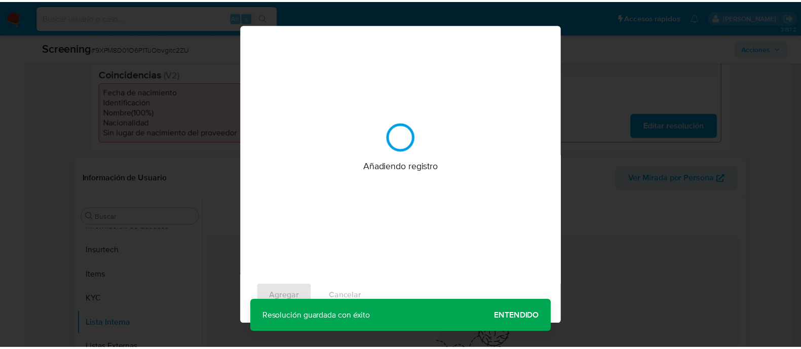
scroll to position [0, 0]
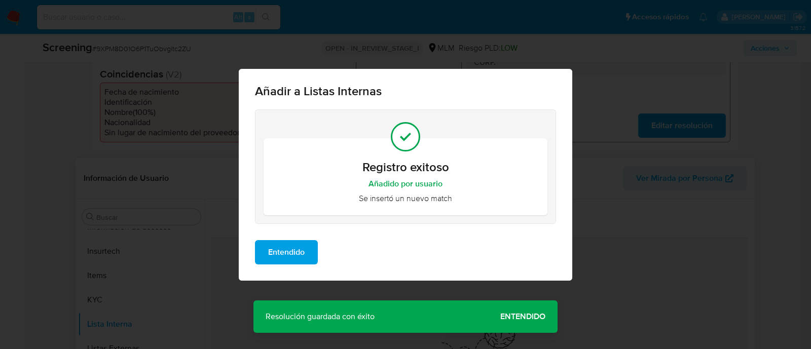
click at [303, 257] on span "Entendido" at bounding box center [286, 252] width 36 height 22
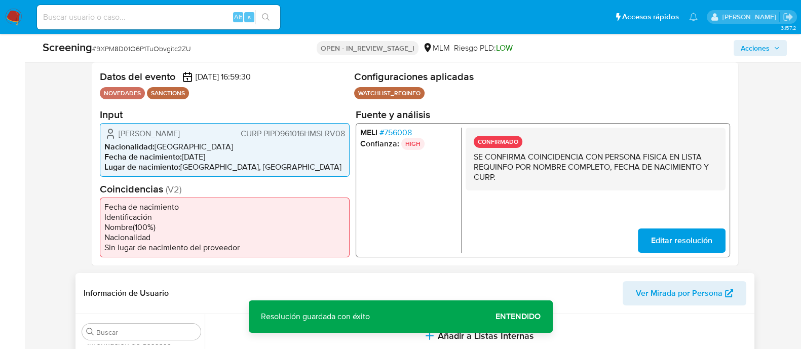
scroll to position [190, 0]
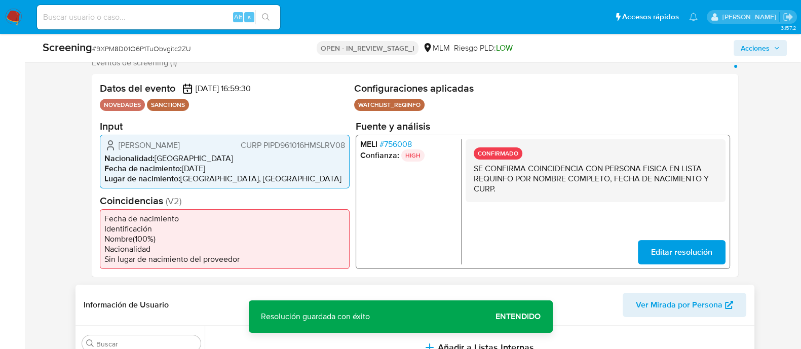
drag, startPoint x: 118, startPoint y: 150, endPoint x: 193, endPoint y: 144, distance: 75.2
click at [193, 144] on div "David Pliego Peralta CURP PIPD961016HMSLRV08" at bounding box center [224, 145] width 241 height 12
click at [302, 136] on div "David Pliego Peralta CURP PIPD961016HMSLRV08 Nacionalidad : México Fecha de nac…" at bounding box center [225, 161] width 250 height 54
click at [297, 145] on span "CURP PIPD961016HMSLRV08" at bounding box center [292, 145] width 104 height 10
drag, startPoint x: 297, startPoint y: 145, endPoint x: 294, endPoint y: 150, distance: 5.5
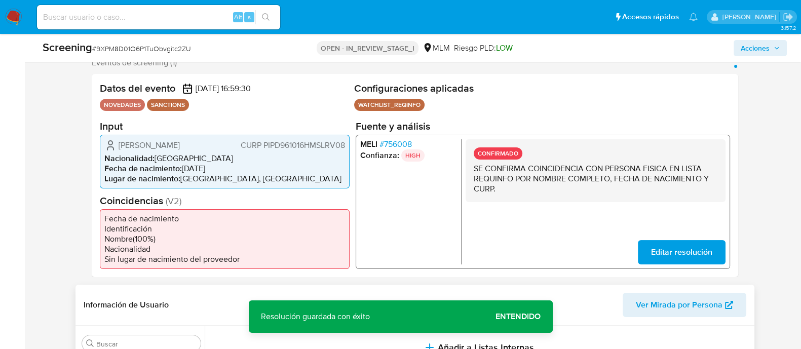
click at [296, 145] on span "CURP PIPD961016HMSLRV08" at bounding box center [292, 145] width 104 height 10
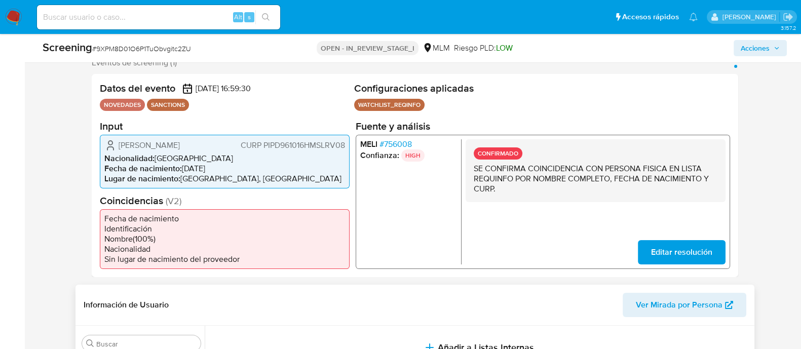
drag, startPoint x: 183, startPoint y: 169, endPoint x: 220, endPoint y: 168, distance: 37.0
click at [220, 168] on li "Fecha de nacimiento : 16/10/1996" at bounding box center [224, 168] width 241 height 10
click at [757, 54] on span "Acciones" at bounding box center [755, 48] width 29 height 16
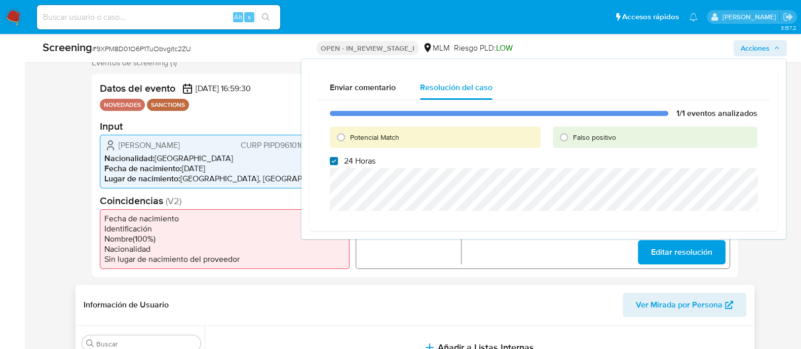
click at [334, 157] on input "24 Horas" at bounding box center [334, 161] width 8 height 8
checkbox input "false"
click at [340, 134] on input "Potencial Match" at bounding box center [341, 137] width 16 height 16
radio input "true"
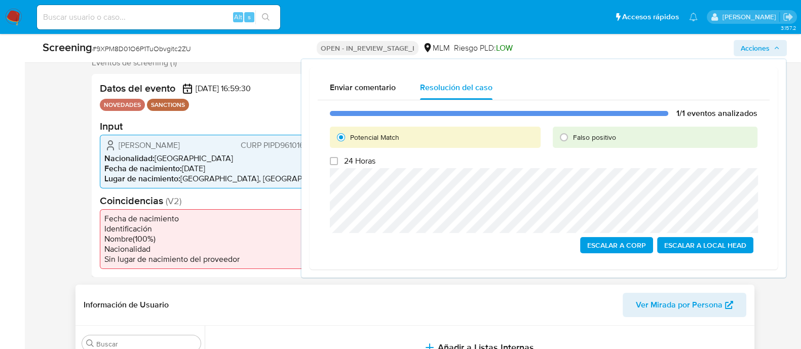
click at [723, 245] on span "Escalar a Local Head" at bounding box center [705, 245] width 82 height 14
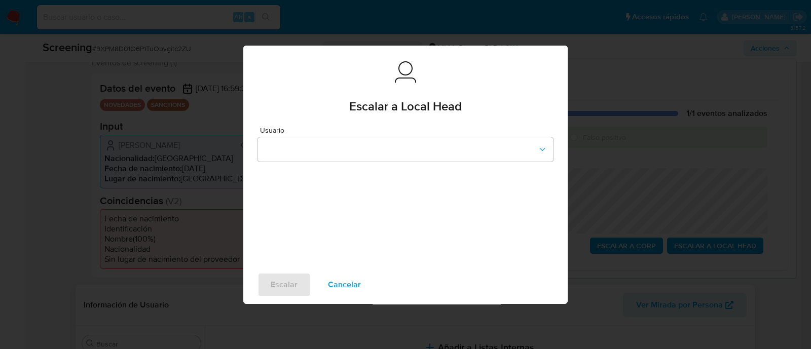
click at [352, 275] on span "Cancelar" at bounding box center [344, 285] width 33 height 22
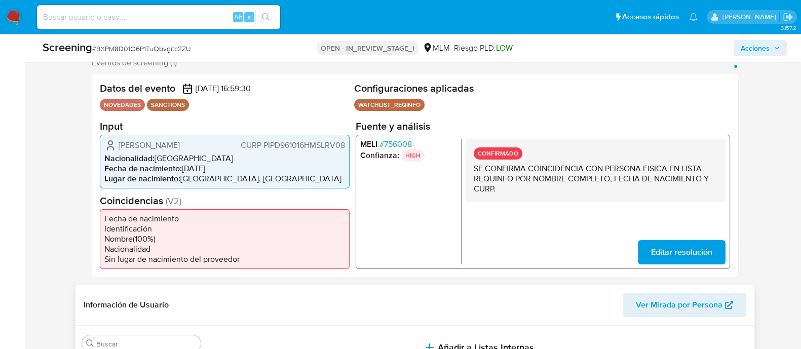
click at [740, 49] on button "Acciones" at bounding box center [760, 48] width 53 height 16
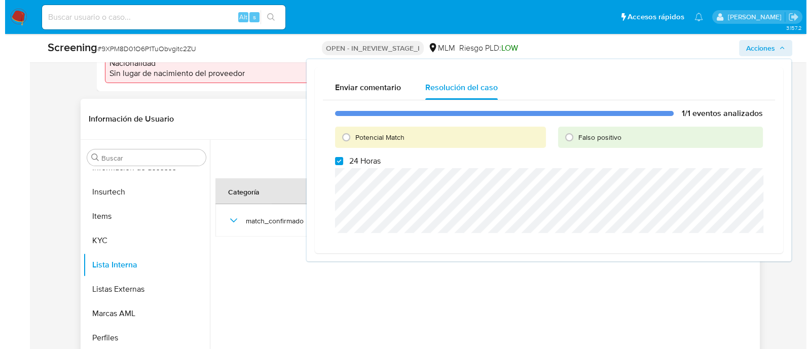
scroll to position [380, 0]
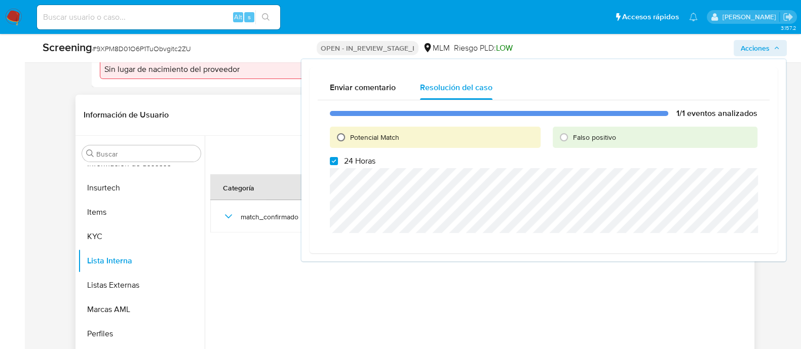
click at [342, 133] on input "Potencial Match" at bounding box center [341, 137] width 16 height 16
radio input "true"
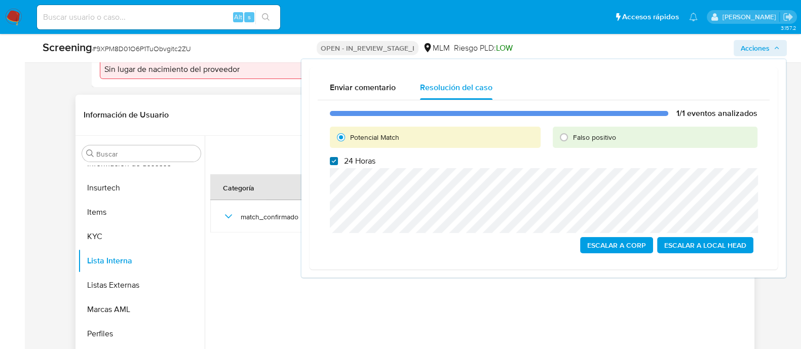
click at [332, 162] on input "24 Horas" at bounding box center [334, 161] width 8 height 8
checkbox input "false"
click at [694, 244] on span "Escalar a Local Head" at bounding box center [705, 245] width 82 height 14
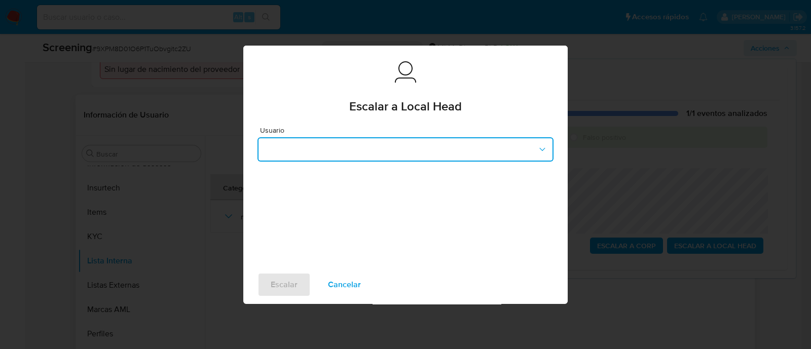
click at [396, 142] on button "button" at bounding box center [405, 149] width 296 height 24
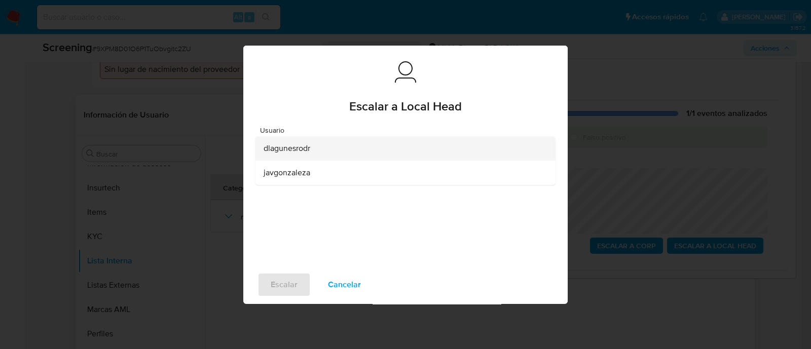
click at [299, 155] on div "dlagunesrodr" at bounding box center [403, 148] width 278 height 24
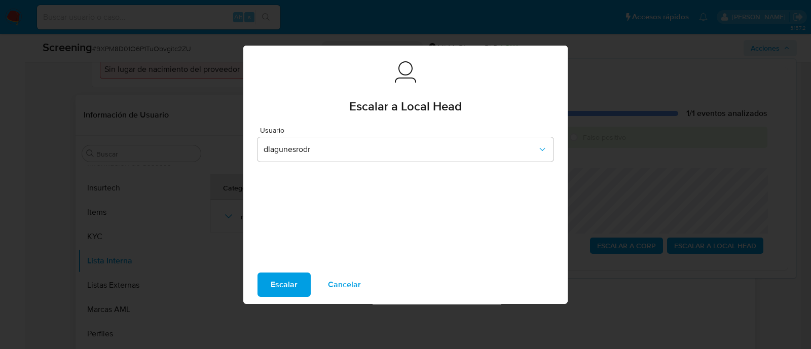
click at [272, 280] on span "Escalar" at bounding box center [284, 285] width 27 height 22
click at [269, 293] on button "Escalar" at bounding box center [283, 285] width 53 height 24
click at [271, 289] on span "Escalar" at bounding box center [284, 285] width 27 height 22
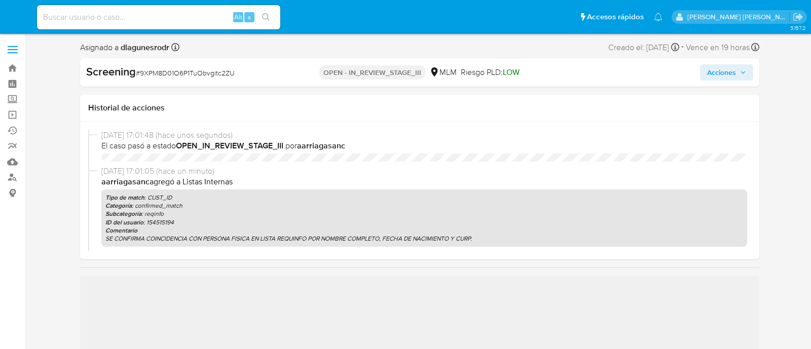
select select "10"
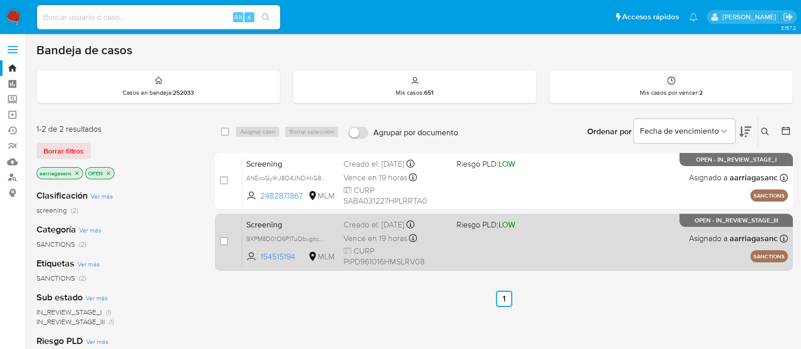
click at [588, 233] on div "Screening 9XPM8D01O6P1TuObvgitc2ZU 154515194 MLM Riesgo PLD: LOW Creado el: [DA…" at bounding box center [515, 241] width 546 height 51
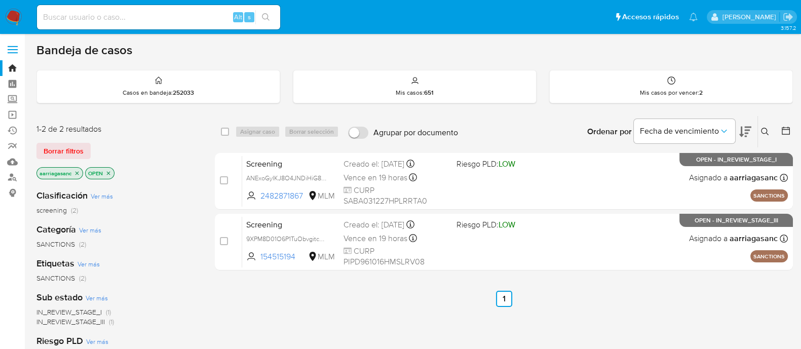
click at [12, 11] on img at bounding box center [13, 17] width 17 height 17
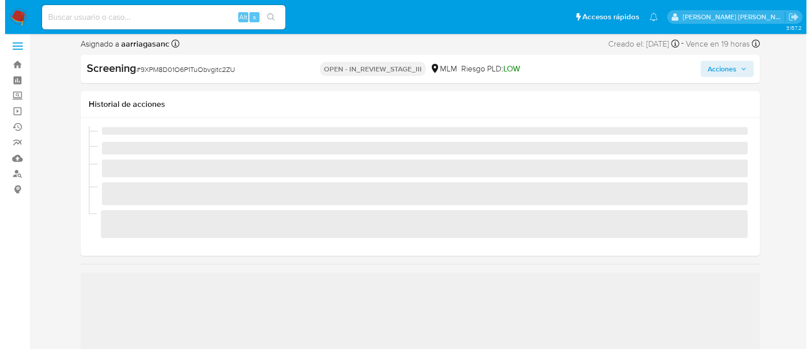
scroll to position [63, 0]
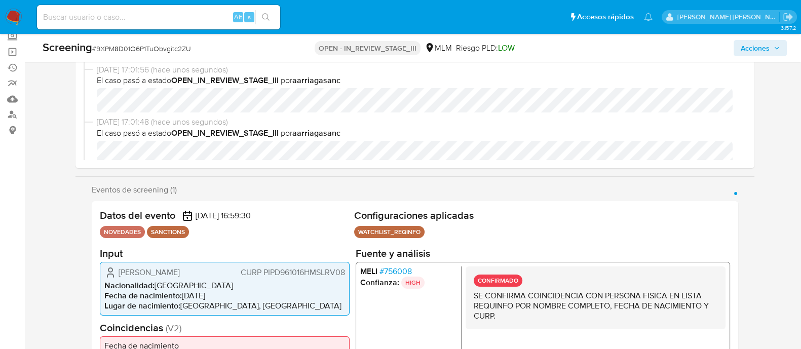
select select "10"
click at [766, 48] on span "Acciones" at bounding box center [755, 48] width 29 height 16
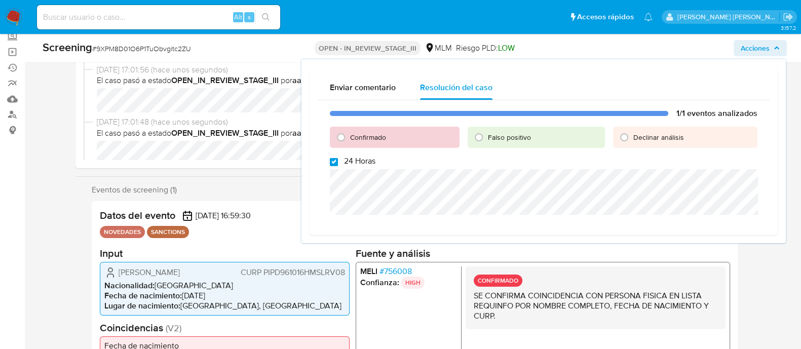
click at [333, 162] on input "24 Horas" at bounding box center [334, 162] width 8 height 8
checkbox input "false"
click at [340, 137] on input "Confirmado" at bounding box center [341, 137] width 16 height 16
radio input "true"
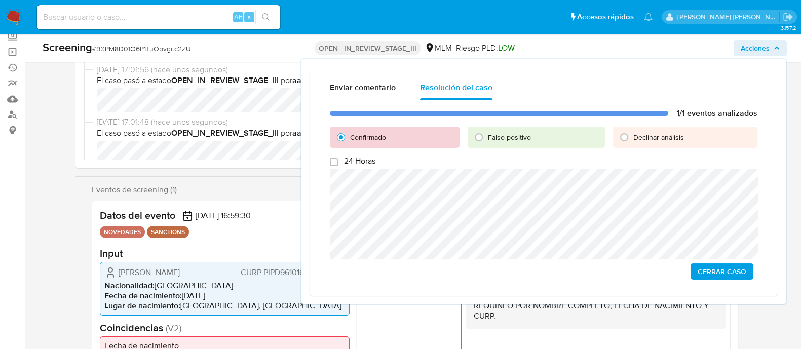
click at [715, 273] on span "Cerrar Caso" at bounding box center [722, 272] width 49 height 14
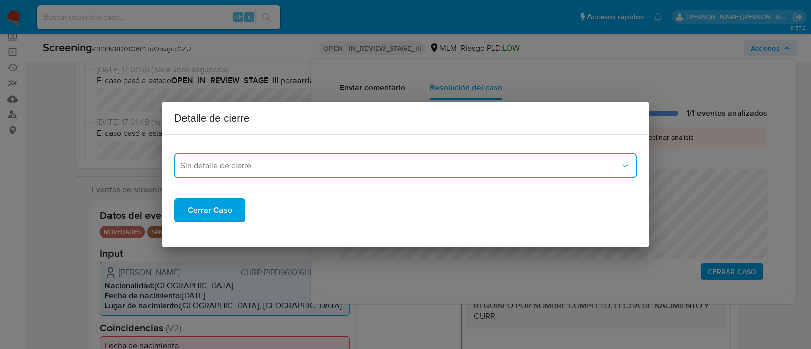
click at [398, 161] on span "Sin detalle de cierre" at bounding box center [400, 166] width 440 height 10
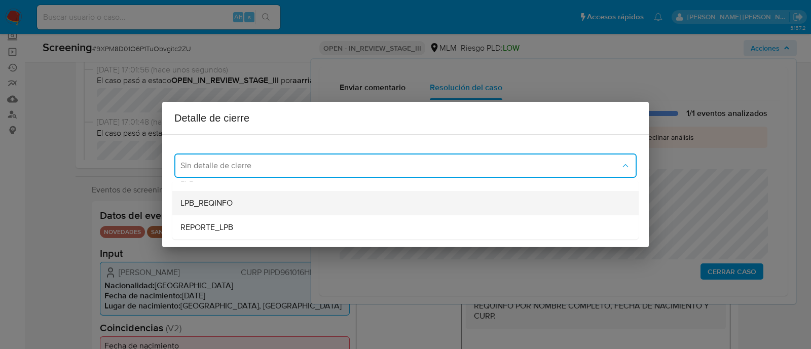
click at [249, 206] on div "LPB_REQINFO" at bounding box center [405, 203] width 450 height 24
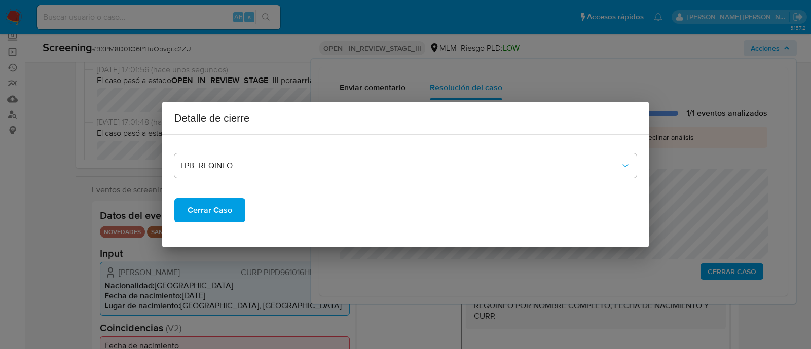
click at [221, 207] on span "Cerrar Caso" at bounding box center [210, 210] width 45 height 22
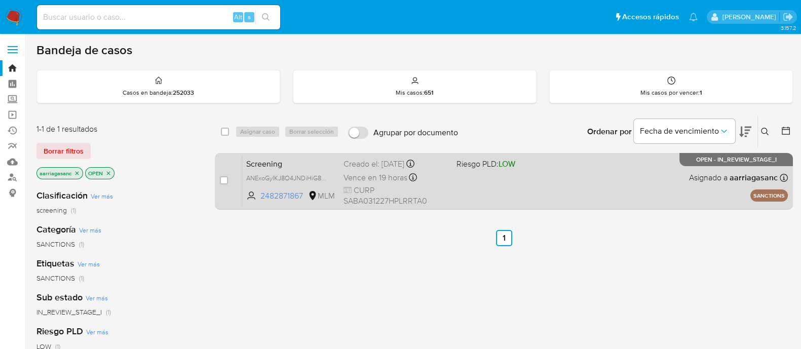
click at [549, 184] on div "Screening ANExoGyIKJ8O4JNDiHiG8NwP 2482871867 MLM Riesgo PLD: LOW Creado el: [D…" at bounding box center [515, 181] width 546 height 51
click at [224, 175] on div "case-item-checkbox" at bounding box center [224, 180] width 8 height 10
click at [224, 183] on input "checkbox" at bounding box center [224, 180] width 8 height 8
checkbox input "true"
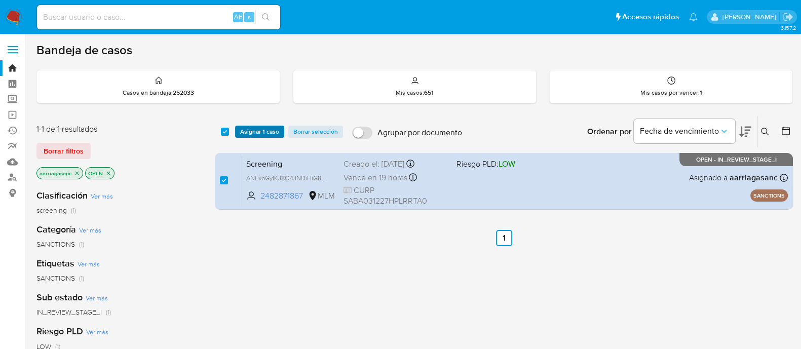
click at [256, 131] on span "Asignar 1 caso" at bounding box center [259, 132] width 39 height 10
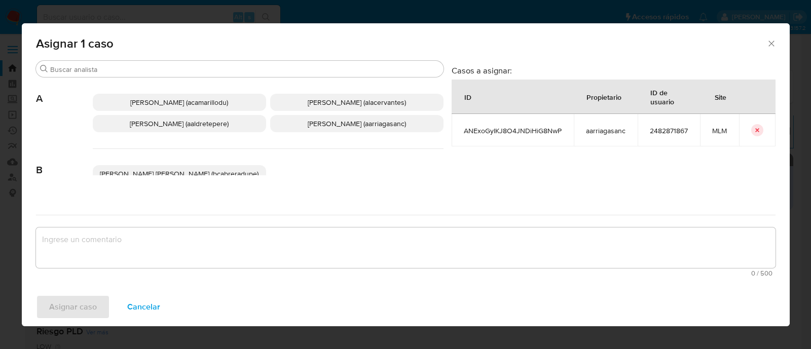
click at [321, 124] on span "Ana Maria Arriaga (aarriagasanc)" at bounding box center [357, 124] width 98 height 10
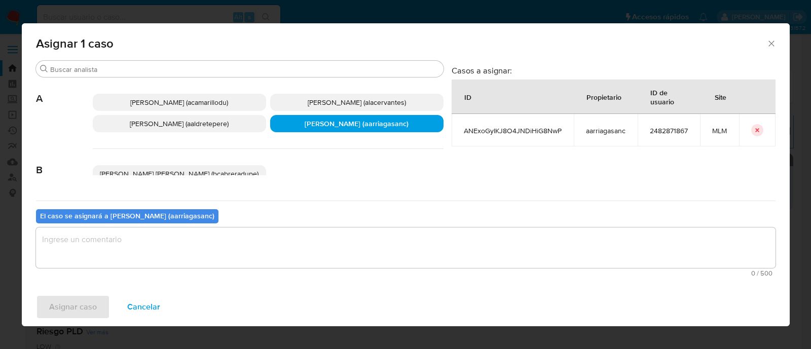
click at [288, 242] on textarea "assign-modal" at bounding box center [405, 248] width 739 height 41
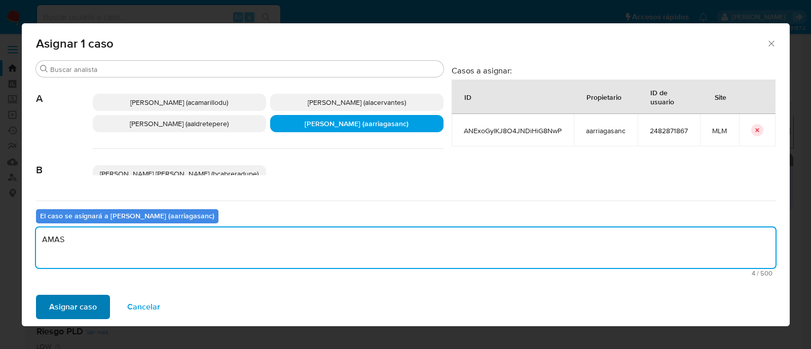
type textarea "AMAS"
click at [88, 298] on span "Asignar caso" at bounding box center [73, 307] width 48 height 22
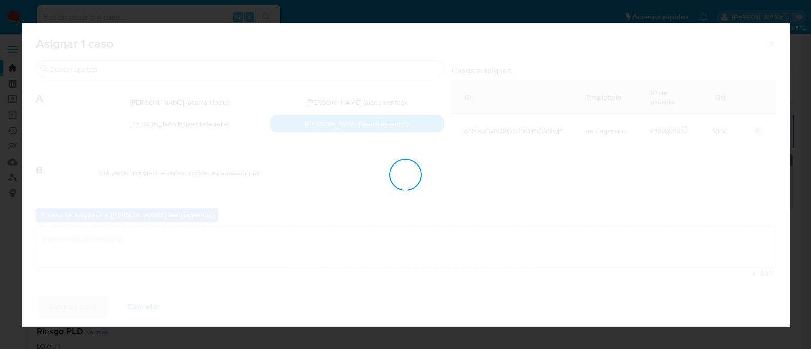
checkbox input "false"
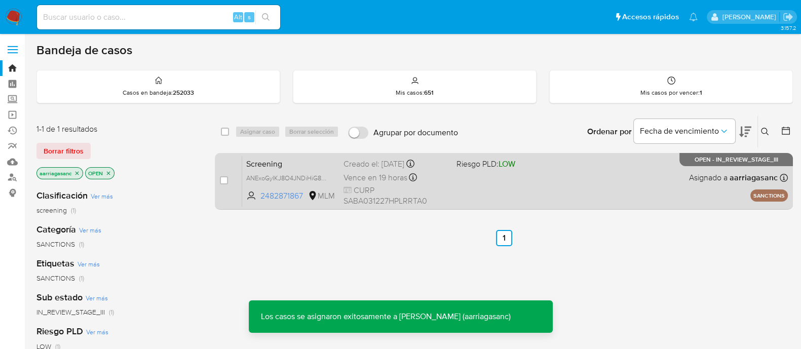
click at [442, 182] on div "Vence en 19 horas Vence el 04/09/2025 10:59:30" at bounding box center [396, 178] width 105 height 14
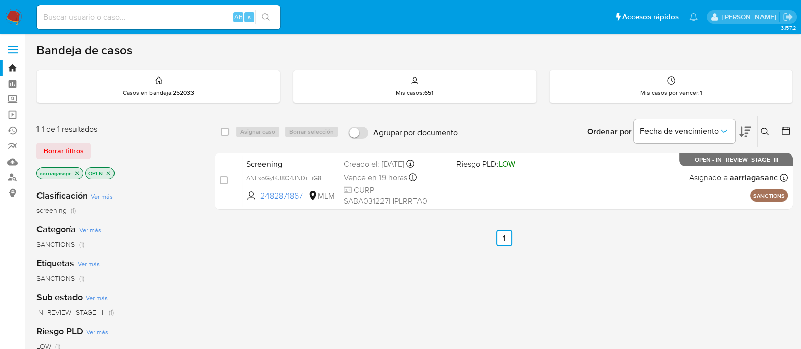
click at [156, 19] on input at bounding box center [158, 17] width 243 height 13
paste input "87781995"
type input "87781995"
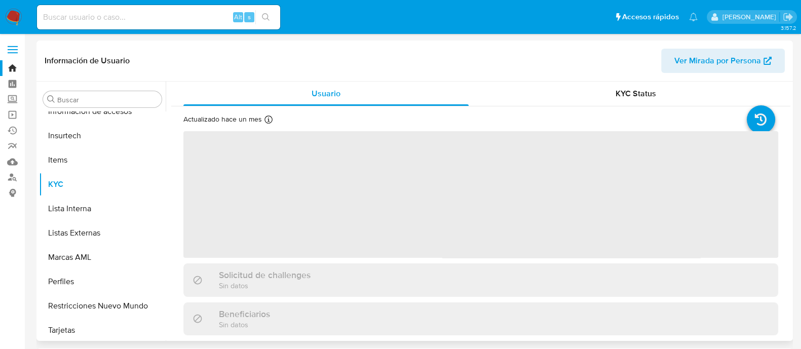
scroll to position [428, 0]
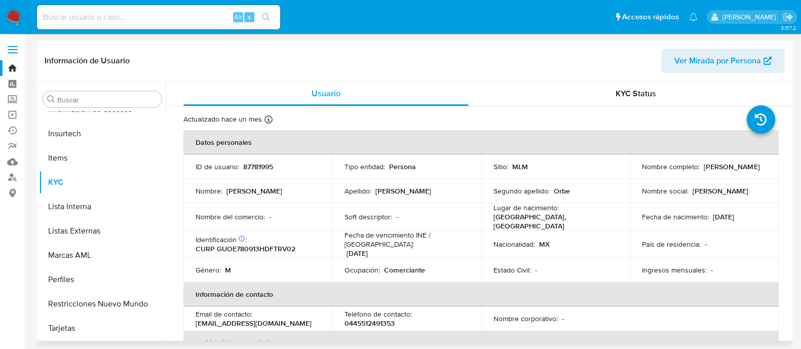
select select "10"
click at [258, 165] on p "87781995" at bounding box center [258, 166] width 30 height 9
click at [257, 165] on p "87781995" at bounding box center [258, 166] width 30 height 9
copy p "87781995"
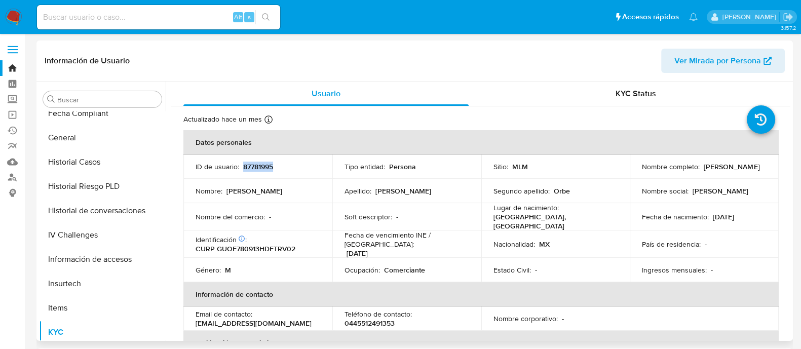
scroll to position [245, 0]
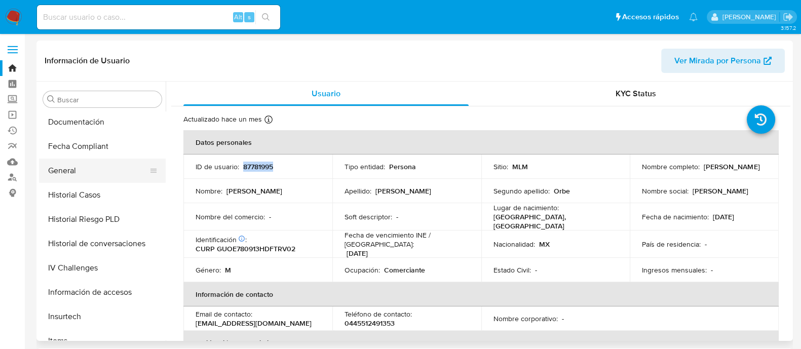
click at [104, 180] on button "General" at bounding box center [98, 171] width 119 height 24
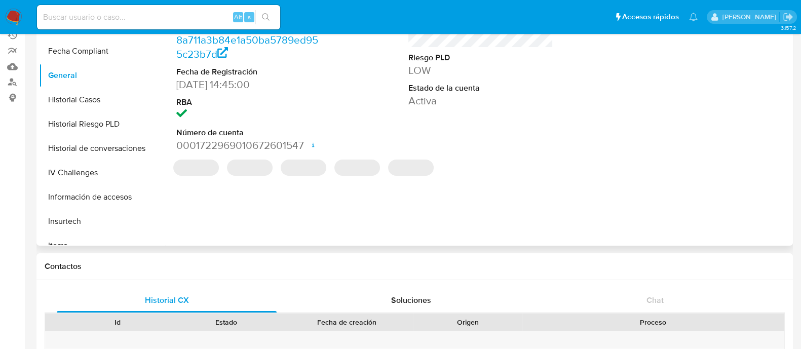
scroll to position [126, 0]
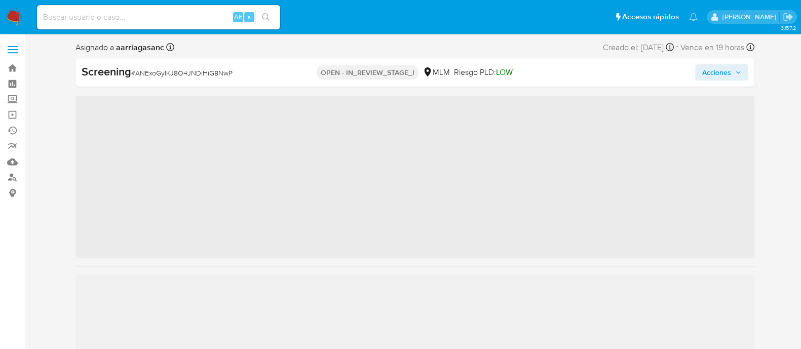
scroll to position [428, 0]
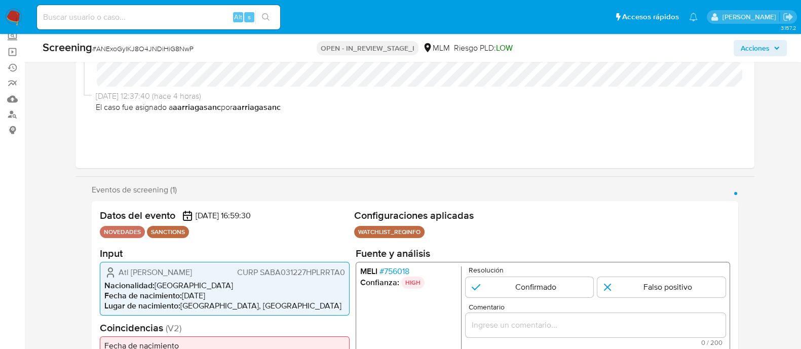
select select "10"
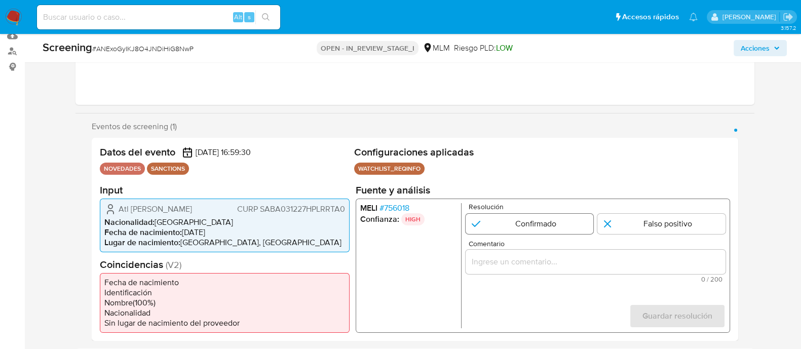
click at [545, 221] on input "1 de 1" at bounding box center [529, 223] width 128 height 20
radio input "true"
click at [515, 256] on input "Comentario" at bounding box center [595, 261] width 260 height 13
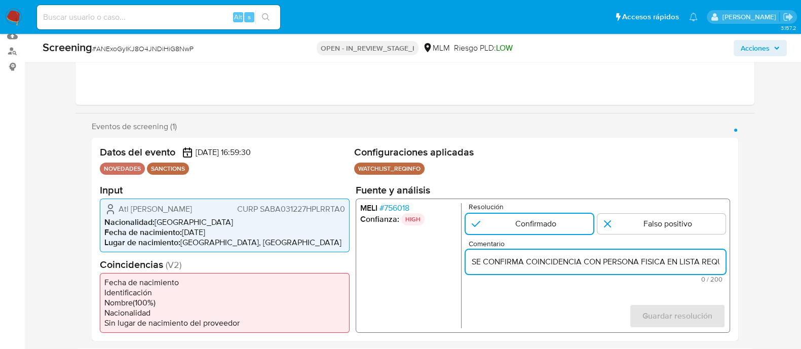
scroll to position [0, 242]
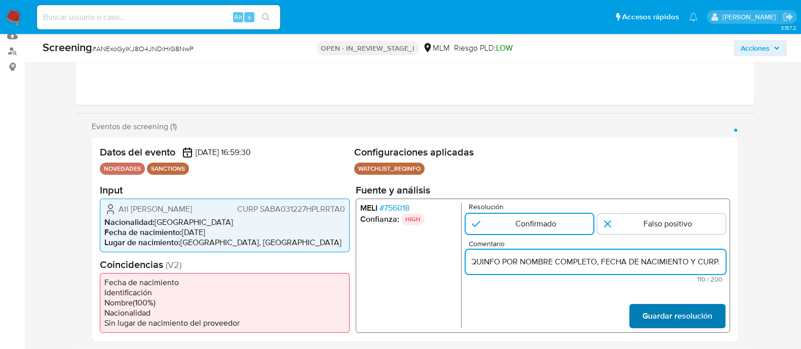
type input "SE CONFIRMA COINCIDENCIA CON PERSONA FISICA EN LISTA REQUINFO POR NOMBRE COMPLE…"
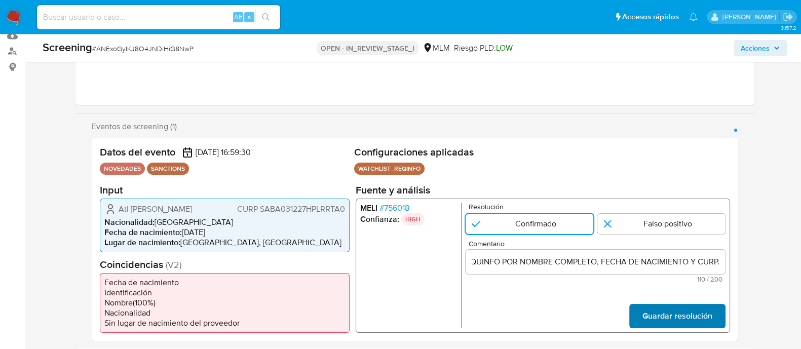
click at [658, 317] on span "Guardar resolución" at bounding box center [677, 316] width 70 height 22
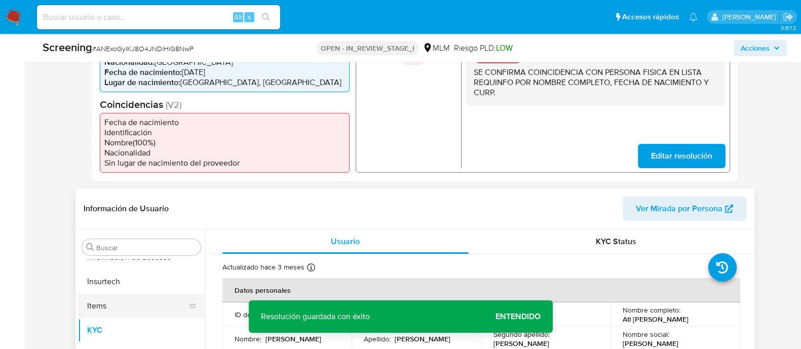
scroll to position [317, 0]
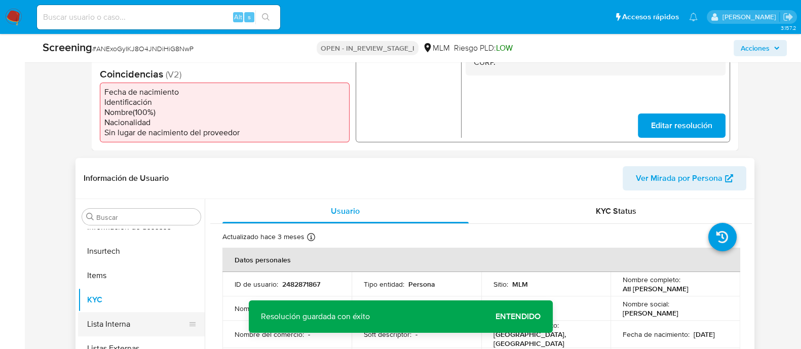
click at [110, 319] on button "Lista Interna" at bounding box center [137, 324] width 119 height 24
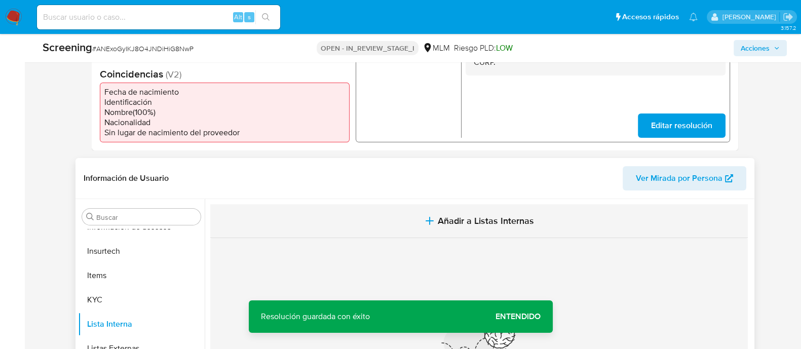
click at [457, 227] on span "Añadir a Listas Internas" at bounding box center [486, 220] width 96 height 11
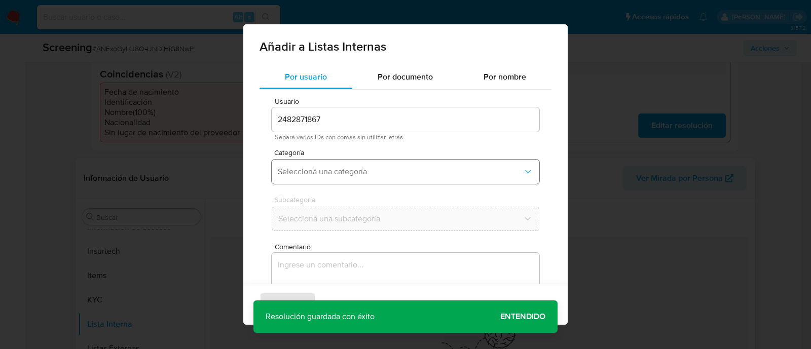
click at [348, 168] on span "Seleccioná una categoría" at bounding box center [400, 172] width 245 height 10
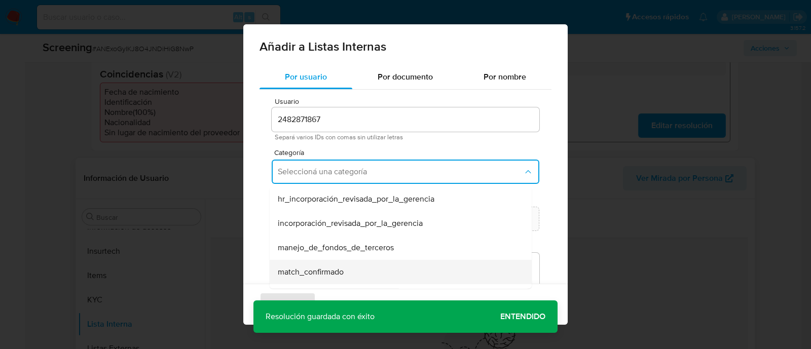
click at [309, 267] on span "match_confirmado" at bounding box center [311, 272] width 66 height 10
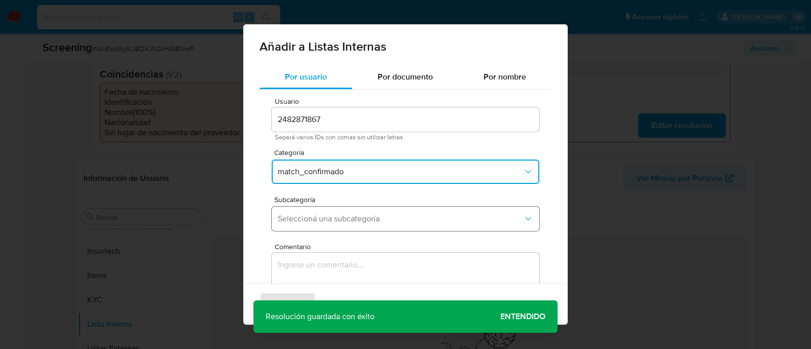
click at [327, 214] on span "Seleccioná una subcategoría" at bounding box center [400, 219] width 245 height 10
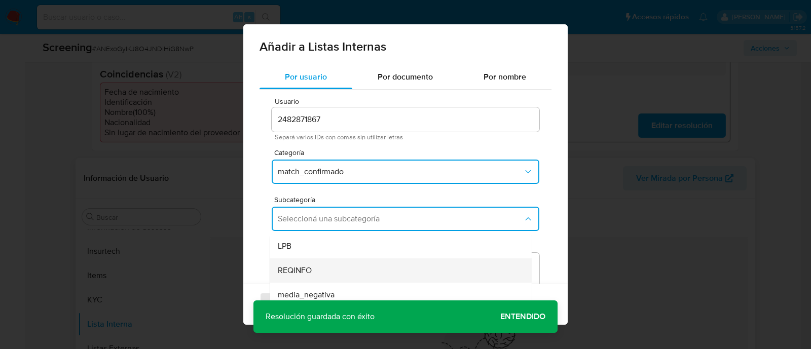
click at [309, 267] on span "REQINFO" at bounding box center [295, 271] width 34 height 10
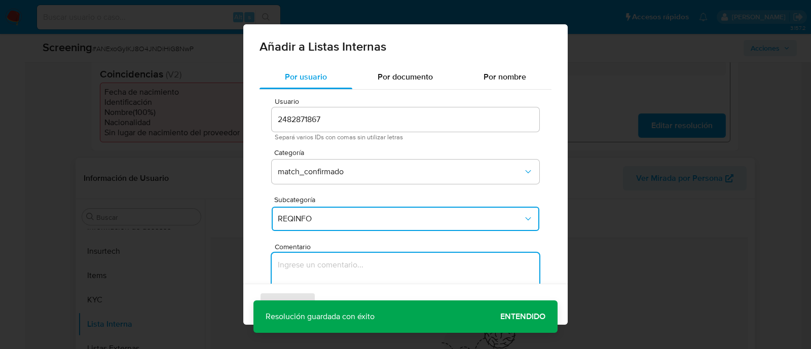
click at [308, 270] on textarea "Comentario" at bounding box center [406, 301] width 268 height 97
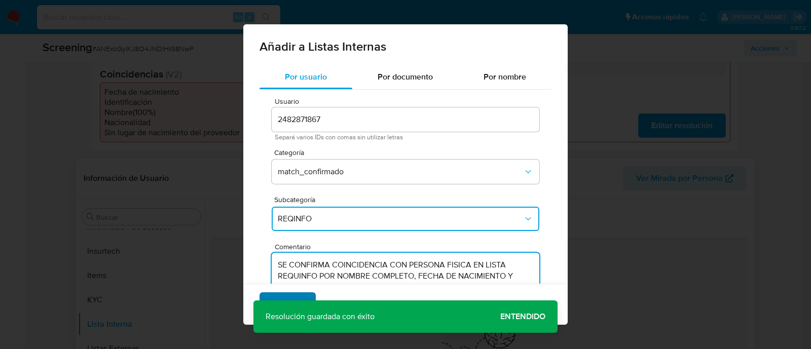
type textarea "SE CONFIRMA COINCIDENCIA CON PERSONA FISICA EN LISTA REQUINFO POR NOMBRE COMPLE…"
click at [296, 295] on span "Agregar" at bounding box center [288, 304] width 30 height 22
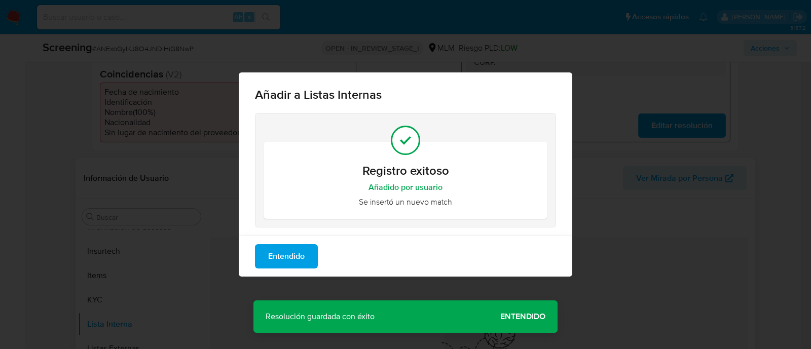
click at [512, 322] on div "Añadir a Listas Internas Registro exitoso Añadido por usuario Se insertó un nue…" at bounding box center [405, 174] width 811 height 349
click at [308, 262] on button "Entendido" at bounding box center [286, 256] width 63 height 24
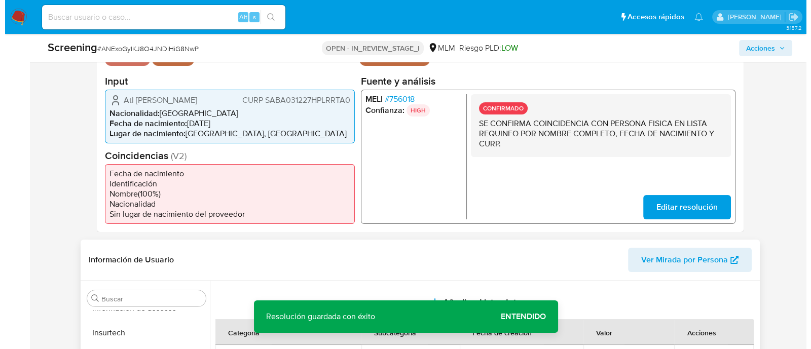
scroll to position [253, 0]
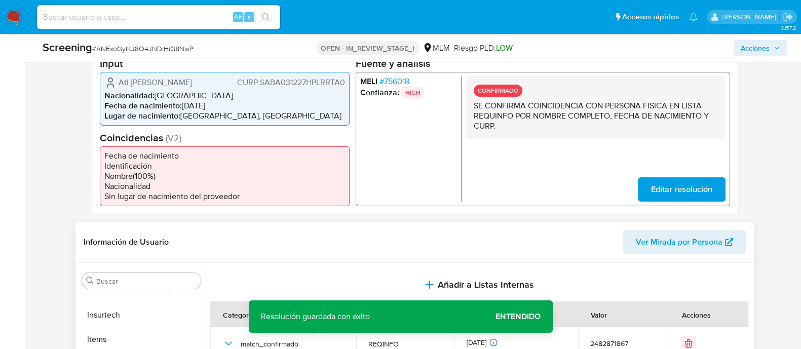
drag, startPoint x: 118, startPoint y: 87, endPoint x: 221, endPoint y: 83, distance: 102.9
click at [221, 83] on div "Atl Ruben Sarabia Barraza CURP SABA031227HPLRRTA0" at bounding box center [224, 82] width 241 height 12
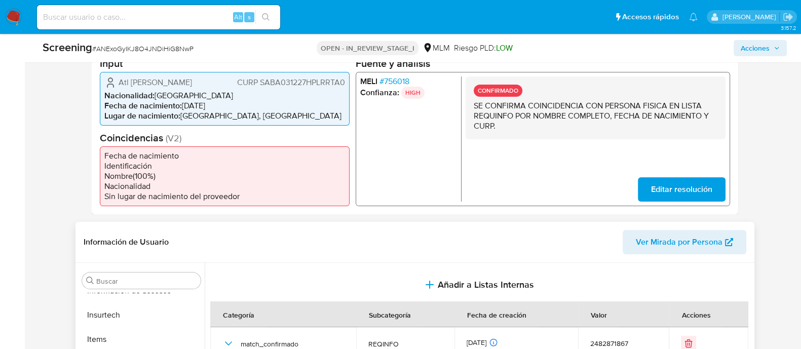
drag, startPoint x: 183, startPoint y: 110, endPoint x: 226, endPoint y: 105, distance: 42.9
click at [226, 105] on ul "Nacionalidad : México Fecha de nacimiento : 27/12/2003 Lugar de nacimiento : ME…" at bounding box center [224, 105] width 241 height 30
click at [212, 102] on li "Fecha de nacimiento : 27/12/2003" at bounding box center [224, 105] width 241 height 10
drag, startPoint x: 184, startPoint y: 104, endPoint x: 228, endPoint y: 103, distance: 44.1
click at [228, 103] on li "Fecha de nacimiento : 27/12/2003" at bounding box center [224, 105] width 241 height 10
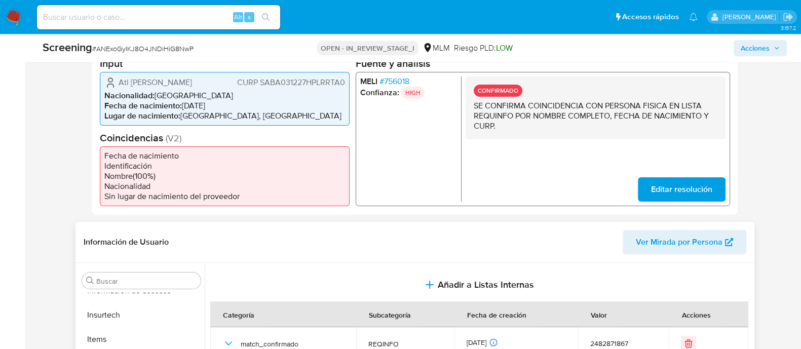
click at [284, 89] on div "Atl Ruben Sarabia Barraza CURP SABA031227HPLRRTA0 Nacionalidad : México Fecha d…" at bounding box center [225, 98] width 250 height 54
click at [283, 86] on span "CURP SABA031227HPLRRTA0" at bounding box center [291, 82] width 108 height 10
click at [745, 46] on span "Acciones" at bounding box center [755, 48] width 29 height 16
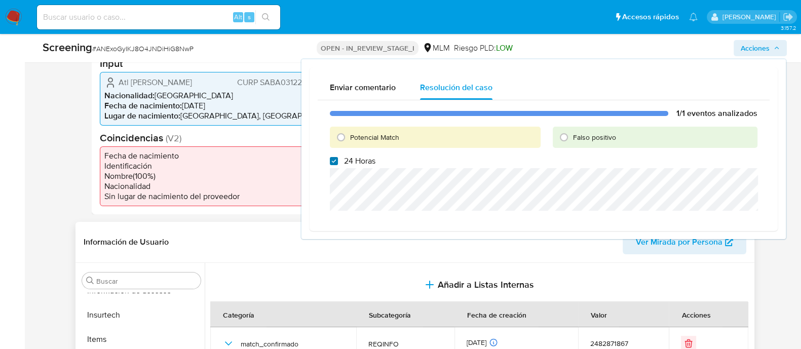
click at [332, 158] on input "24 Horas" at bounding box center [334, 161] width 8 height 8
checkbox input "false"
click at [342, 139] on input "Potencial Match" at bounding box center [341, 137] width 16 height 16
radio input "true"
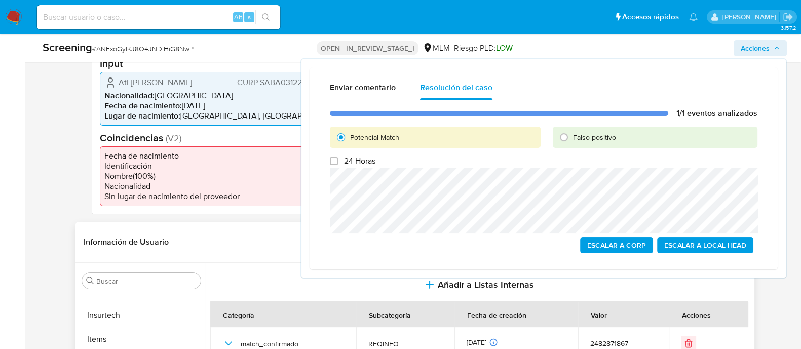
click at [677, 244] on span "Escalar a Local Head" at bounding box center [705, 245] width 82 height 14
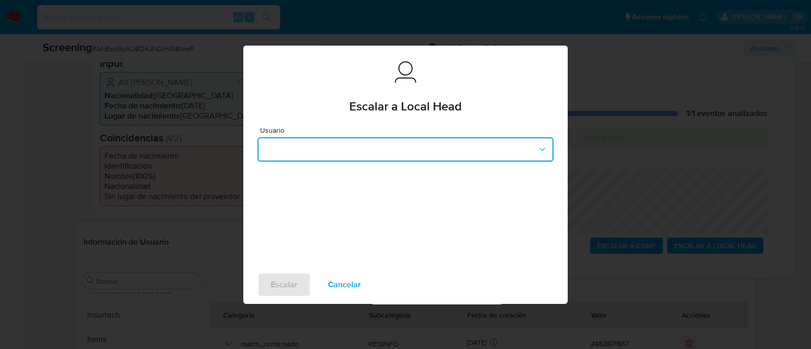
click at [329, 153] on button "button" at bounding box center [405, 149] width 296 height 24
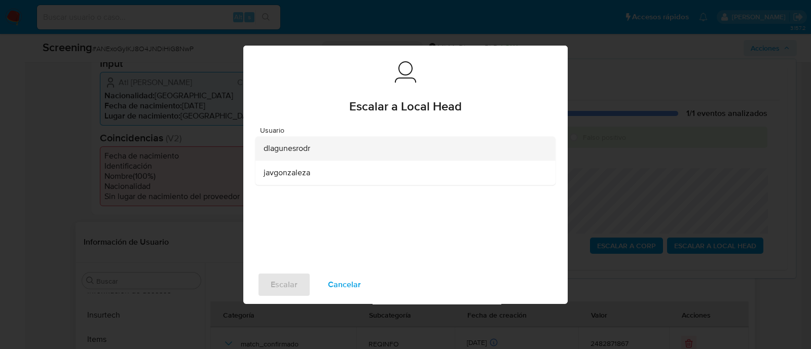
click at [292, 151] on span "dlagunesrodr" at bounding box center [287, 148] width 47 height 10
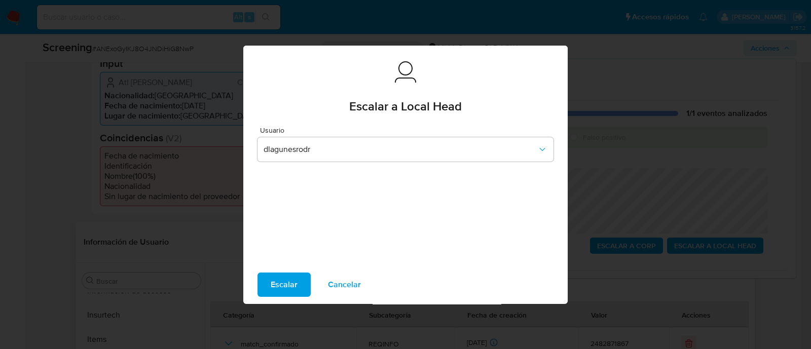
click at [268, 279] on button "Escalar" at bounding box center [283, 285] width 53 height 24
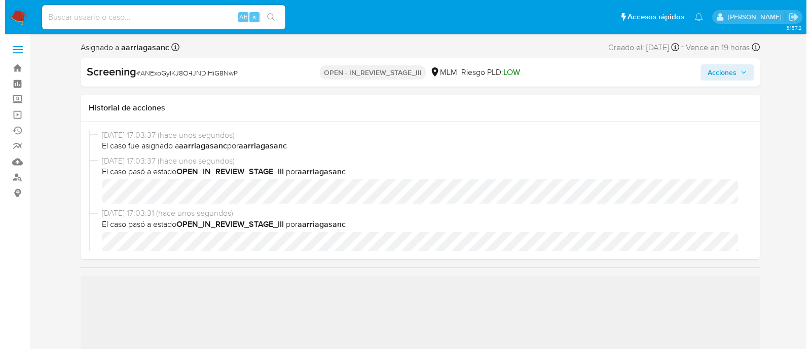
scroll to position [63, 0]
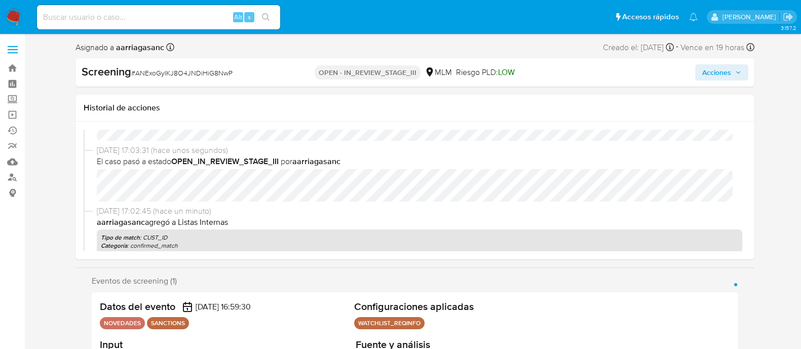
select select "10"
click at [188, 203] on div "03/09/2025 17:03:31 (hace unos segundos) El caso pasó a estado OPEN_IN_REVIEW_S…" at bounding box center [415, 175] width 663 height 61
click at [733, 64] on button "Acciones" at bounding box center [721, 72] width 53 height 16
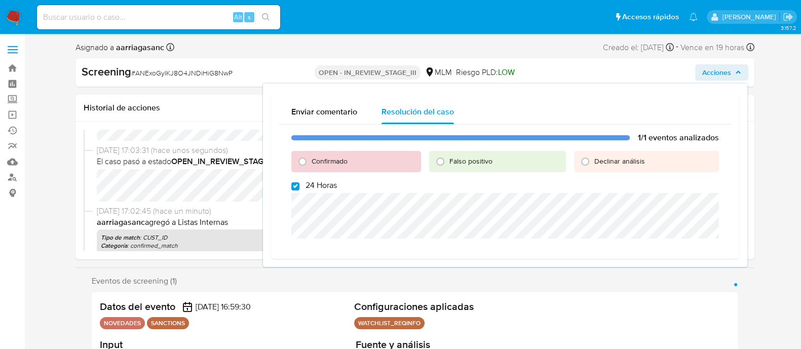
click at [299, 187] on label "24 Horas" at bounding box center [314, 185] width 46 height 10
click at [299, 187] on input "24 Horas" at bounding box center [295, 186] width 8 height 8
checkbox input "false"
click at [304, 159] on input "Confirmado" at bounding box center [302, 162] width 16 height 16
radio input "true"
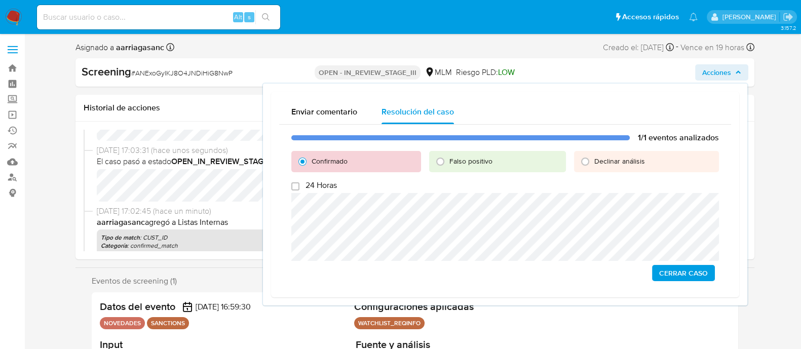
click at [674, 270] on span "Cerrar Caso" at bounding box center [683, 273] width 49 height 14
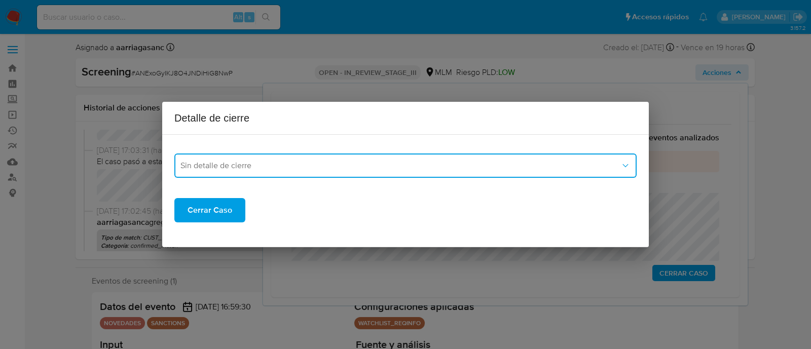
click at [253, 166] on span "Sin detalle de cierre" at bounding box center [400, 166] width 440 height 10
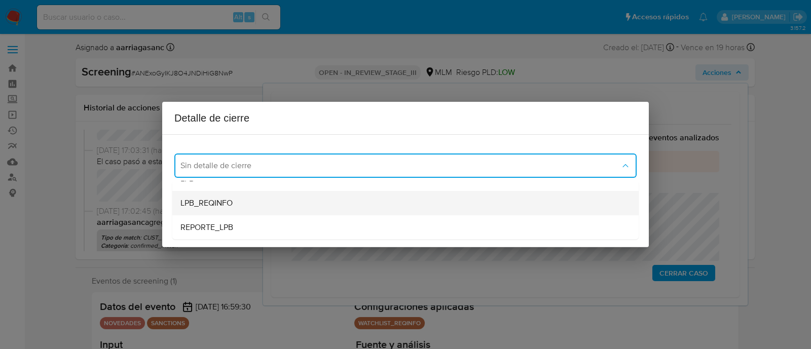
click at [240, 207] on div "LPB_REQINFO" at bounding box center [405, 203] width 450 height 24
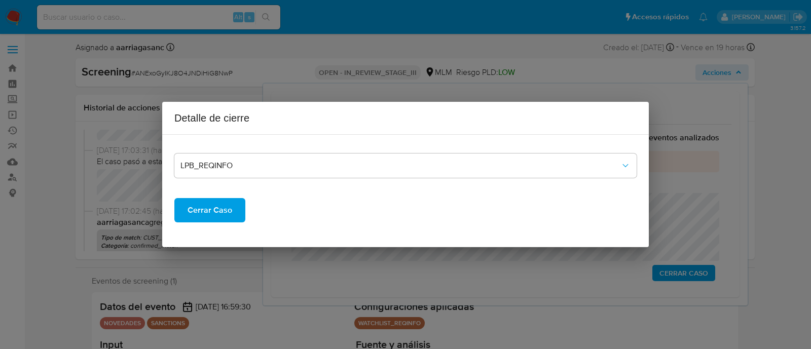
click at [208, 220] on span "Cerrar Caso" at bounding box center [210, 210] width 45 height 22
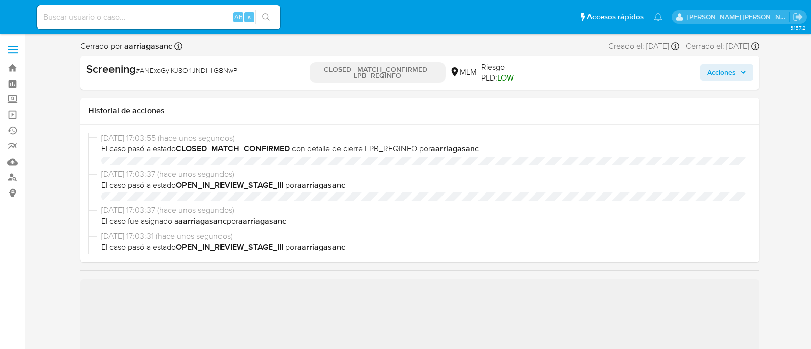
select select "10"
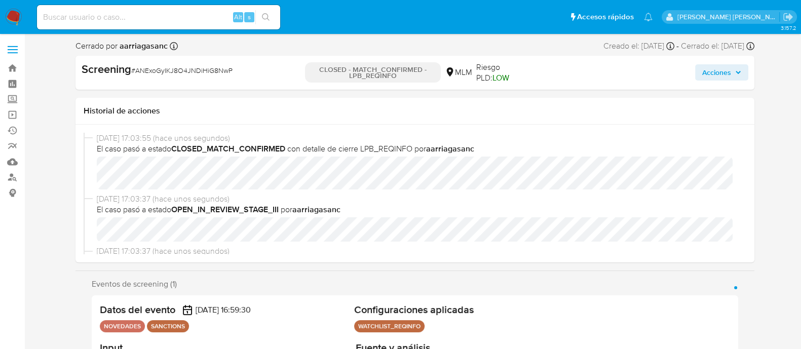
scroll to position [428, 0]
click at [167, 19] on input at bounding box center [158, 17] width 243 height 13
paste input "314686914"
type input "314686914"
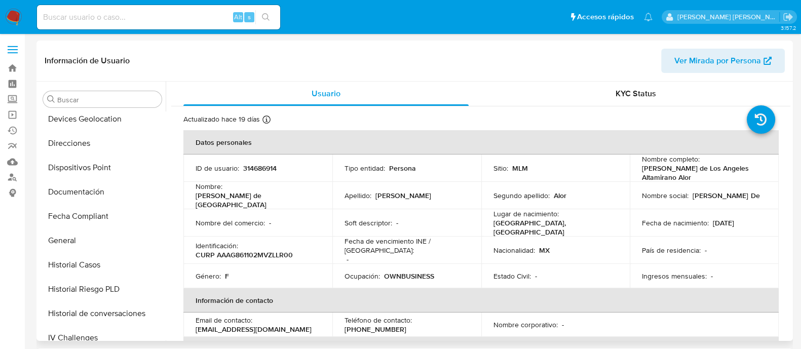
select select "10"
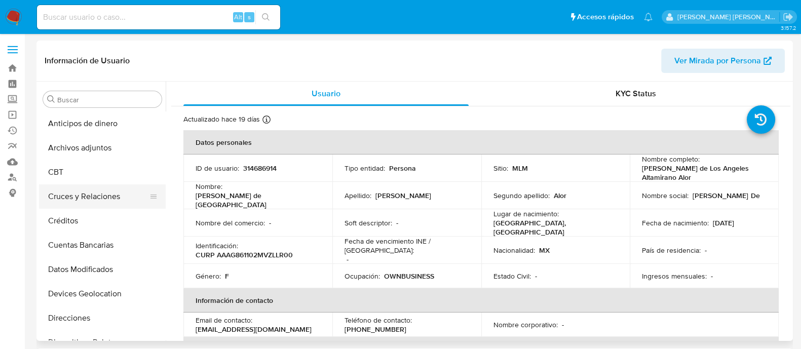
scroll to position [190, 0]
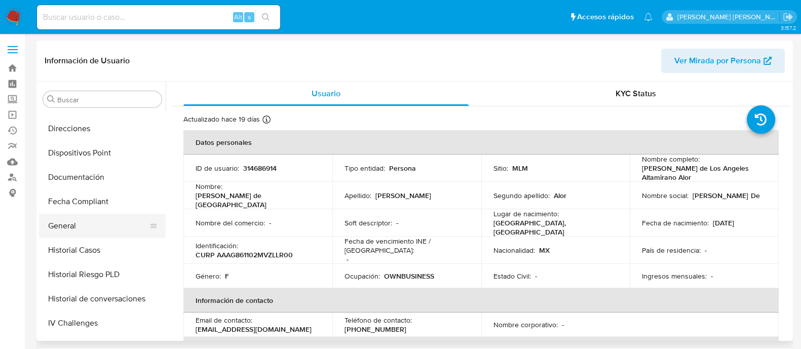
click at [92, 229] on button "General" at bounding box center [98, 226] width 119 height 24
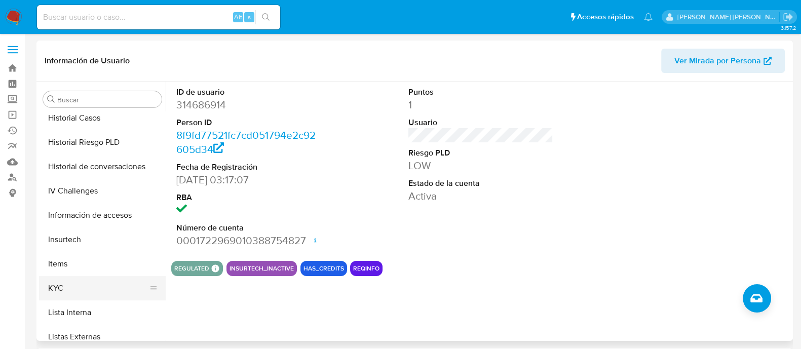
scroll to position [380, 0]
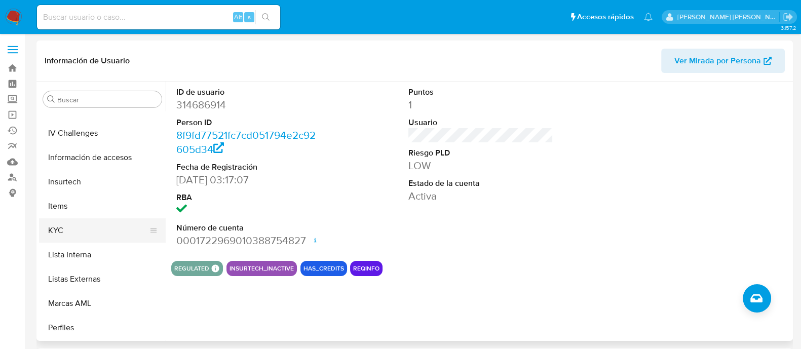
click at [118, 239] on button "KYC" at bounding box center [98, 230] width 119 height 24
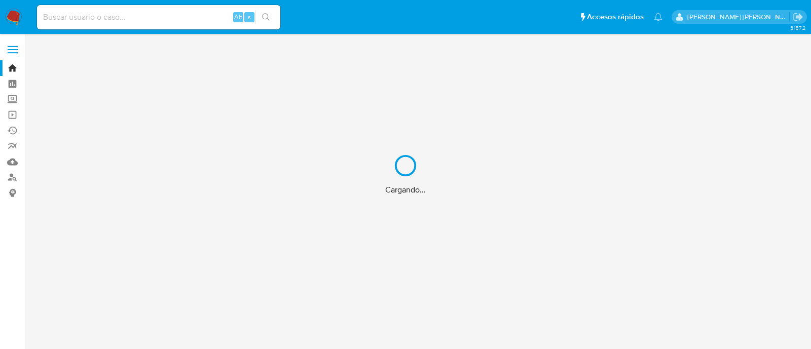
click at [180, 14] on div "Cargando..." at bounding box center [405, 174] width 811 height 349
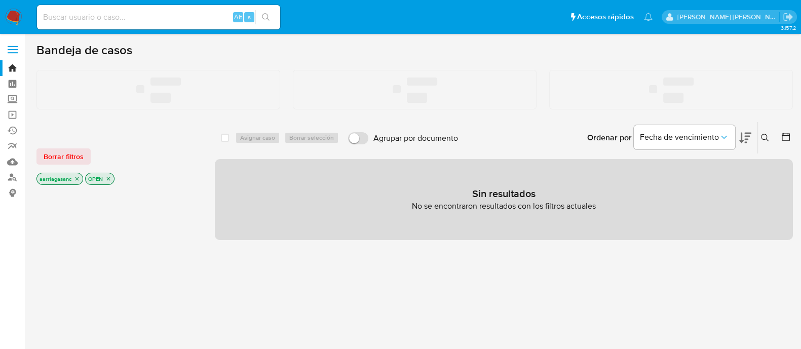
click at [180, 15] on input at bounding box center [158, 17] width 243 height 13
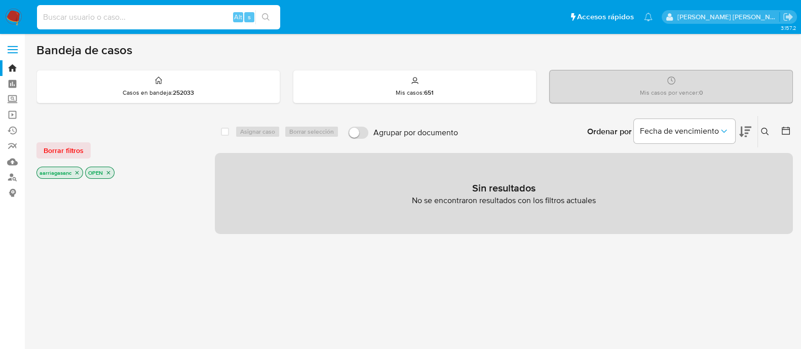
paste input "1400102790"
type input "1400102790"
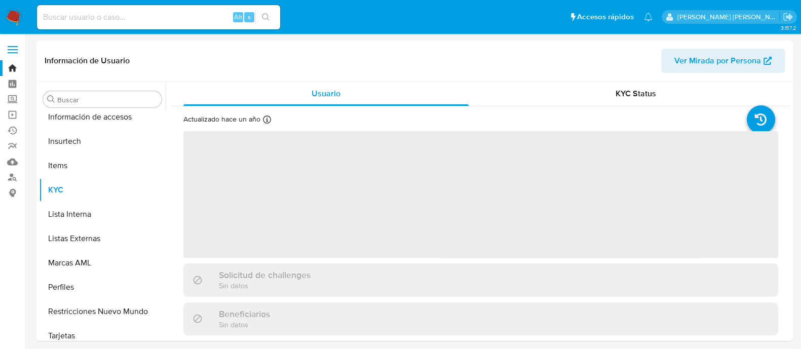
scroll to position [428, 0]
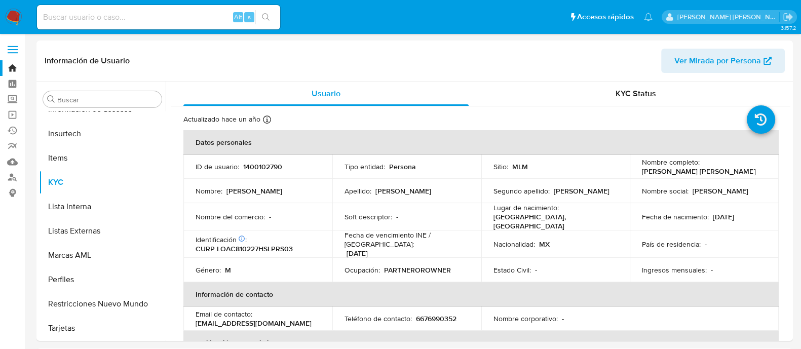
select select "10"
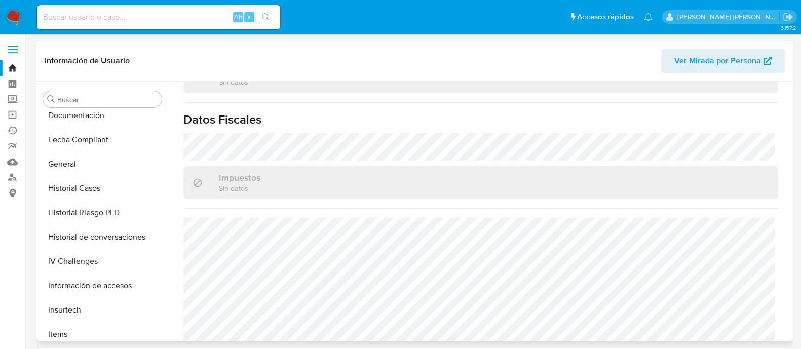
scroll to position [238, 0]
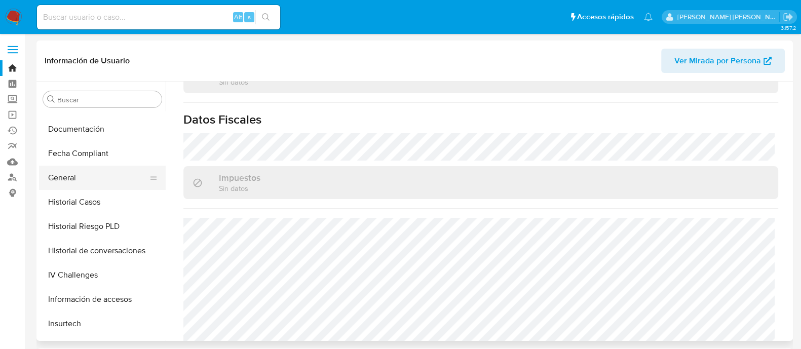
click at [94, 169] on button "General" at bounding box center [98, 178] width 119 height 24
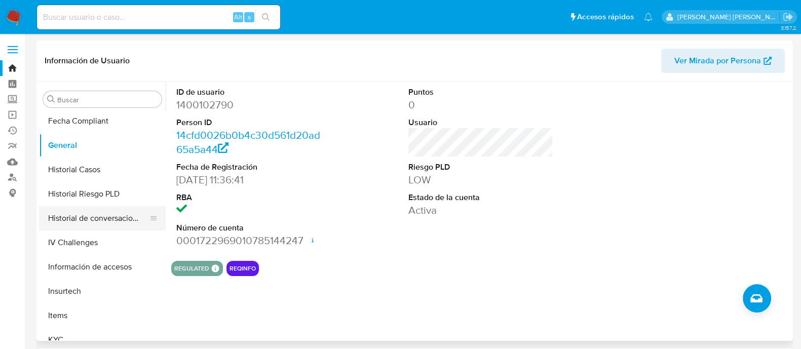
scroll to position [302, 0]
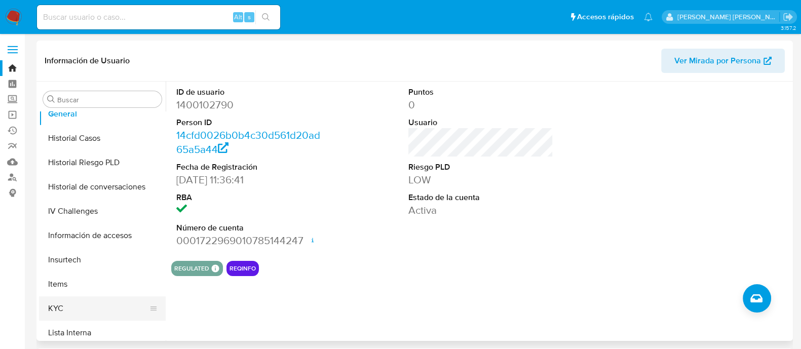
click at [99, 307] on button "KYC" at bounding box center [98, 308] width 119 height 24
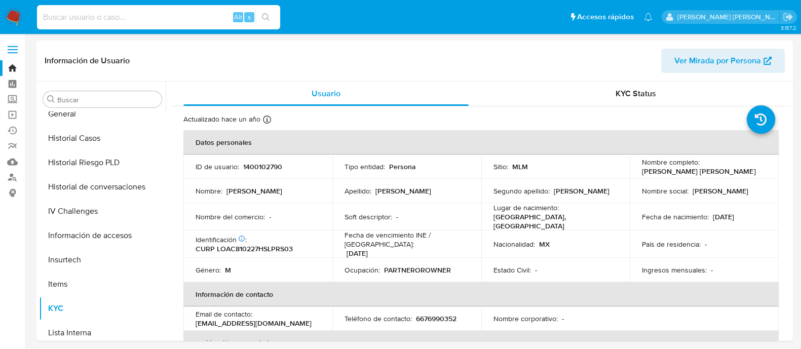
click at [134, 14] on input at bounding box center [158, 17] width 243 height 13
paste input "314686914"
type input "314686914"
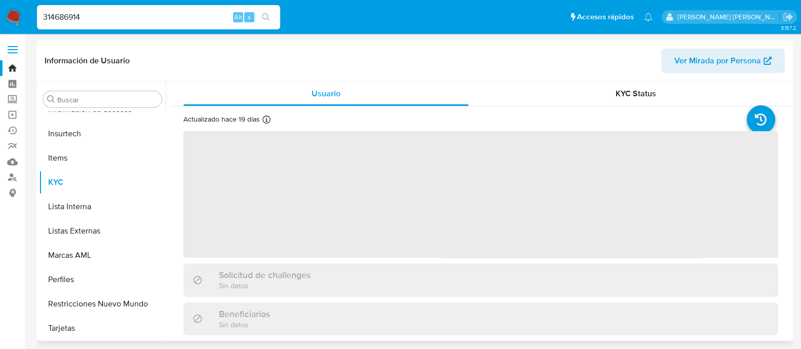
scroll to position [428, 0]
select select "10"
click at [168, 16] on input at bounding box center [158, 17] width 243 height 13
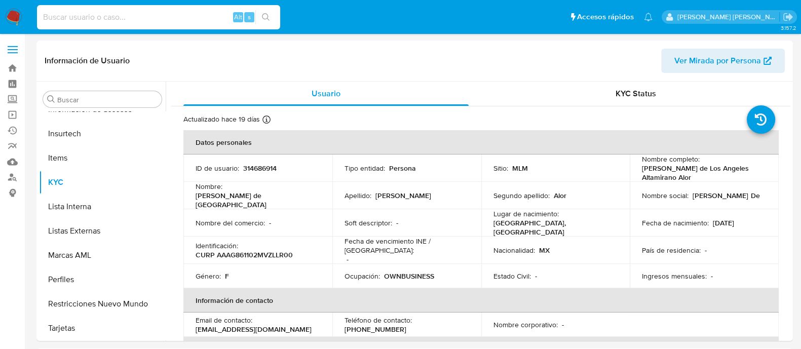
paste input "175271705"
type input "175271705"
select select "10"
type input "175271705"
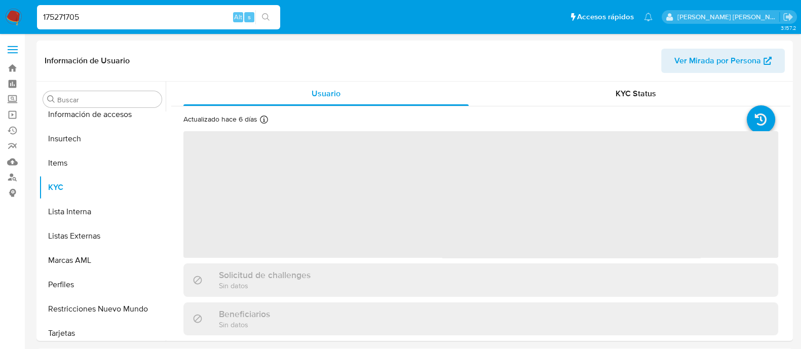
scroll to position [428, 0]
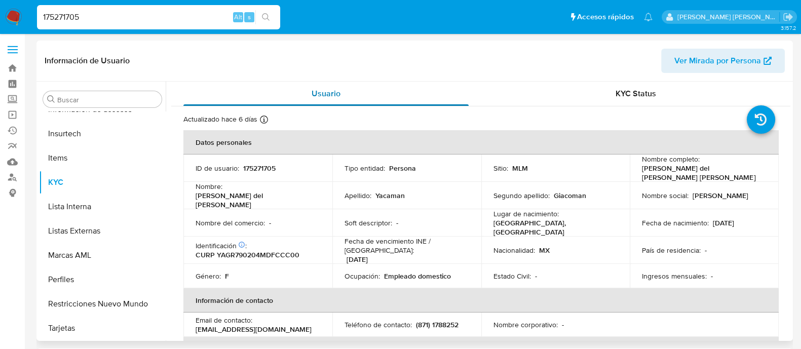
select select "10"
click at [204, 17] on input "175271705" at bounding box center [158, 17] width 243 height 13
paste input "84914682"
type input "84914682"
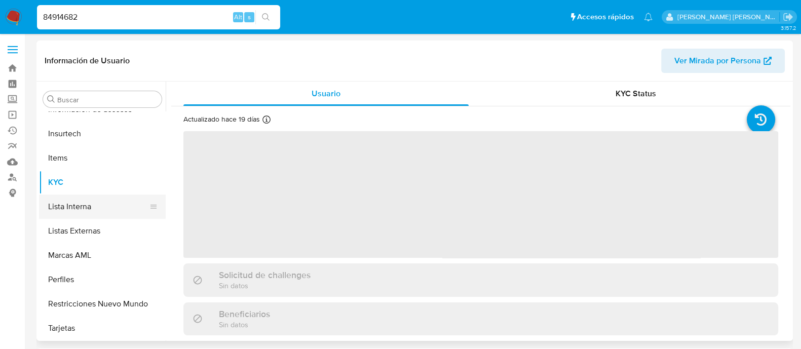
scroll to position [428, 0]
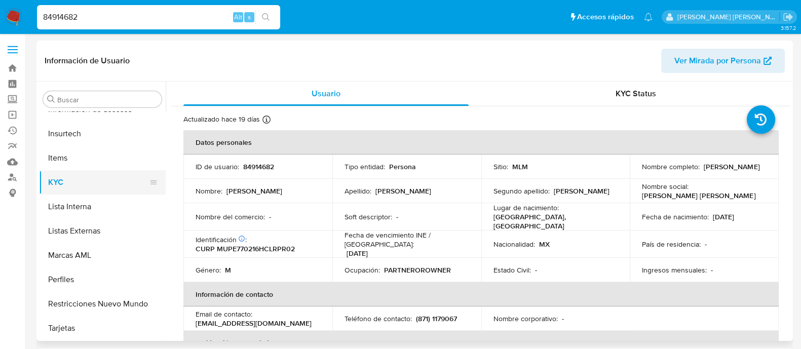
select select "10"
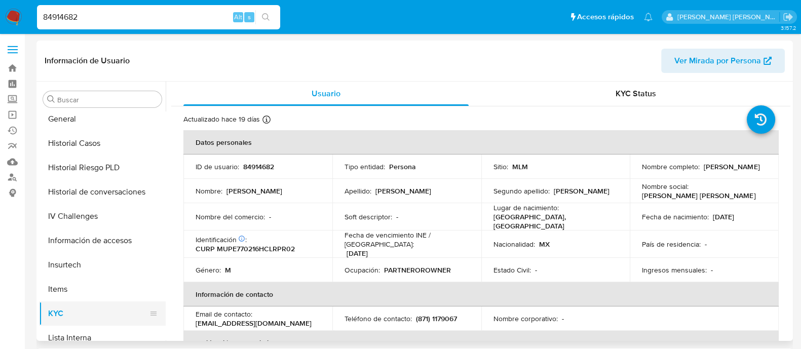
scroll to position [238, 0]
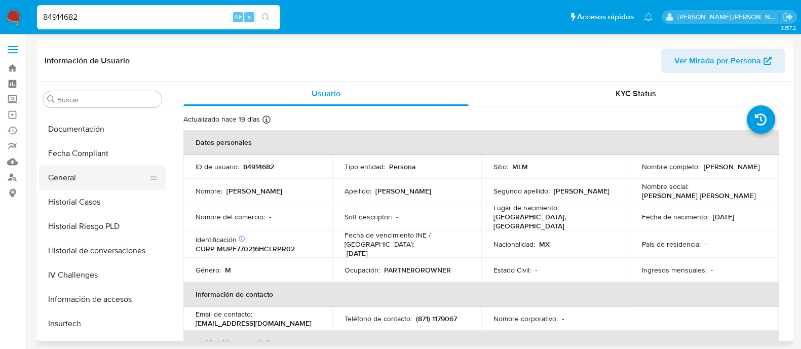
click at [84, 184] on button "General" at bounding box center [98, 178] width 119 height 24
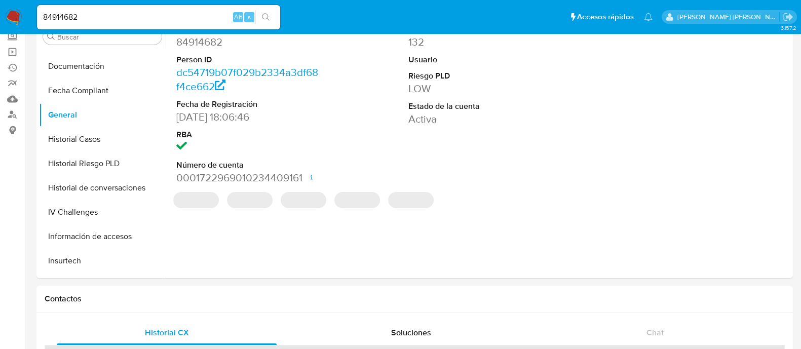
scroll to position [126, 0]
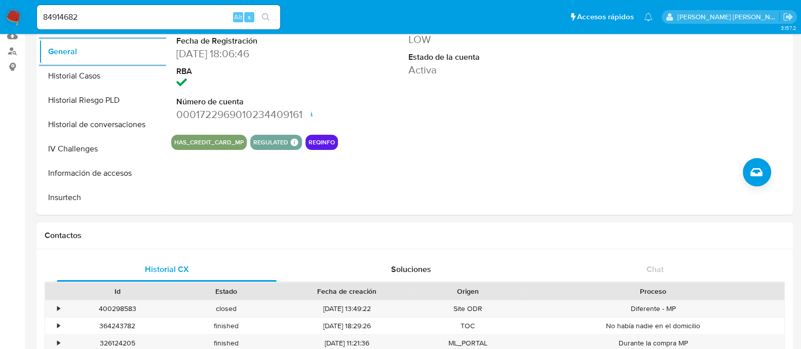
click at [169, 21] on input "84914682" at bounding box center [158, 17] width 243 height 13
paste input "154515194"
type input "154515194"
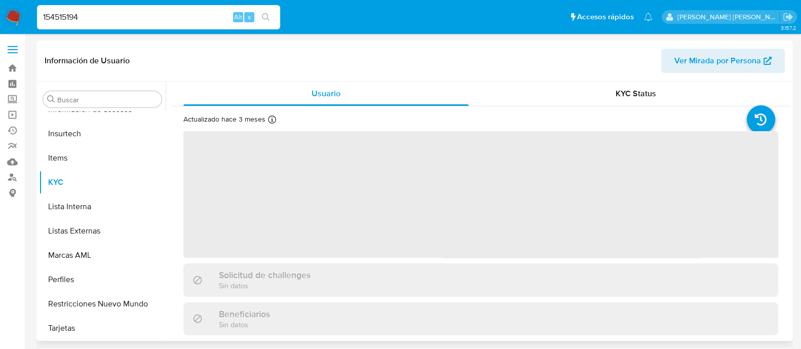
scroll to position [428, 0]
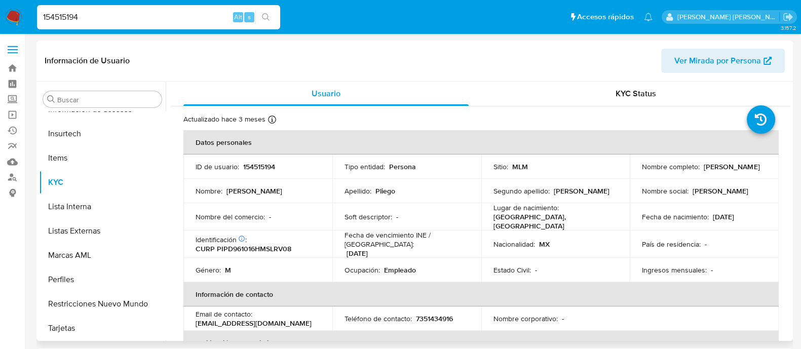
select select "10"
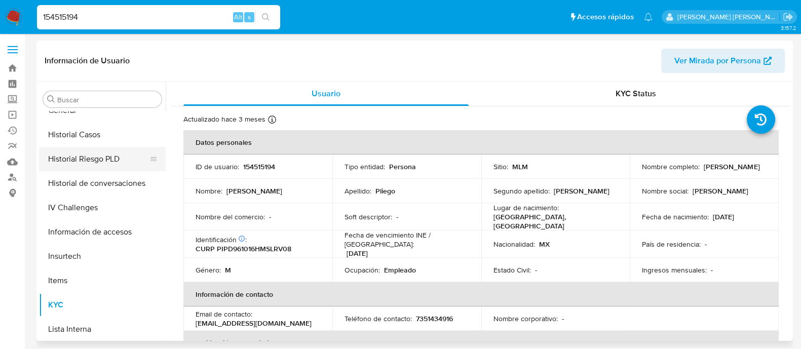
scroll to position [302, 0]
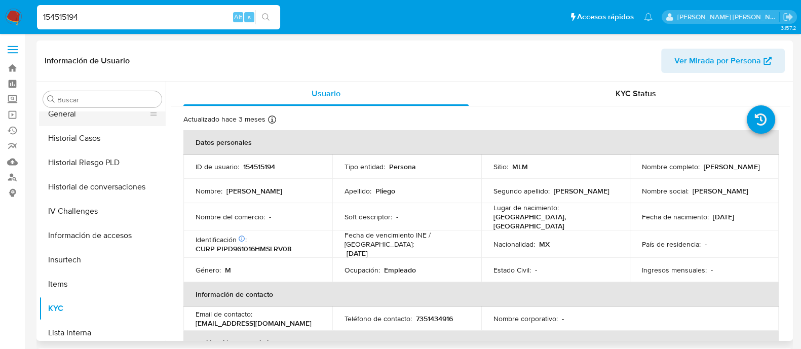
click at [81, 117] on button "General" at bounding box center [98, 114] width 119 height 24
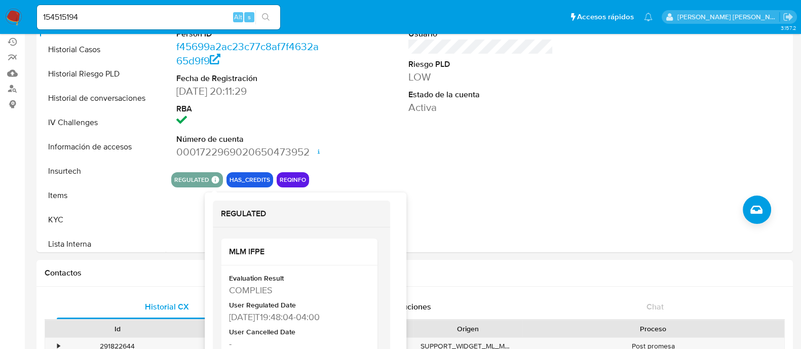
scroll to position [126, 0]
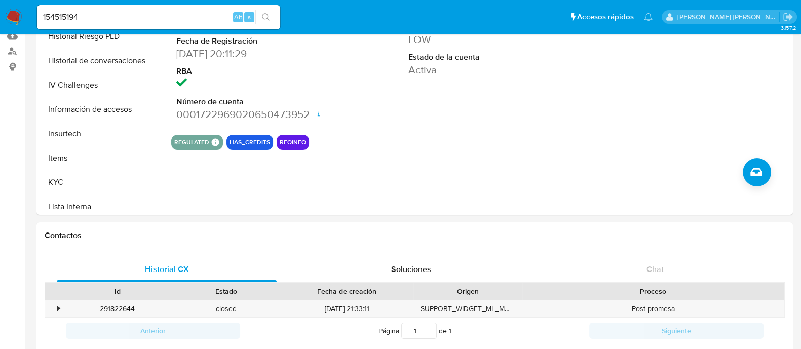
click at [164, 16] on input "154515194" at bounding box center [158, 17] width 243 height 13
paste input "312318750"
type input "312318750"
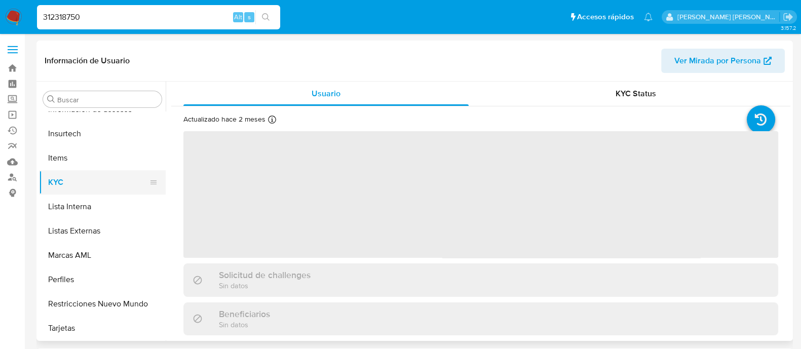
scroll to position [302, 0]
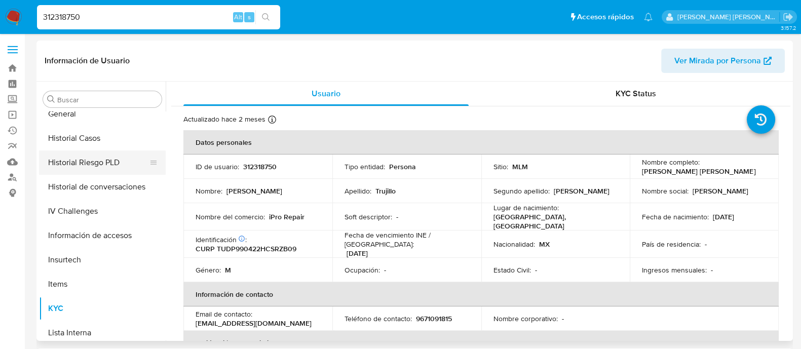
select select "10"
click at [74, 116] on ul "Anticipos de dinero Archivos adjuntos CBT Cruces y Relaciones Créditos Cuentas …" at bounding box center [102, 225] width 127 height 229
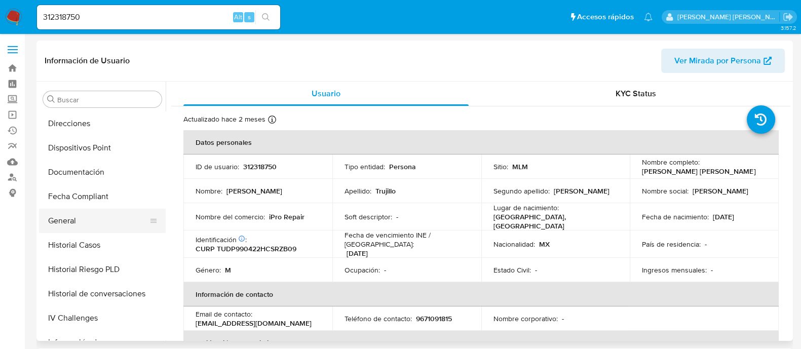
scroll to position [175, 0]
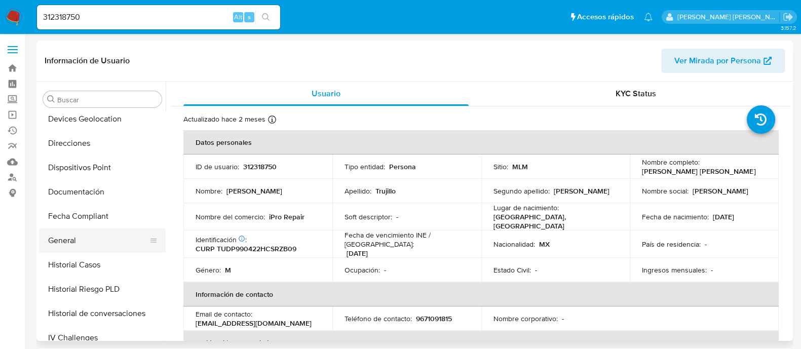
click at [105, 239] on button "General" at bounding box center [98, 241] width 119 height 24
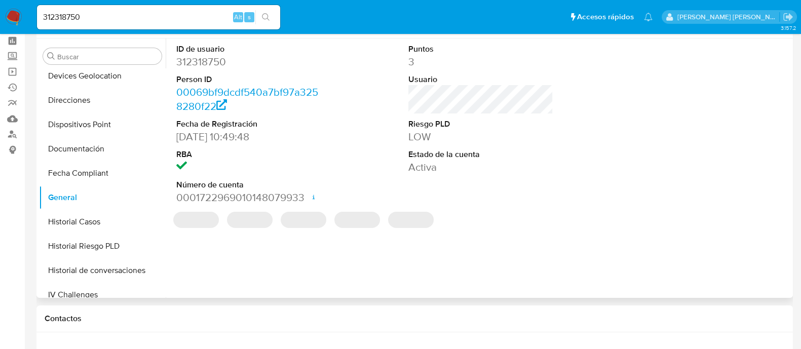
scroll to position [63, 0]
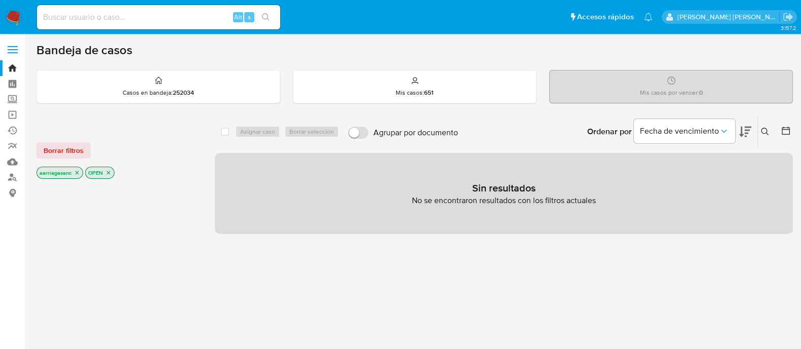
click at [142, 17] on input at bounding box center [158, 17] width 243 height 13
paste input "87781995"
type input "87781995"
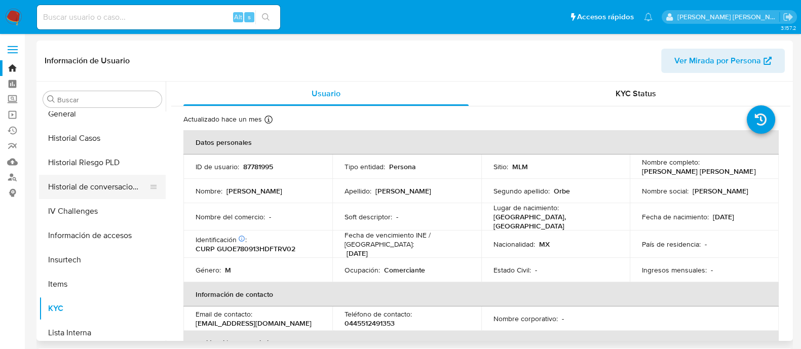
select select "10"
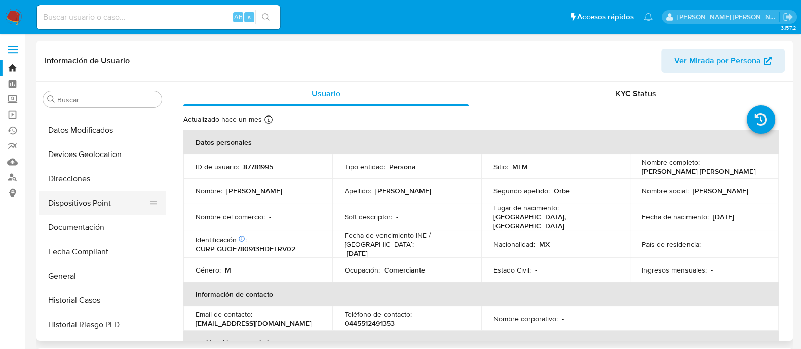
scroll to position [111, 0]
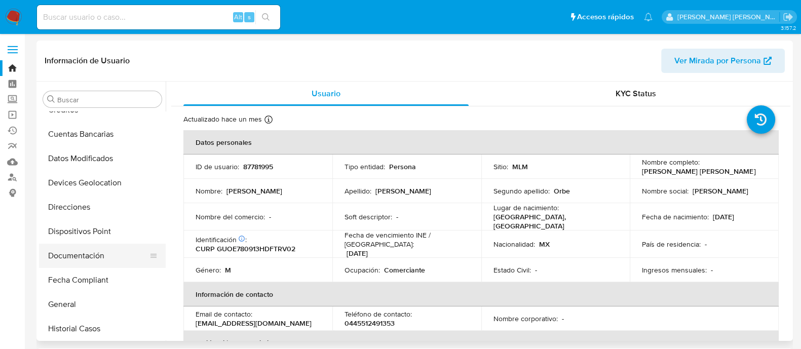
click at [76, 263] on button "Documentación" at bounding box center [98, 256] width 119 height 24
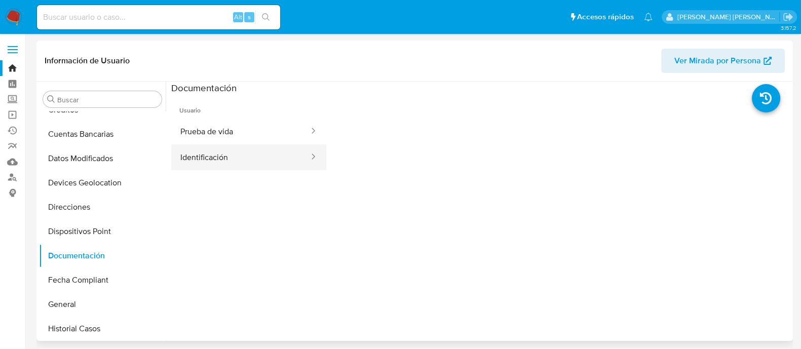
click at [256, 151] on button "Identificación" at bounding box center [240, 157] width 139 height 26
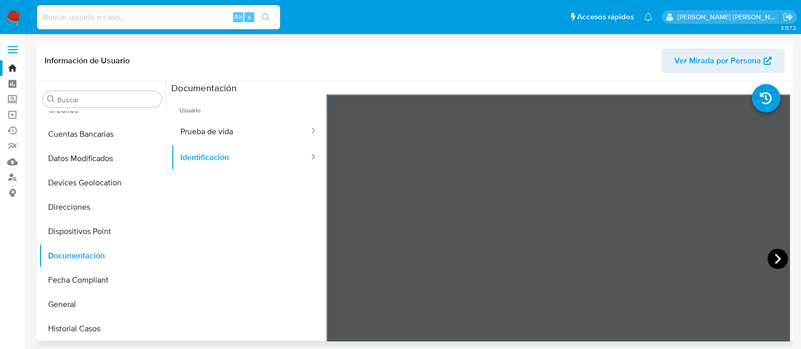
click at [776, 257] on icon at bounding box center [778, 259] width 20 height 20
click at [260, 130] on button "Prueba de vida" at bounding box center [240, 132] width 139 height 26
click at [199, 19] on input at bounding box center [158, 17] width 243 height 13
paste input "1400102790"
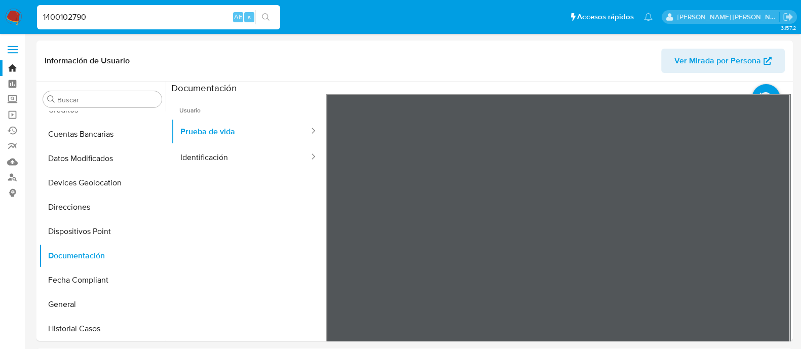
type input "1400102790"
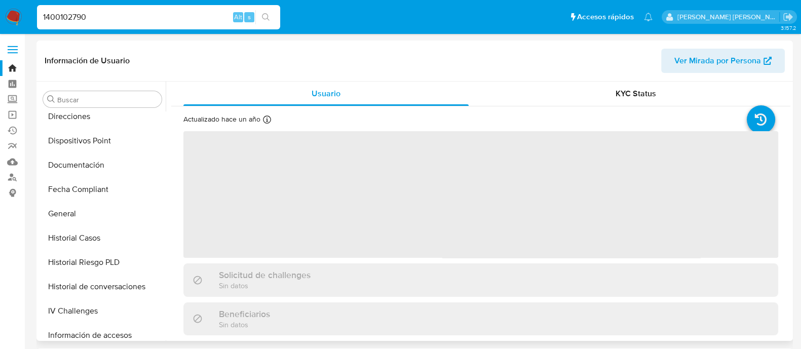
scroll to position [175, 0]
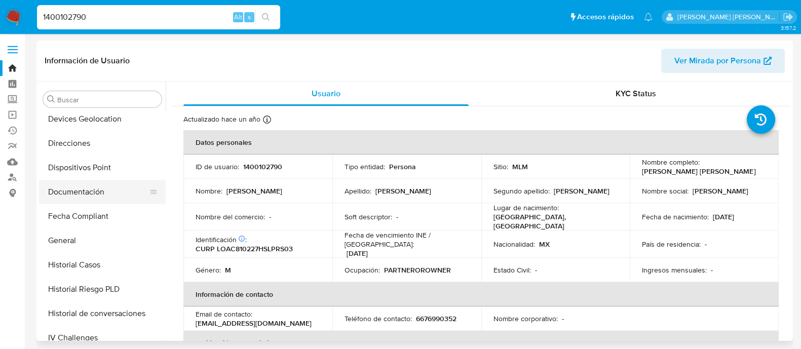
select select "10"
click at [93, 194] on button "Documentación" at bounding box center [98, 192] width 119 height 24
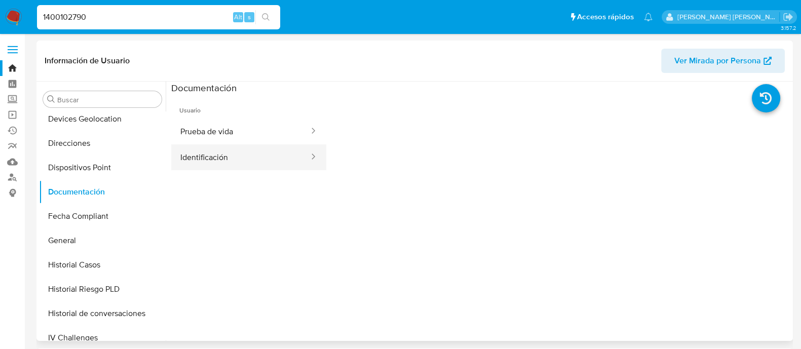
click at [217, 162] on button "Identificación" at bounding box center [240, 157] width 139 height 26
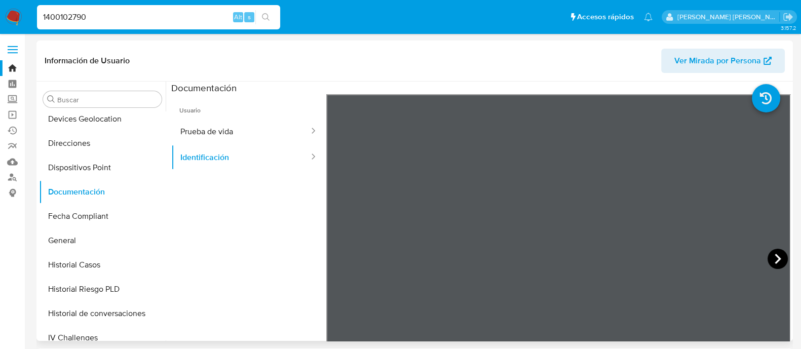
click at [777, 258] on icon at bounding box center [778, 259] width 20 height 20
click at [209, 138] on button "Prueba de vida" at bounding box center [240, 132] width 139 height 26
click at [122, 11] on input "1400102790" at bounding box center [158, 17] width 243 height 13
paste input "314686914"
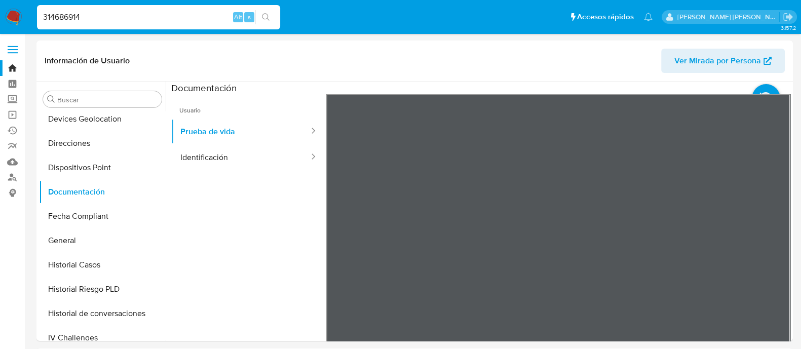
type input "314686914"
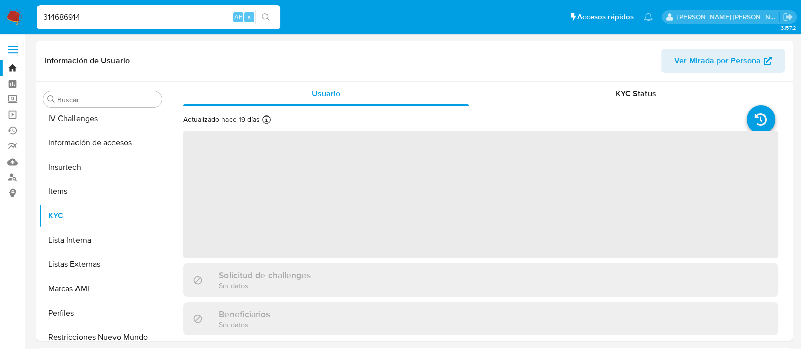
scroll to position [428, 0]
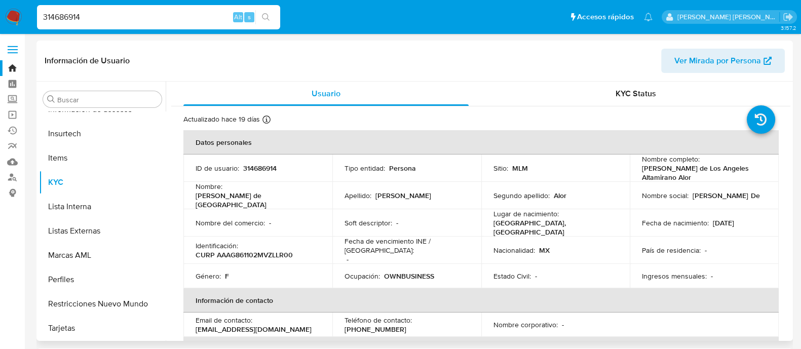
select select "10"
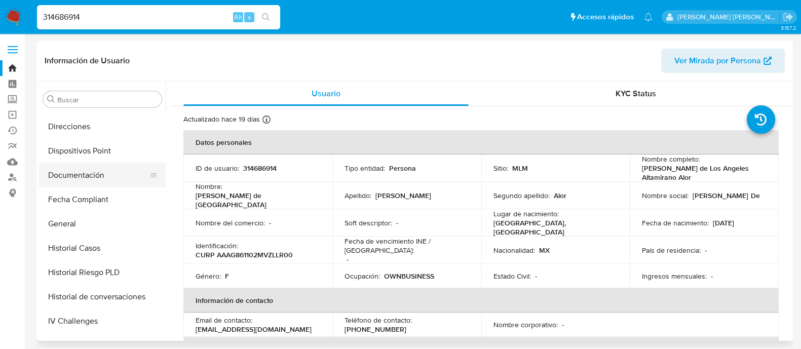
scroll to position [175, 0]
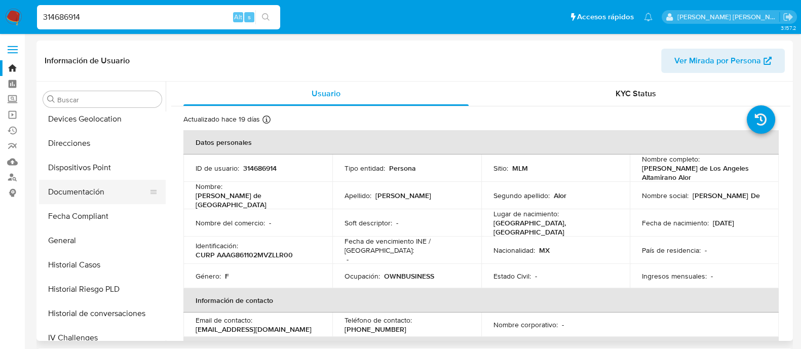
click at [98, 191] on button "Documentación" at bounding box center [98, 192] width 119 height 24
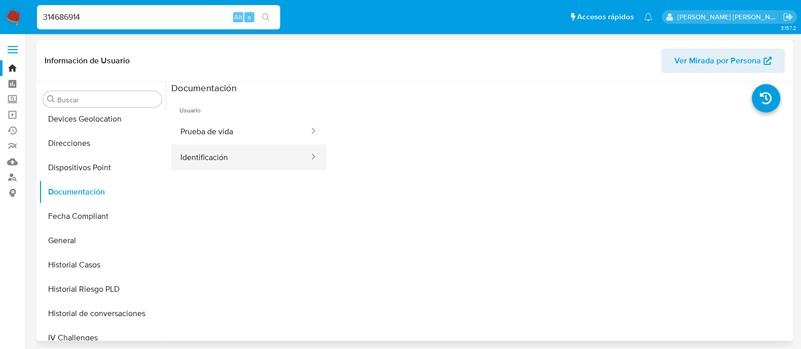
click at [245, 156] on button "Identificación" at bounding box center [240, 157] width 139 height 26
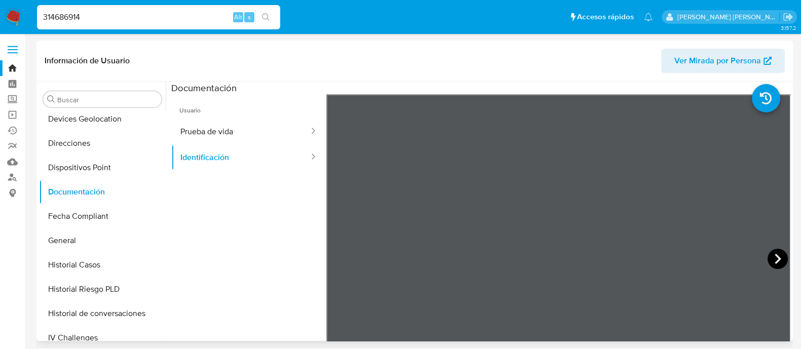
click at [768, 252] on icon at bounding box center [778, 259] width 20 height 20
click at [220, 123] on button "Prueba de vida" at bounding box center [240, 132] width 139 height 26
click at [120, 17] on input "314686914" at bounding box center [158, 17] width 243 height 13
click at [120, 18] on input "314686914" at bounding box center [158, 17] width 243 height 13
paste input "38050581"
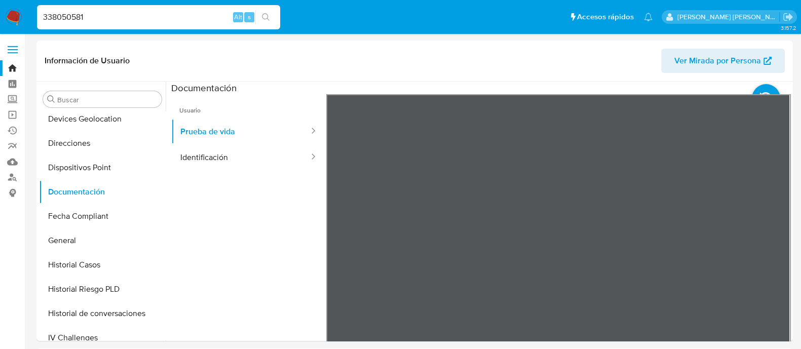
type input "338050581"
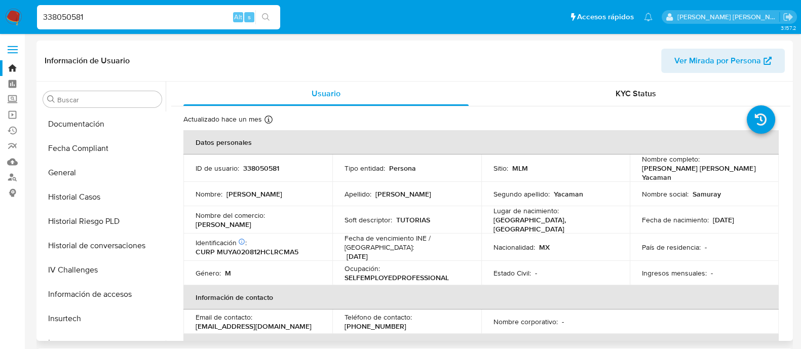
scroll to position [238, 0]
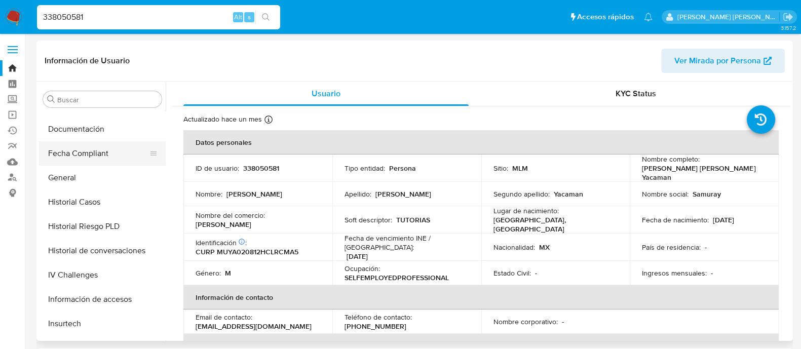
select select "10"
click at [76, 135] on button "Documentación" at bounding box center [98, 129] width 119 height 24
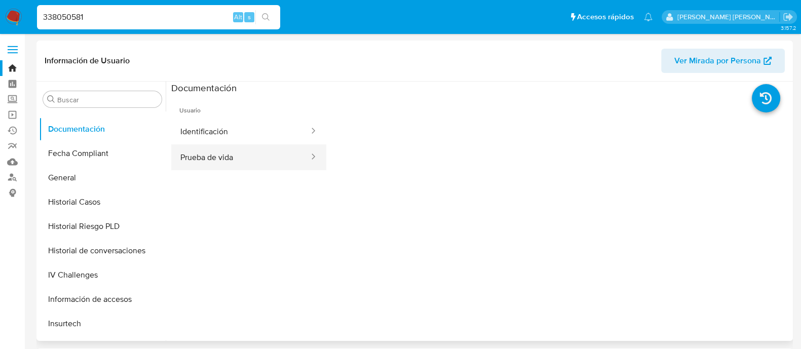
click at [234, 157] on button "Prueba de vida" at bounding box center [240, 157] width 139 height 26
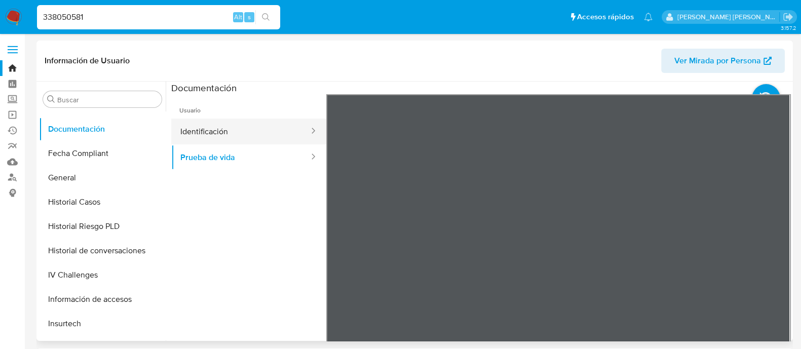
click at [276, 140] on button "Identificación" at bounding box center [240, 132] width 139 height 26
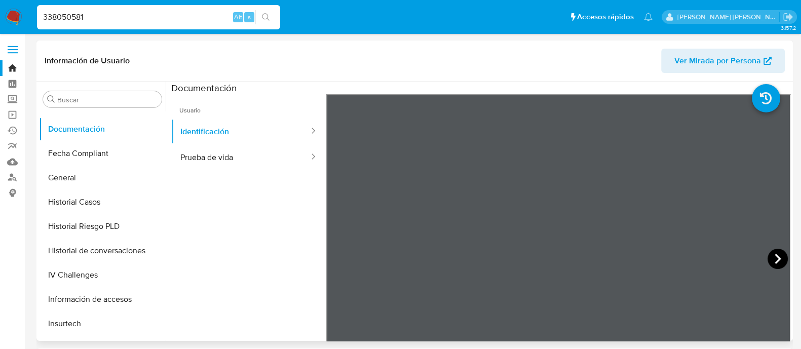
click at [772, 252] on icon at bounding box center [778, 259] width 20 height 20
click at [246, 148] on button "Prueba de vida" at bounding box center [240, 157] width 139 height 26
click at [97, 22] on input "338050581" at bounding box center [158, 17] width 243 height 13
paste input "175271705"
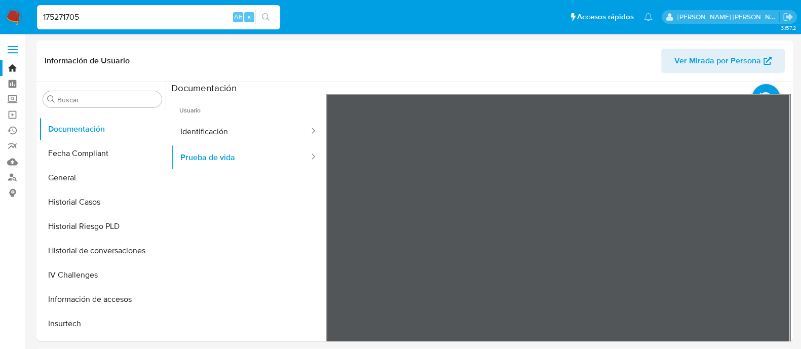
type input "175271705"
click at [270, 17] on button "search-icon" at bounding box center [265, 17] width 21 height 14
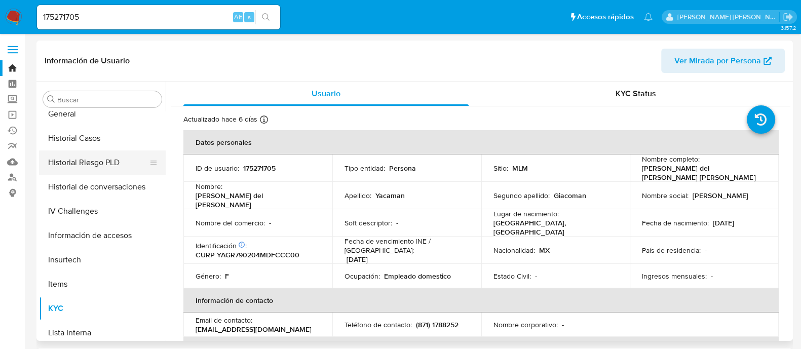
select select "10"
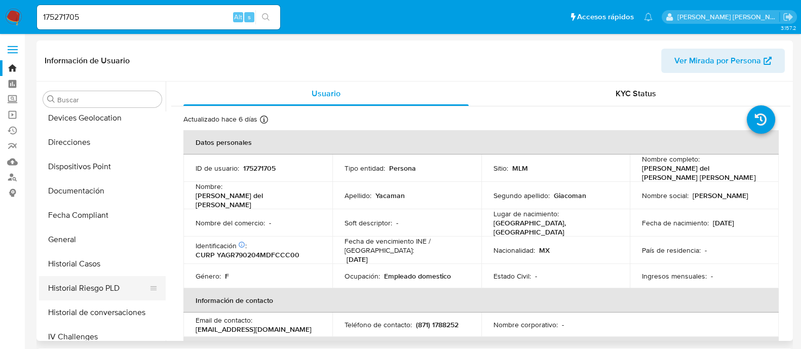
scroll to position [175, 0]
click at [88, 190] on button "Documentación" at bounding box center [98, 192] width 119 height 24
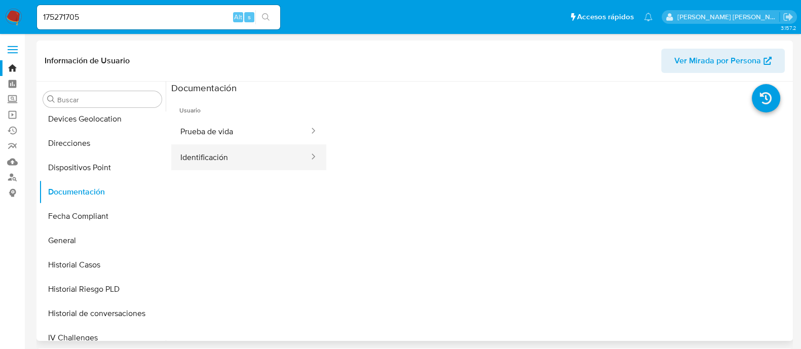
click at [227, 153] on button "Identificación" at bounding box center [240, 157] width 139 height 26
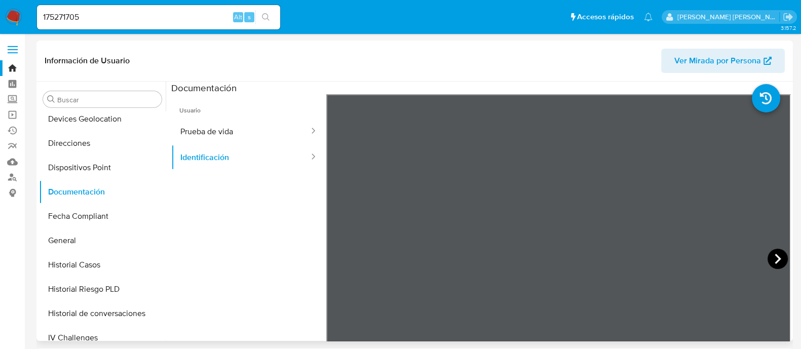
click at [775, 250] on icon at bounding box center [778, 259] width 20 height 20
click at [248, 130] on button "Prueba de vida" at bounding box center [240, 132] width 139 height 26
click at [129, 19] on input "175271705" at bounding box center [158, 17] width 243 height 13
click at [128, 19] on input "175271705" at bounding box center [158, 17] width 243 height 13
paste input "84914682"
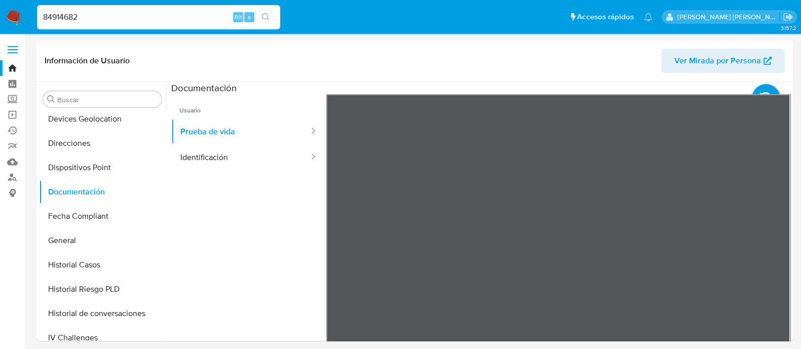
type input "84914682"
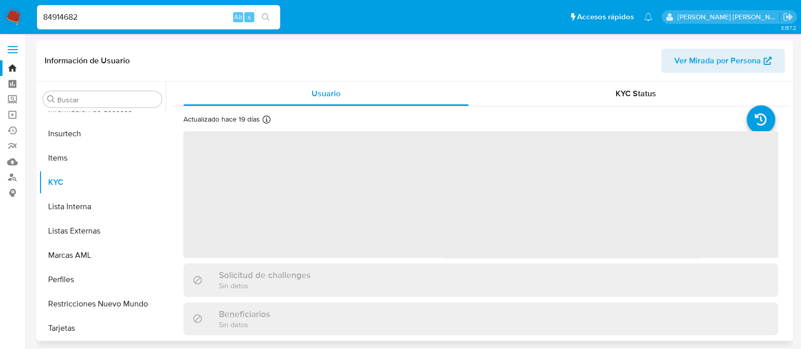
scroll to position [428, 0]
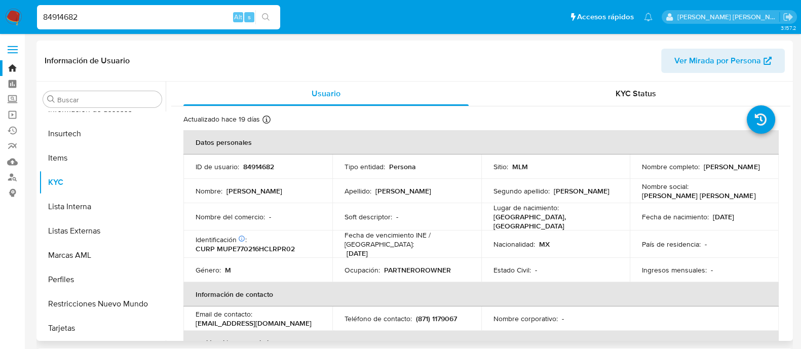
select select "10"
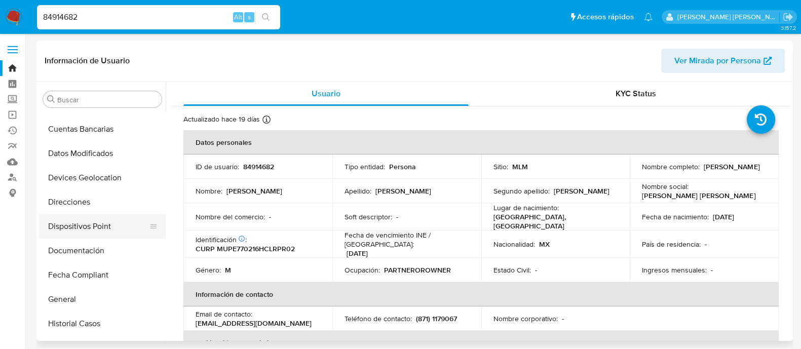
scroll to position [111, 0]
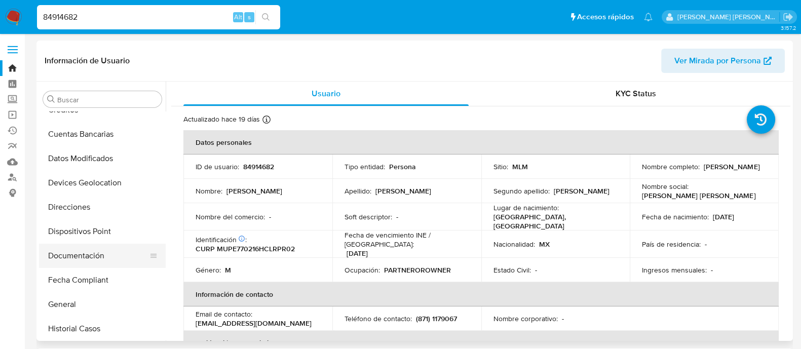
click at [56, 258] on button "Documentación" at bounding box center [98, 256] width 119 height 24
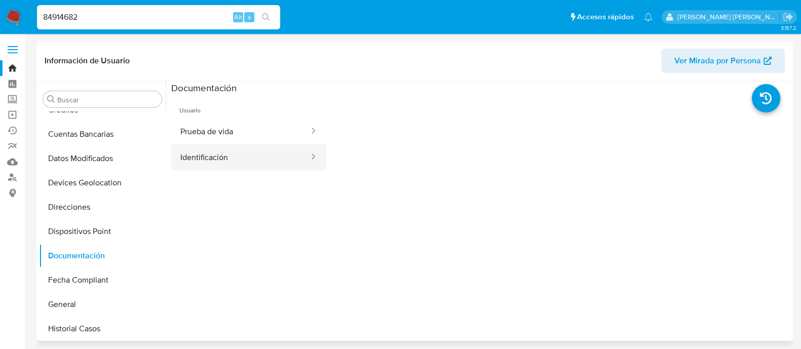
click at [258, 157] on button "Identificación" at bounding box center [240, 157] width 139 height 26
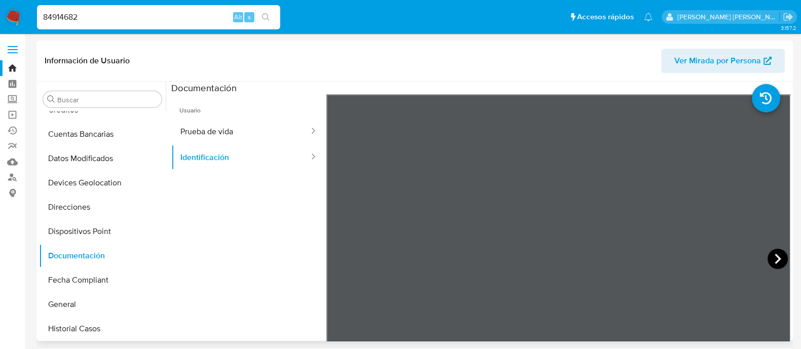
click at [772, 253] on icon at bounding box center [778, 259] width 20 height 20
click at [279, 123] on button "Prueba de vida" at bounding box center [240, 132] width 139 height 26
click at [159, 26] on div "84914682 Alt s" at bounding box center [158, 17] width 243 height 24
click at [151, 18] on input "84914682" at bounding box center [158, 17] width 243 height 13
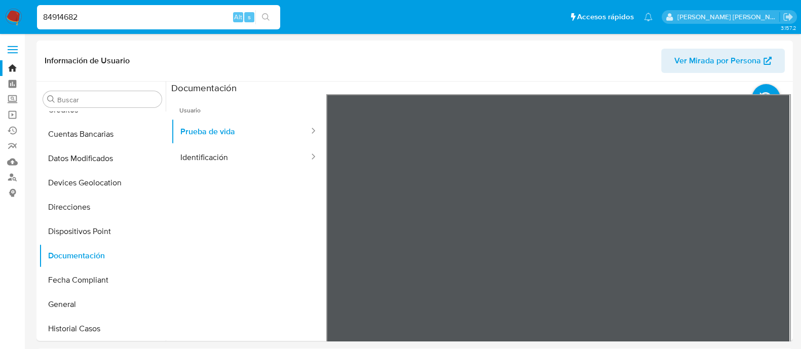
paste input "154515194"
type input "154515194"
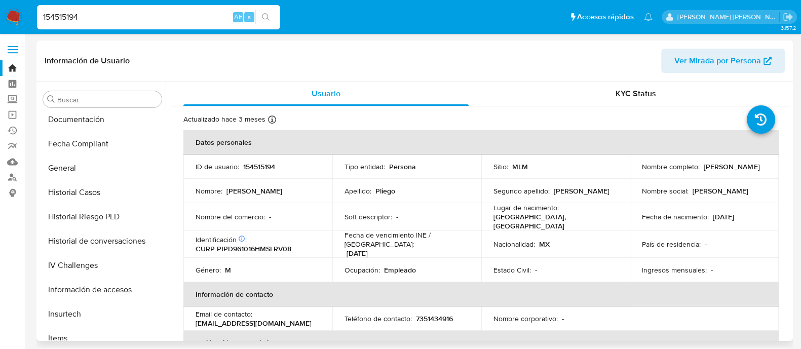
select select "10"
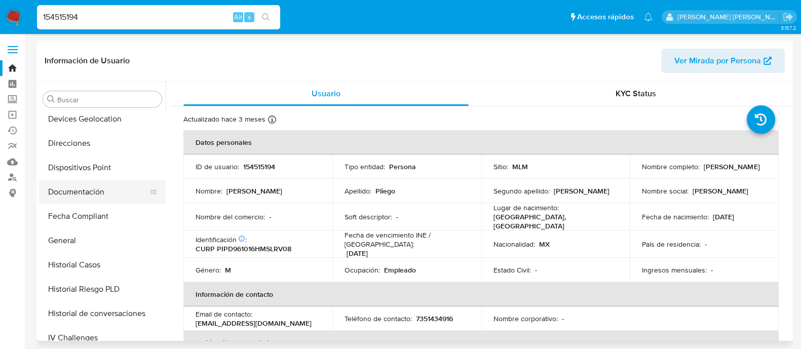
click at [79, 201] on button "Documentación" at bounding box center [98, 192] width 119 height 24
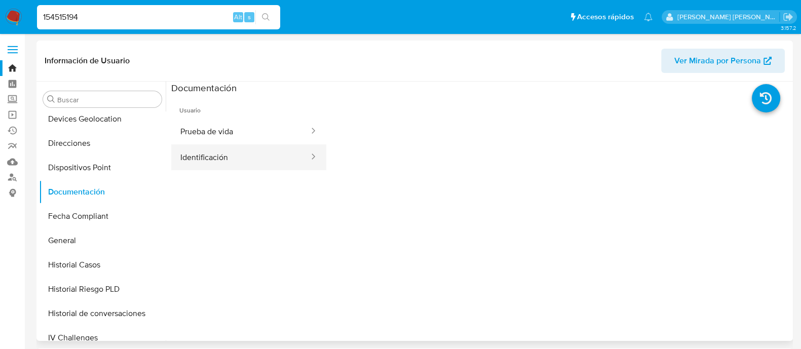
click at [223, 162] on button "Identificación" at bounding box center [240, 157] width 139 height 26
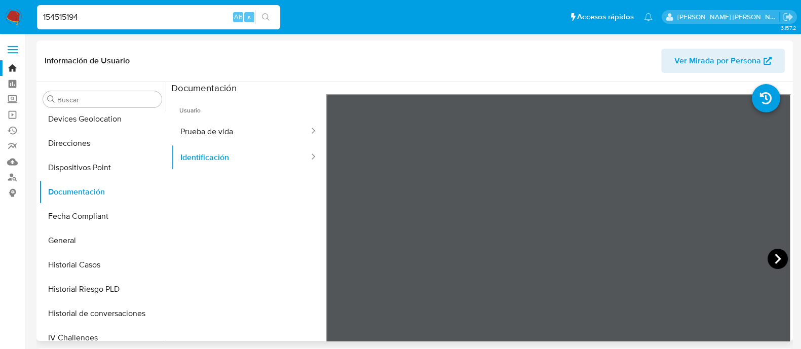
click at [768, 256] on icon at bounding box center [778, 259] width 20 height 20
click at [223, 115] on span "Usuario" at bounding box center [248, 106] width 155 height 24
click at [223, 127] on button "Prueba de vida" at bounding box center [240, 132] width 139 height 26
click at [214, 20] on input "154515194" at bounding box center [158, 17] width 243 height 13
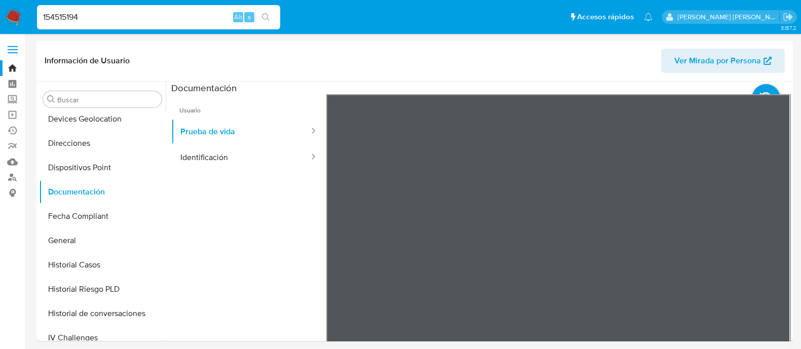
paste input "312318750"
type input "312318750"
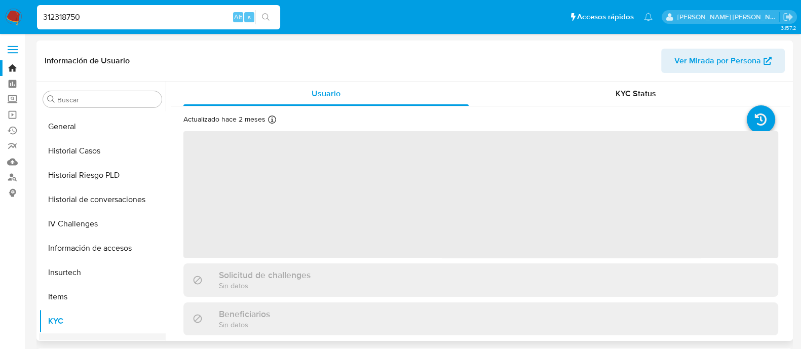
scroll to position [238, 0]
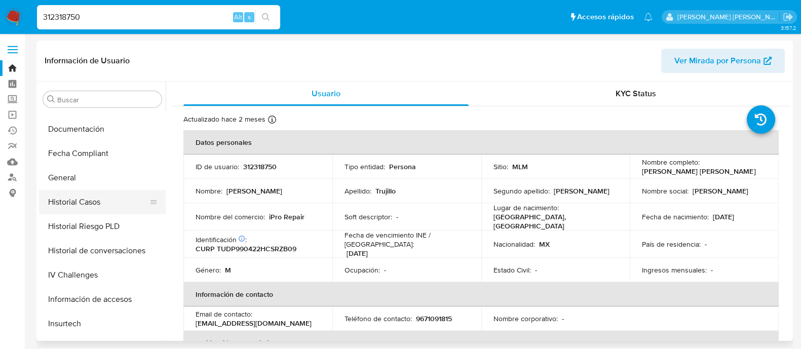
select select "10"
click at [106, 128] on button "Documentación" at bounding box center [98, 129] width 119 height 24
click at [94, 123] on button "Documentación" at bounding box center [98, 129] width 119 height 24
click at [114, 128] on button "Documentación" at bounding box center [98, 129] width 119 height 24
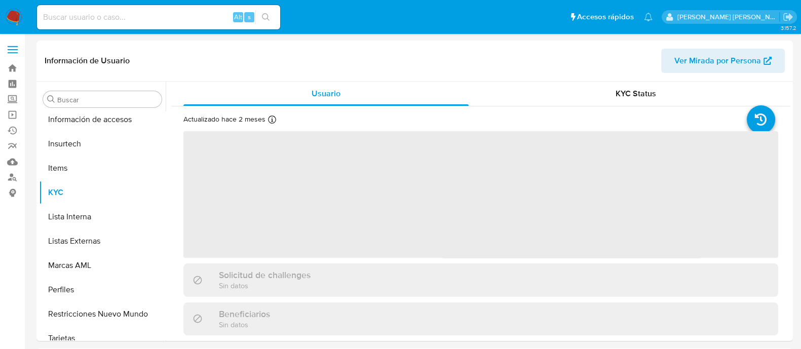
scroll to position [428, 0]
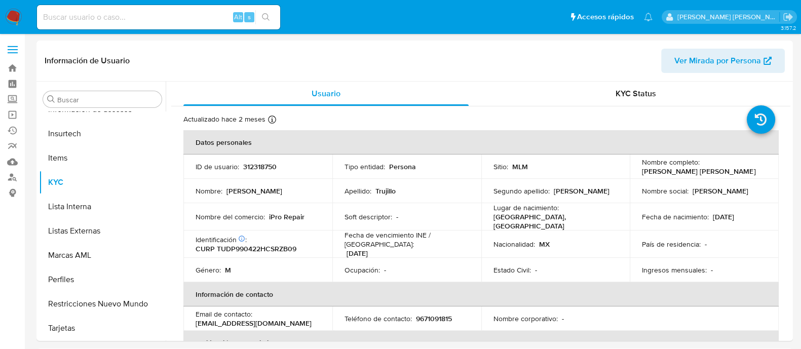
select select "10"
click at [105, 9] on div "Alt s" at bounding box center [158, 17] width 243 height 24
click at [104, 15] on input at bounding box center [158, 17] width 243 height 13
paste input "312318750"
type input "312318750"
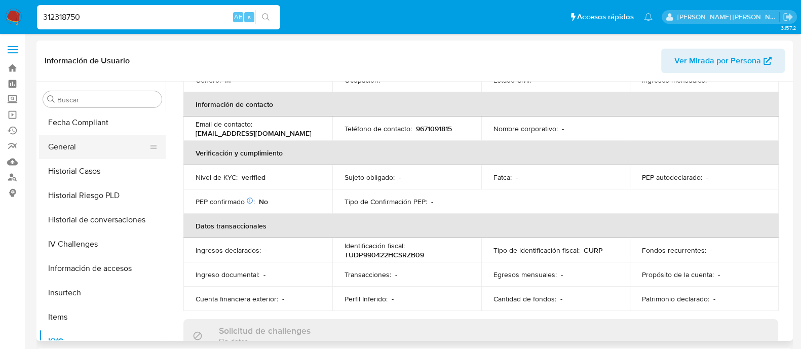
scroll to position [238, 0]
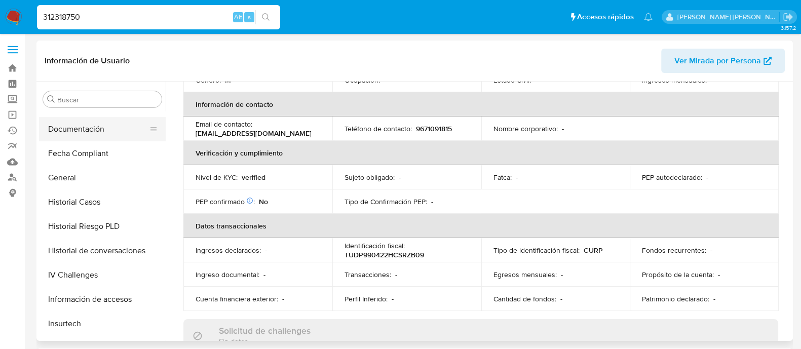
click at [95, 130] on button "Documentación" at bounding box center [98, 129] width 119 height 24
click at [98, 135] on button "Documentación" at bounding box center [98, 129] width 119 height 24
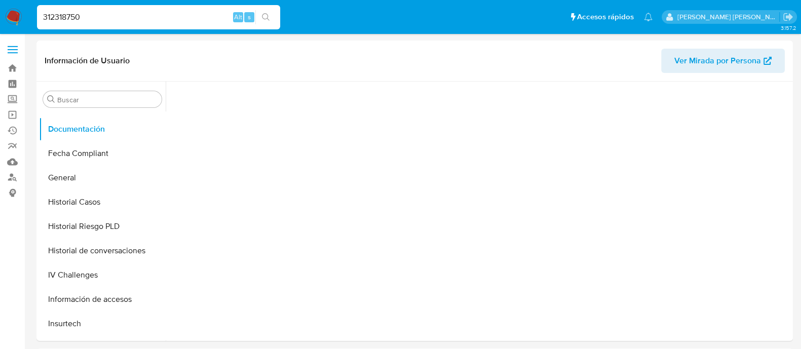
scroll to position [0, 0]
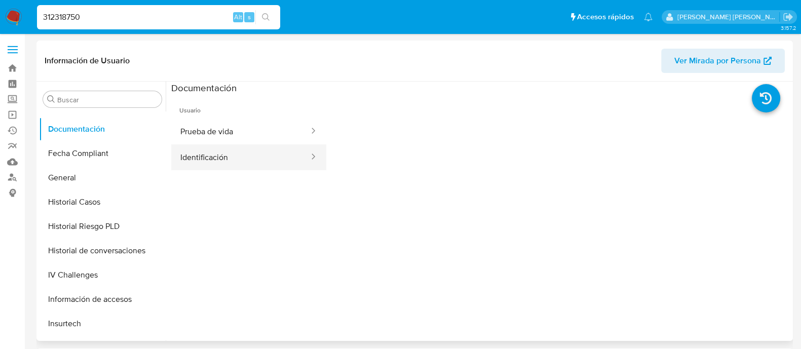
click at [225, 153] on button "Identificación" at bounding box center [240, 157] width 139 height 26
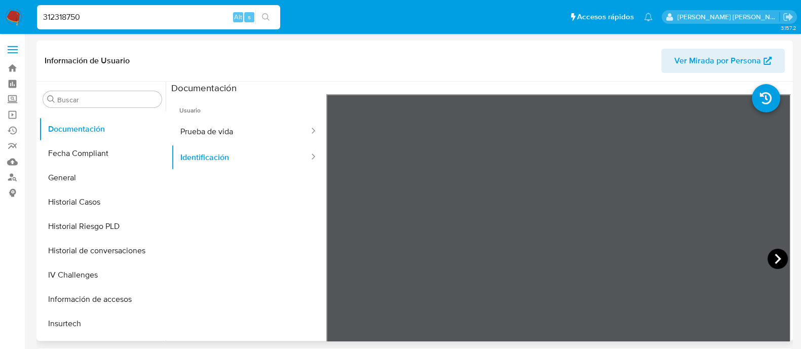
click at [772, 250] on icon at bounding box center [778, 259] width 20 height 20
click at [251, 135] on button "Prueba de vida" at bounding box center [240, 132] width 139 height 26
click at [84, 16] on input "312318750" at bounding box center [158, 17] width 243 height 13
paste input "2482871867"
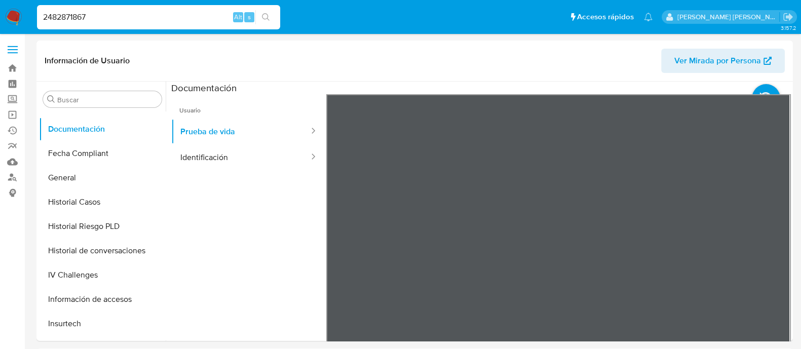
type input "2482871867"
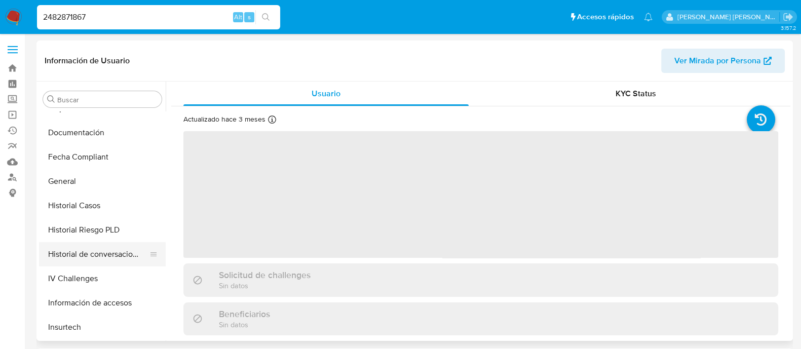
select select "10"
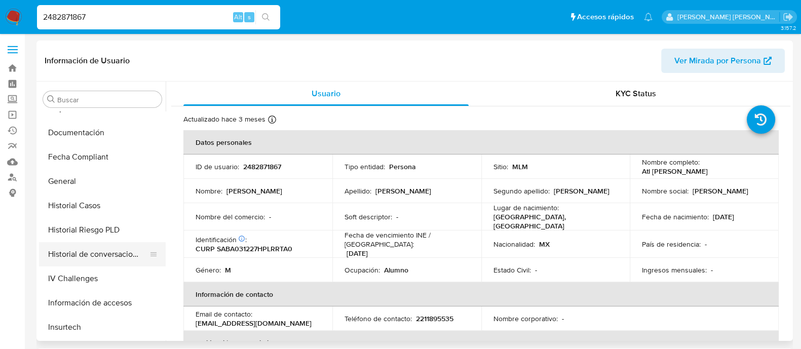
scroll to position [175, 0]
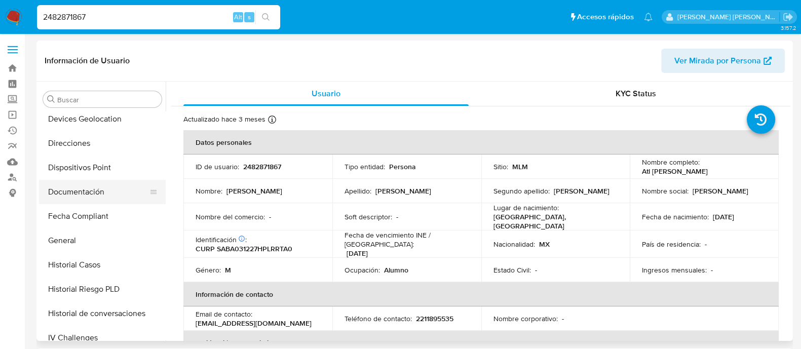
click at [89, 197] on button "Documentación" at bounding box center [98, 192] width 119 height 24
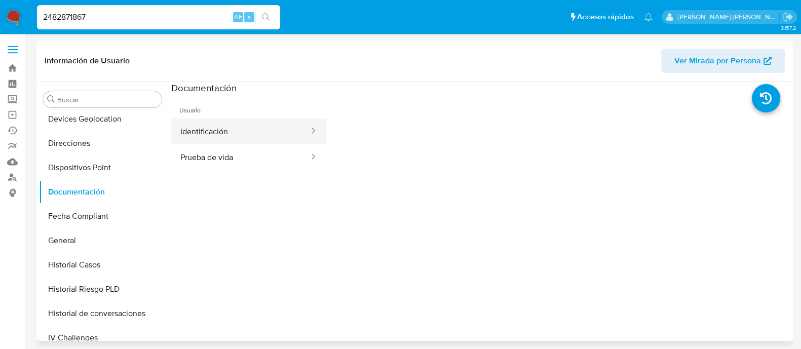
click at [260, 135] on button "Identificación" at bounding box center [240, 132] width 139 height 26
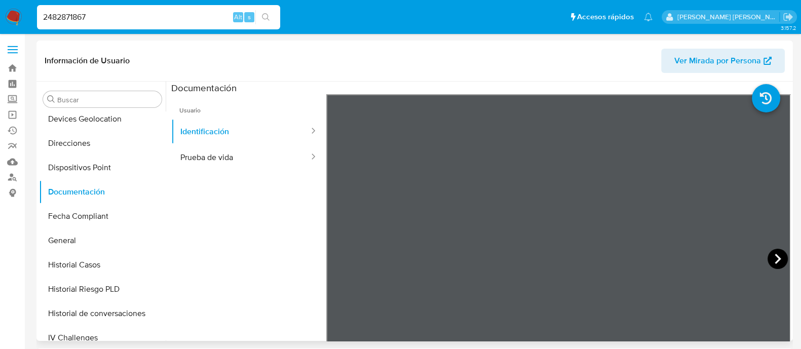
click at [783, 255] on icon at bounding box center [778, 259] width 20 height 20
click at [217, 161] on button "Prueba de vida" at bounding box center [240, 157] width 139 height 26
